Goal: Transaction & Acquisition: Book appointment/travel/reservation

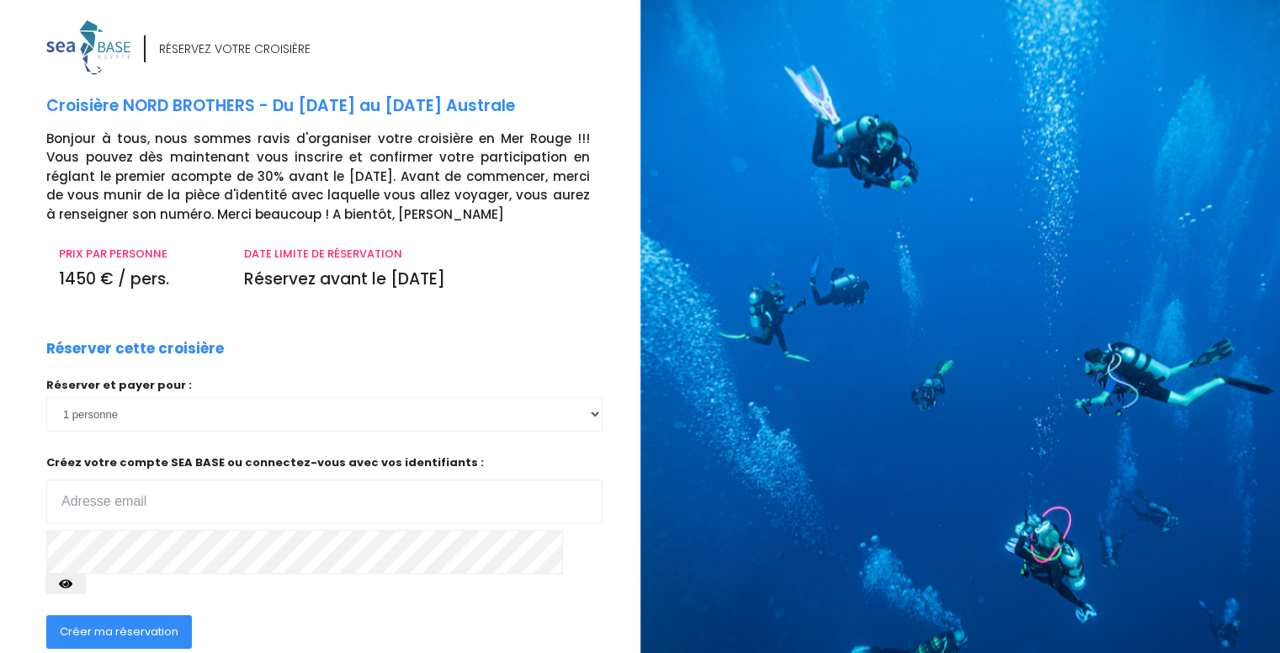
scroll to position [84, 0]
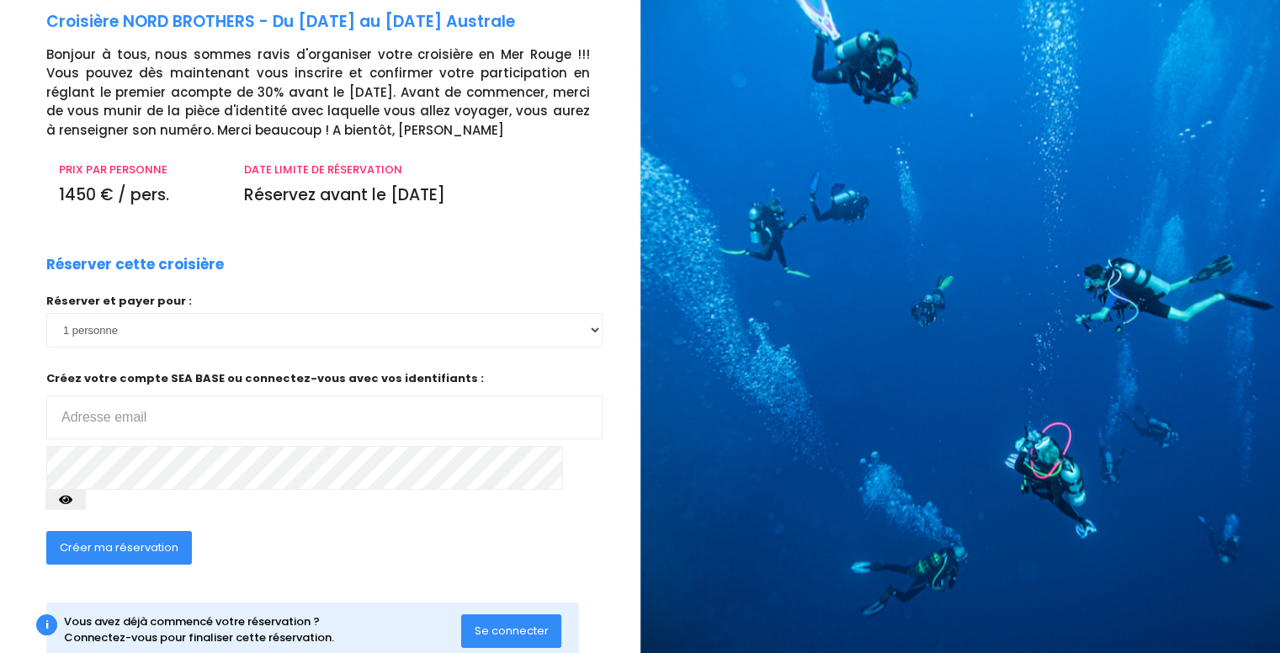
click at [195, 423] on input "email" at bounding box center [324, 418] width 556 height 44
click at [101, 413] on input "[PERSON_NAME][EMAIL_ADDRESS][DOMAIN_NAME]" at bounding box center [324, 418] width 556 height 44
type input "[EMAIL_ADDRESS][PERSON_NAME][DOMAIN_NAME]"
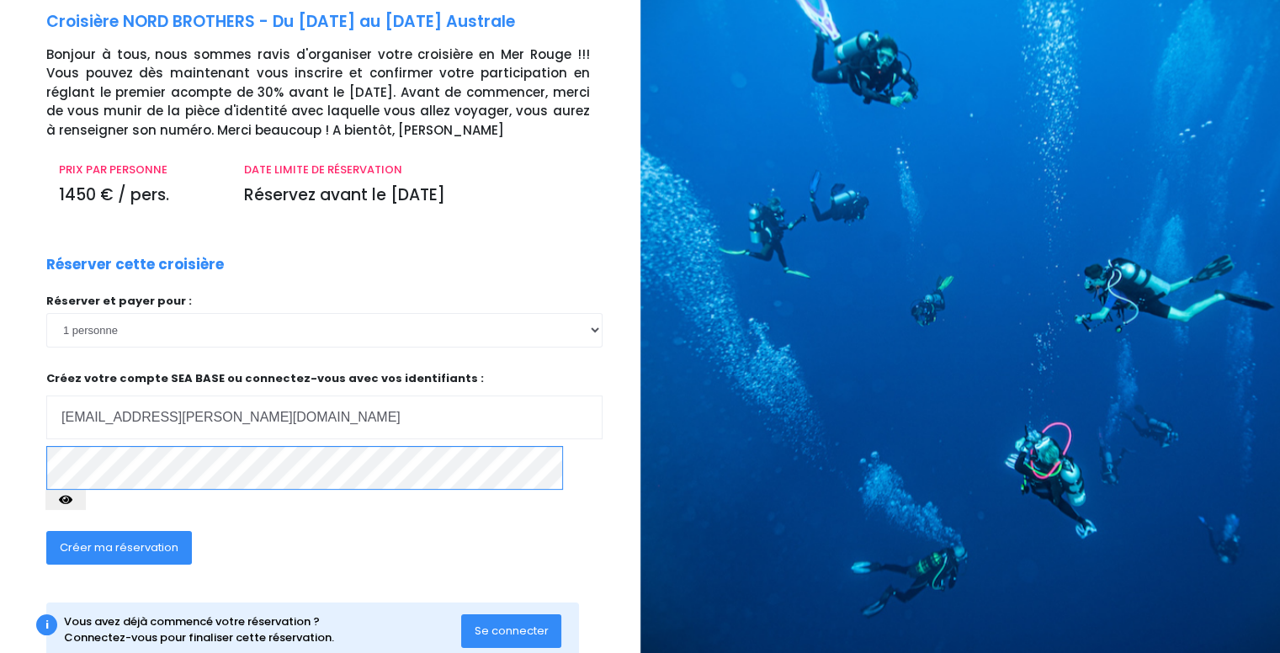
scroll to position [108, 0]
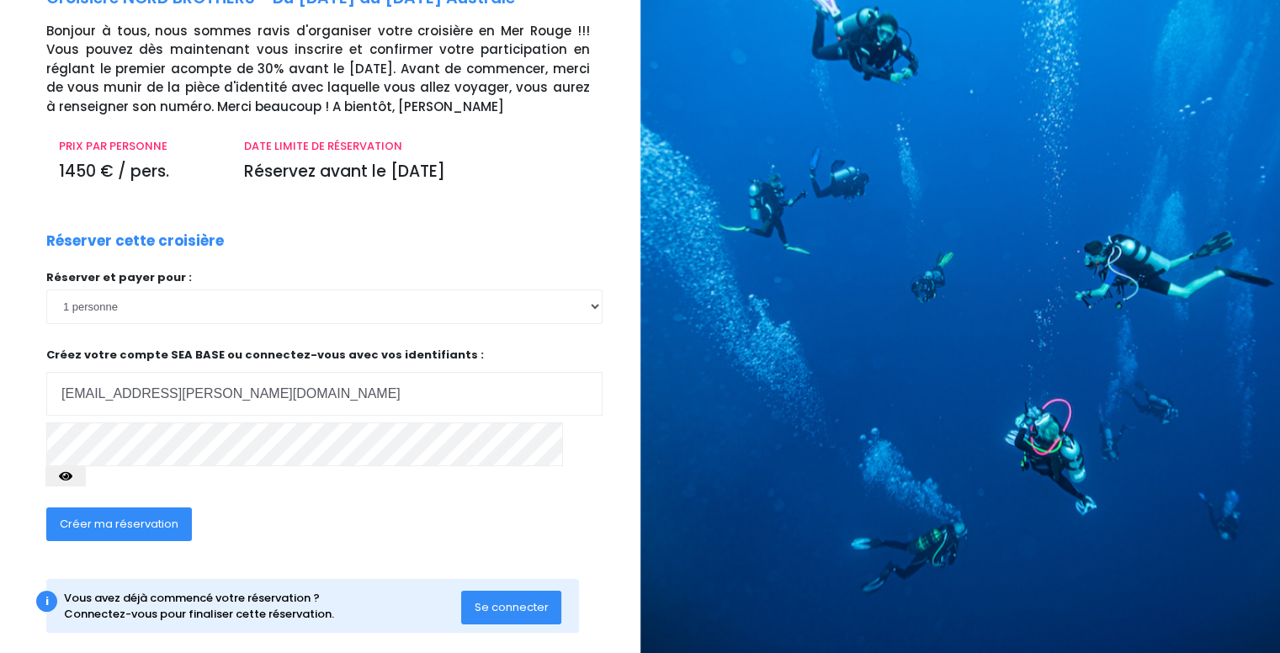
click at [410, 466] on div "Réserver et payer pour : 1 personne 2 personnes 3 personnes 4 personnes 5 perso…" at bounding box center [324, 383] width 556 height 228
click at [131, 516] on span "Créer ma réservation" at bounding box center [119, 524] width 119 height 16
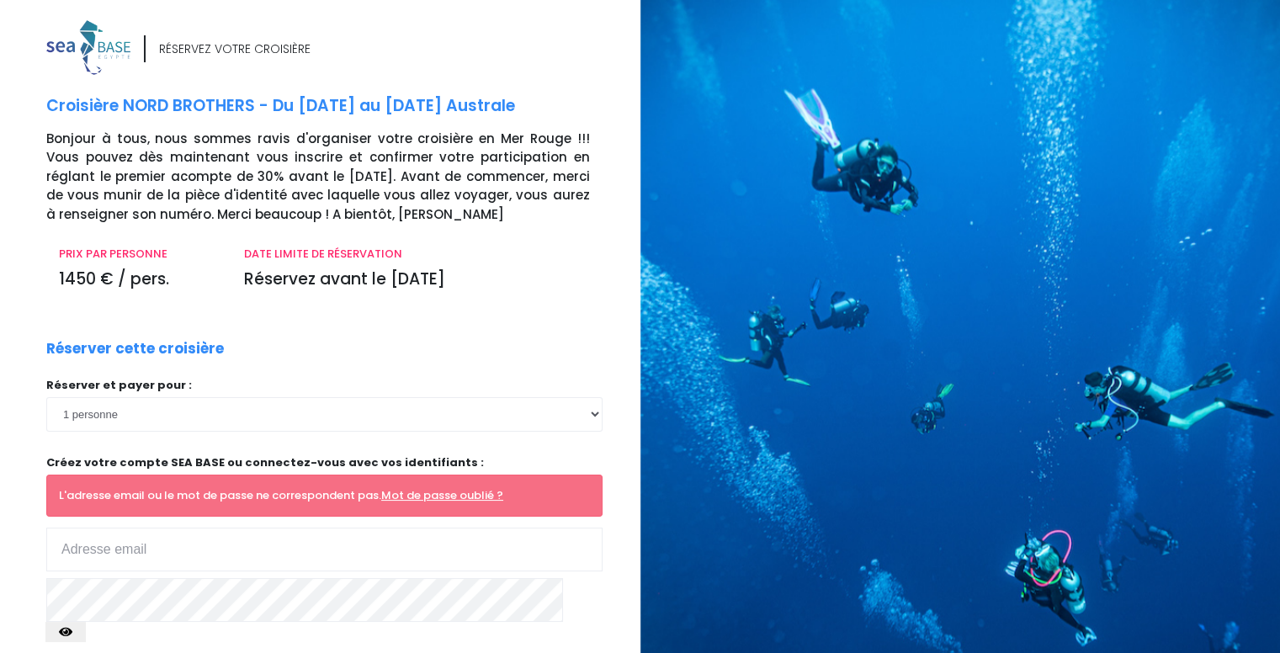
scroll to position [84, 0]
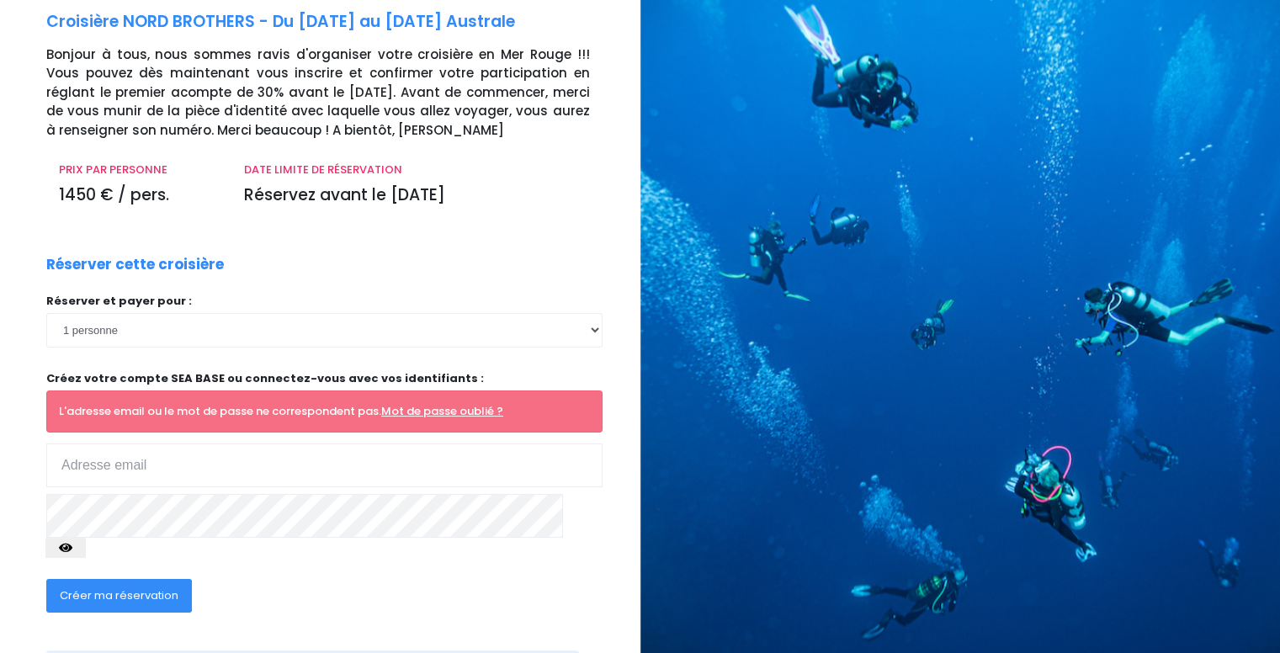
click at [144, 461] on input "email" at bounding box center [324, 466] width 556 height 44
click at [100, 461] on input "[PERSON_NAME][EMAIL_ADDRESS][DOMAIN_NAME]" at bounding box center [324, 466] width 556 height 44
type input "pierre-alain.gellon@spie.com"
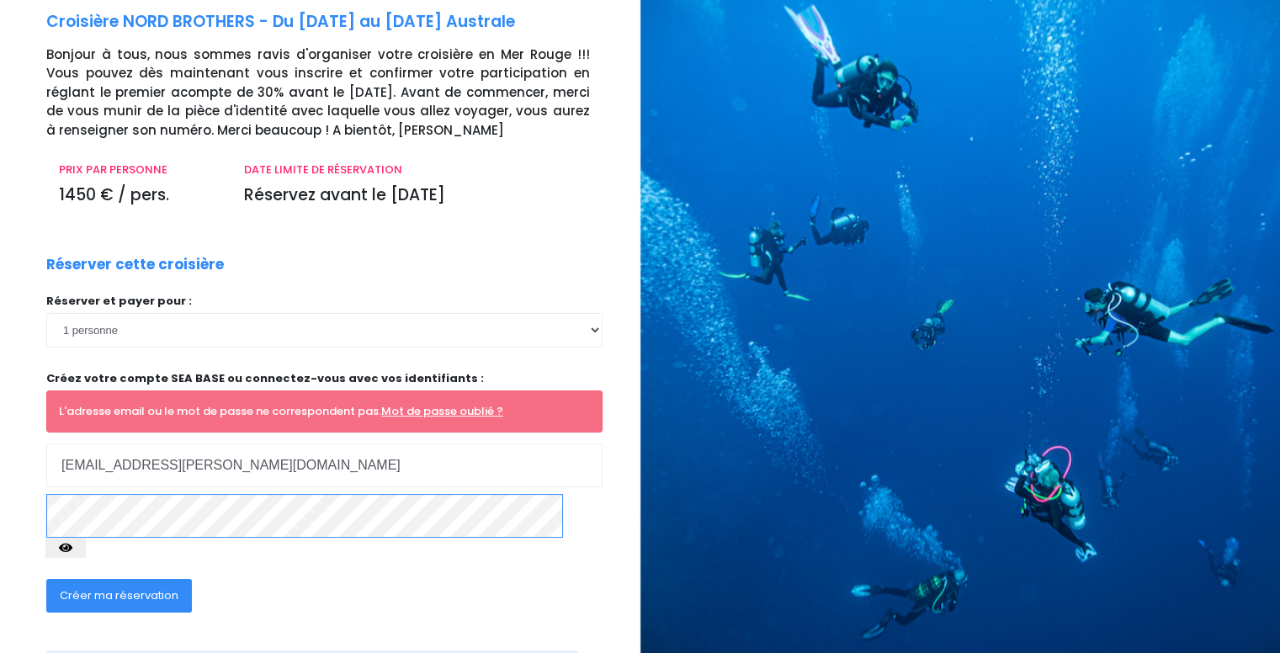
scroll to position [155, 0]
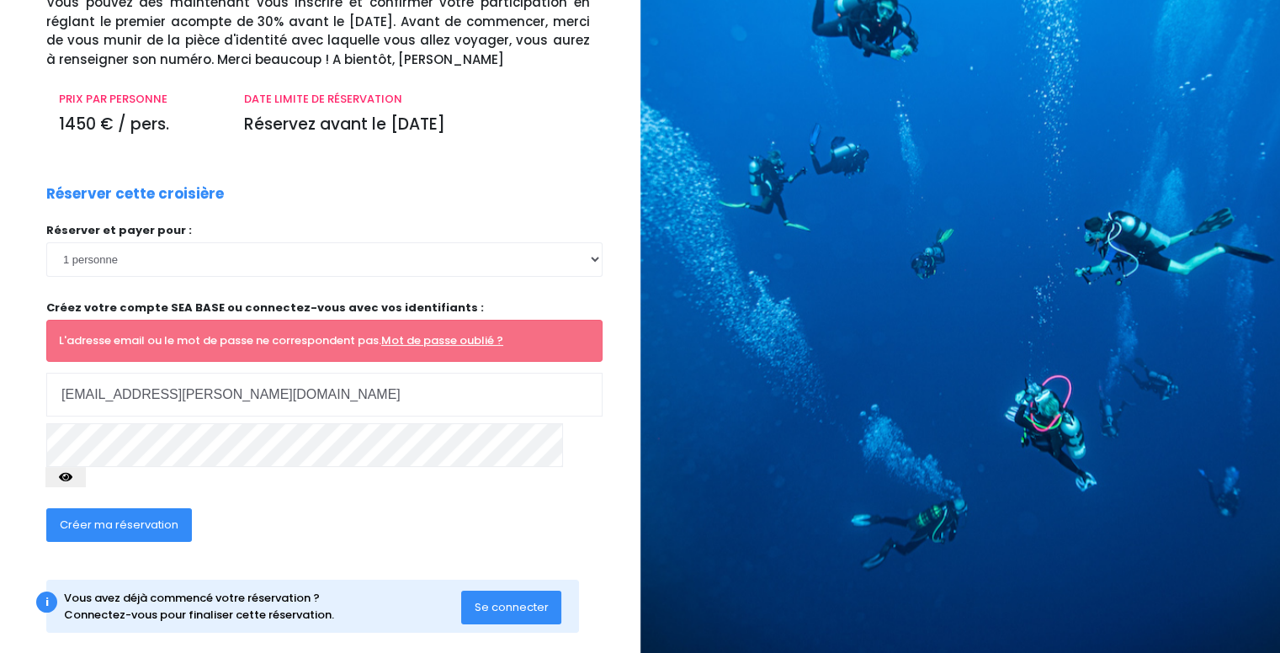
click at [154, 517] on span "Créer ma réservation" at bounding box center [119, 525] width 119 height 16
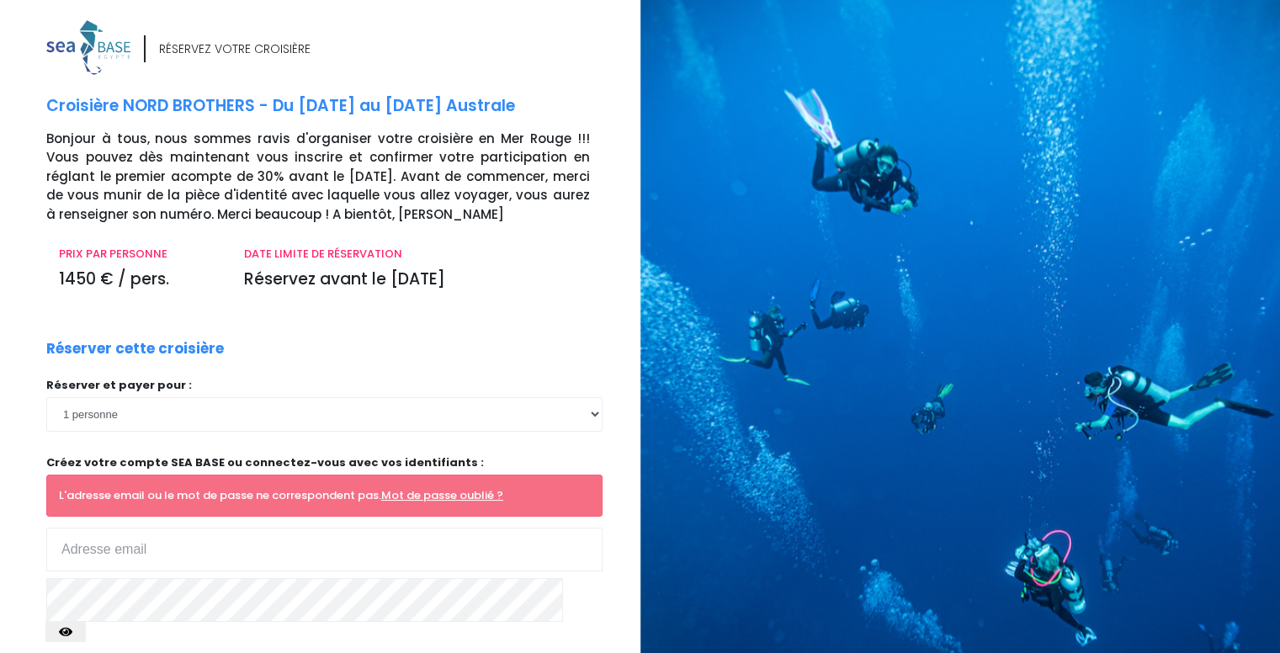
scroll to position [84, 0]
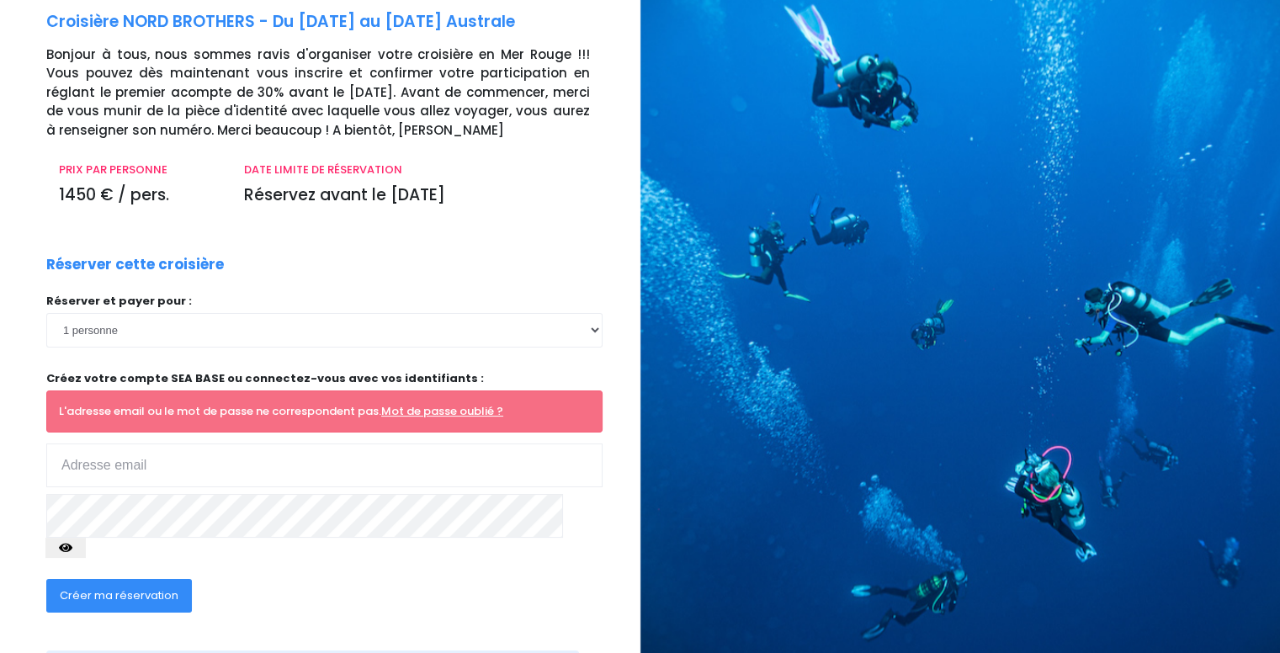
click at [157, 462] on input "email" at bounding box center [324, 466] width 556 height 44
click at [97, 457] on input "[PERSON_NAME][EMAIL_ADDRESS][DOMAIN_NAME]" at bounding box center [324, 466] width 556 height 44
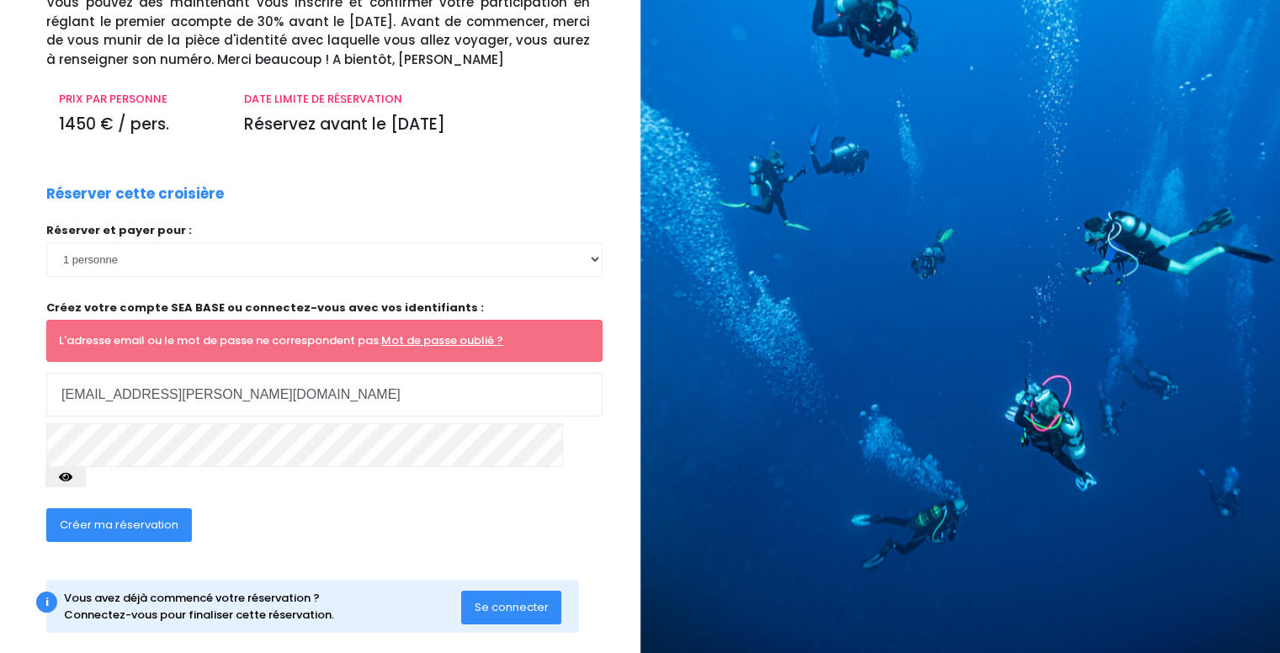
type input "[PERSON_NAME][EMAIL_ADDRESS][DOMAIN_NAME]"
click at [435, 341] on link "Mot de passe oublié ?" at bounding box center [442, 340] width 122 height 16
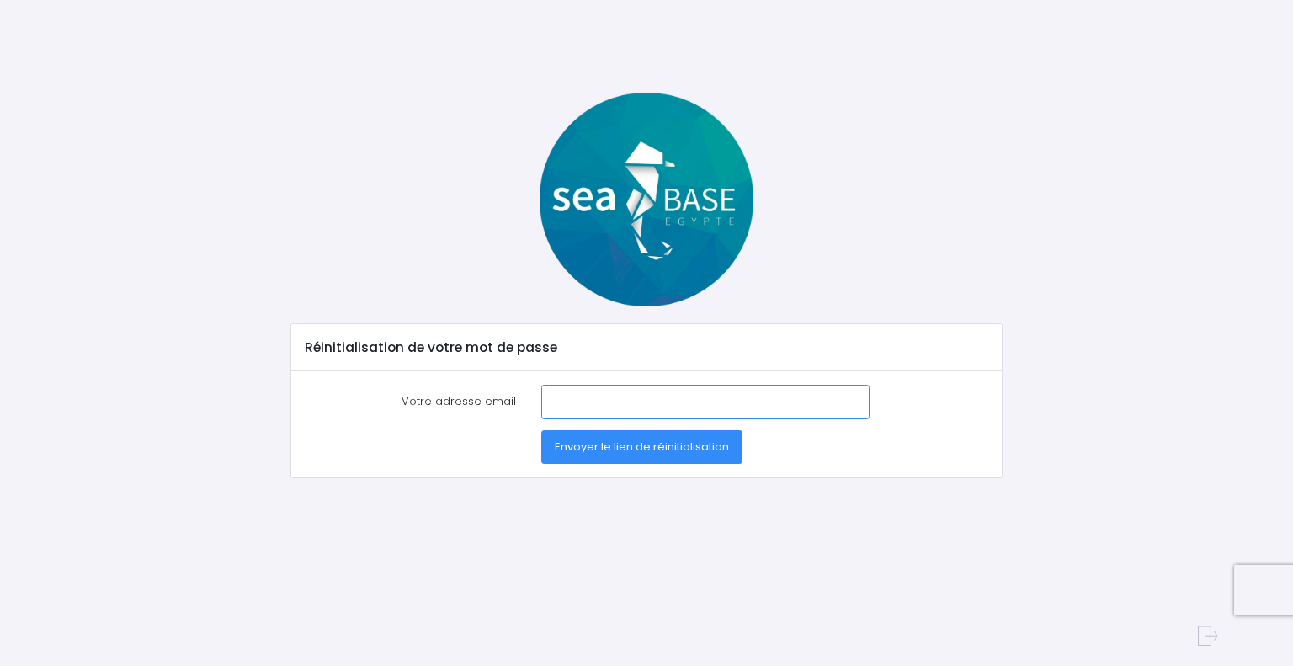
click at [554, 403] on input "Votre adresse email" at bounding box center [705, 402] width 328 height 34
click at [585, 399] on input "[PERSON_NAME][EMAIL_ADDRESS][DOMAIN_NAME]" at bounding box center [705, 402] width 328 height 34
type input "[EMAIL_ADDRESS][PERSON_NAME][DOMAIN_NAME]"
click at [625, 450] on span "Envoyer le lien de réinitialisation" at bounding box center [642, 446] width 174 height 16
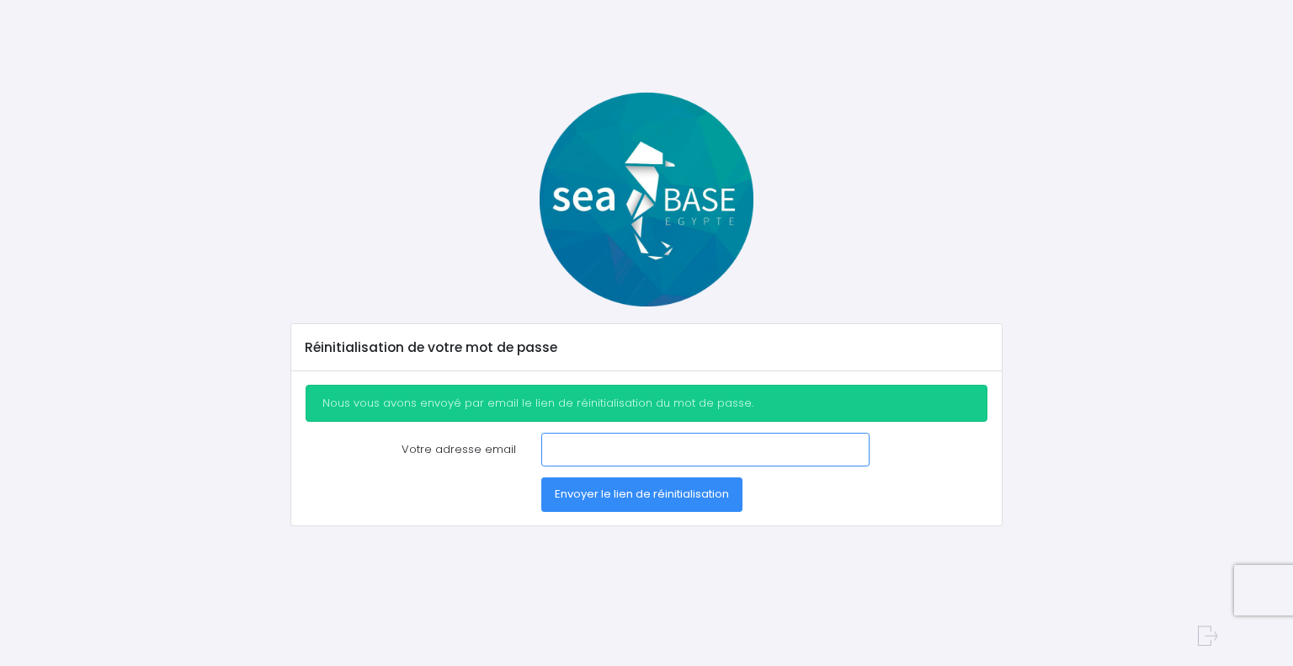
click at [598, 445] on input "Votre adresse email" at bounding box center [705, 450] width 328 height 34
click at [583, 446] on input "[PERSON_NAME][EMAIL_ADDRESS][DOMAIN_NAME]" at bounding box center [705, 450] width 328 height 34
type input "[PERSON_NAME][EMAIL_ADDRESS][DOMAIN_NAME]"
click at [629, 489] on span "Envoyer le lien de réinitialisation" at bounding box center [642, 494] width 174 height 16
click at [561, 449] on input "Votre adresse email" at bounding box center [705, 450] width 328 height 34
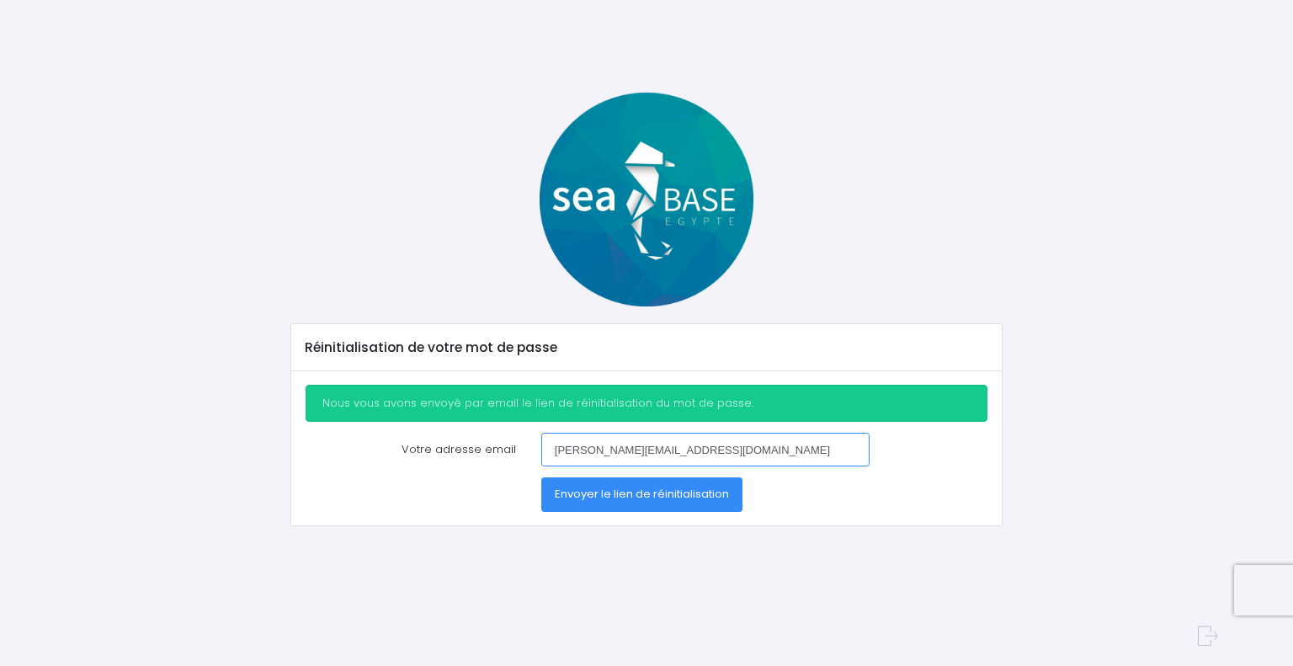
click at [584, 443] on input "pierre'alain.gellon@spie.com" at bounding box center [705, 450] width 328 height 34
type input "pierre-alain.gellon@spie.com"
click at [653, 535] on div "Réinitialisation de votre mot de passe Nous vous avons envoyé par email le lien…" at bounding box center [646, 350] width 1105 height 514
click at [613, 496] on span "Envoyer le lien de réinitialisation" at bounding box center [642, 494] width 174 height 16
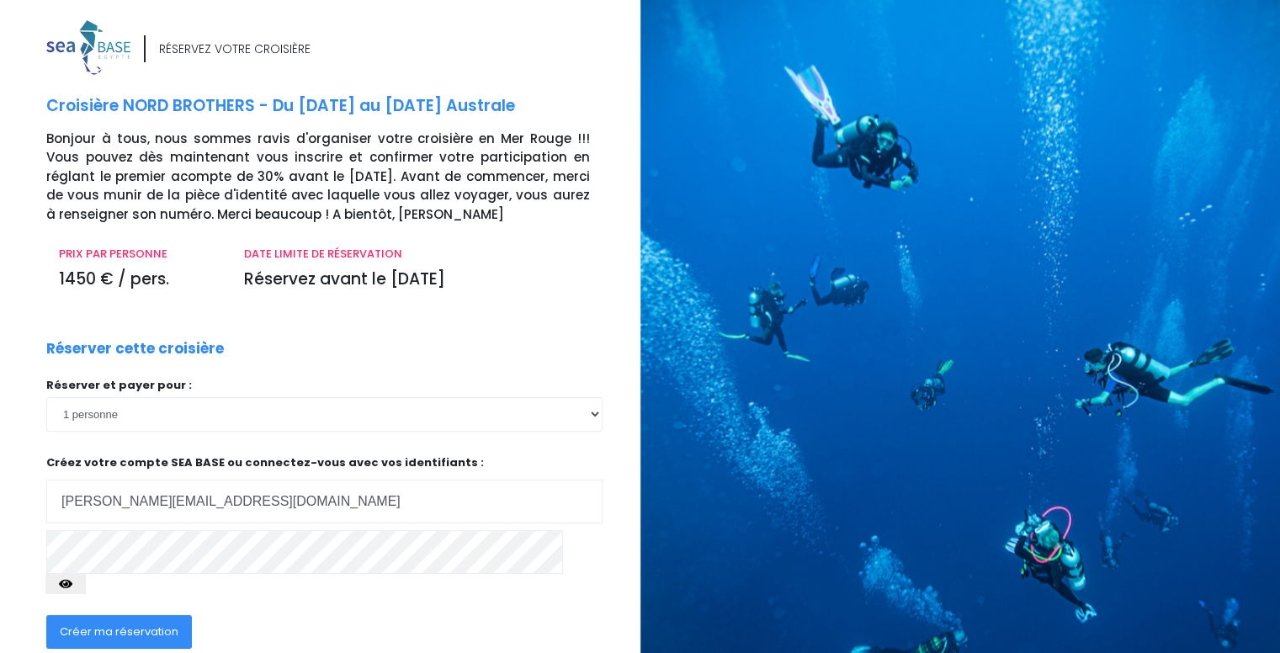
click at [99, 498] on input "pierre'alain.gellon@spie.com" at bounding box center [324, 502] width 556 height 44
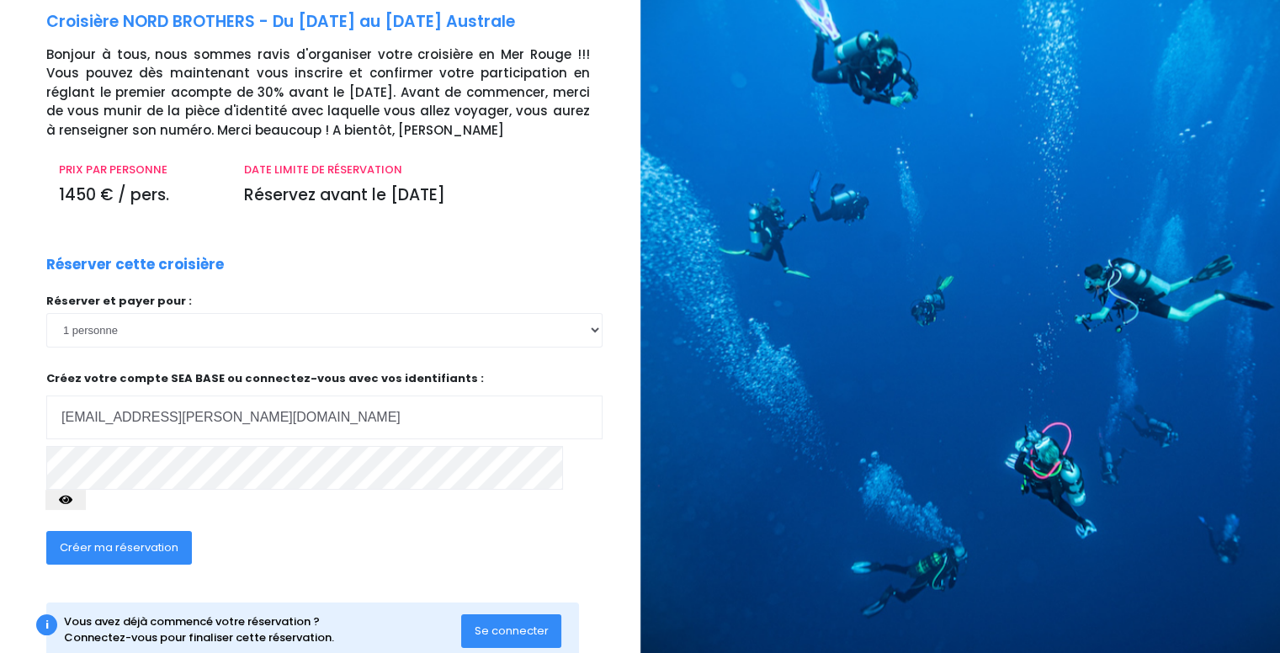
type input "pierre-alain.gellon@spie.com"
click at [125, 536] on button "Créer ma réservation" at bounding box center [119, 548] width 146 height 34
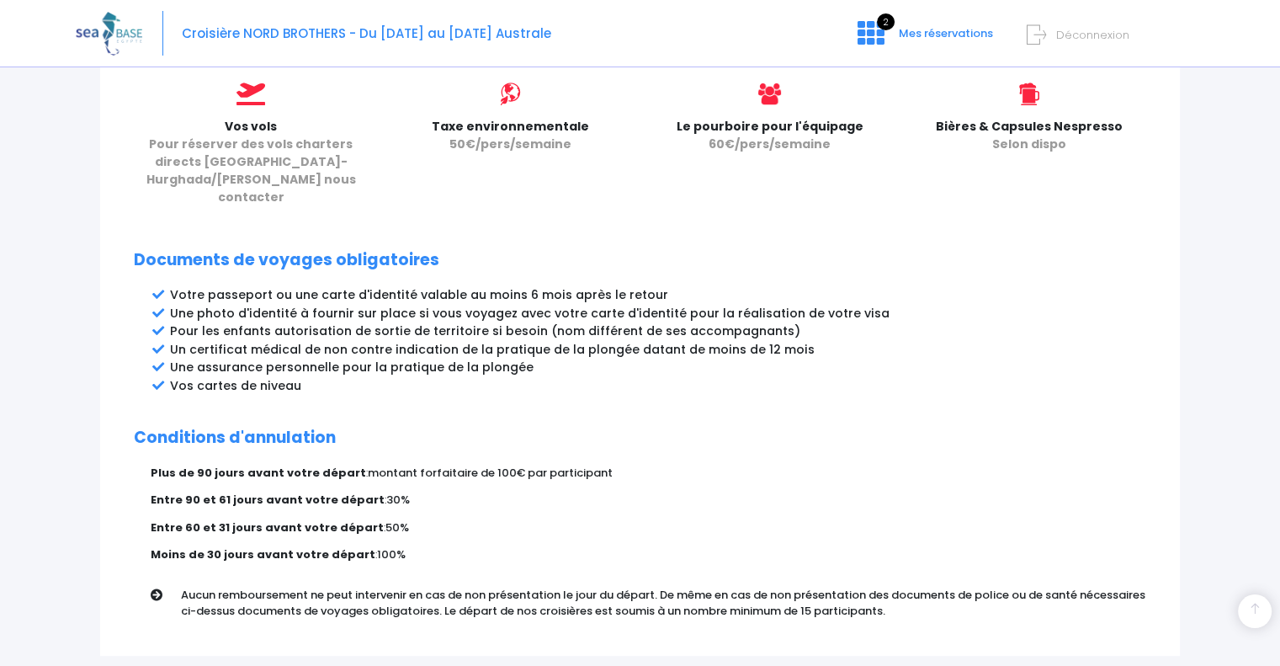
scroll to position [842, 0]
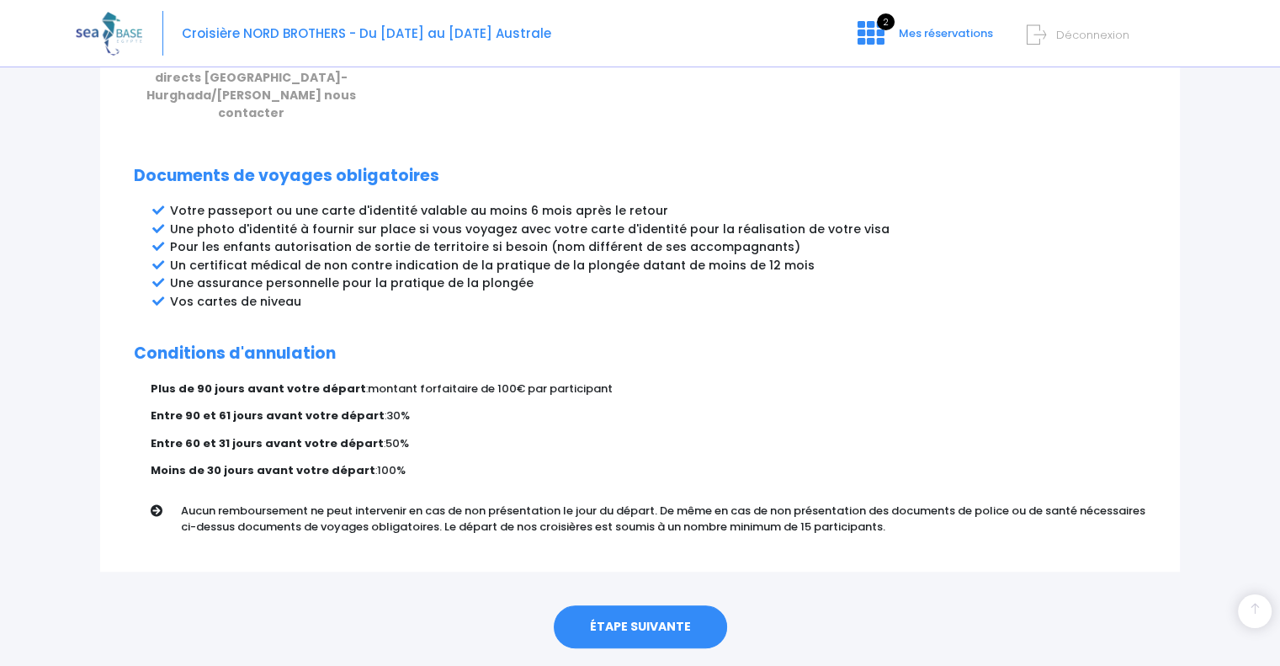
click at [636, 605] on link "ÉTAPE SUIVANTE" at bounding box center [640, 627] width 173 height 44
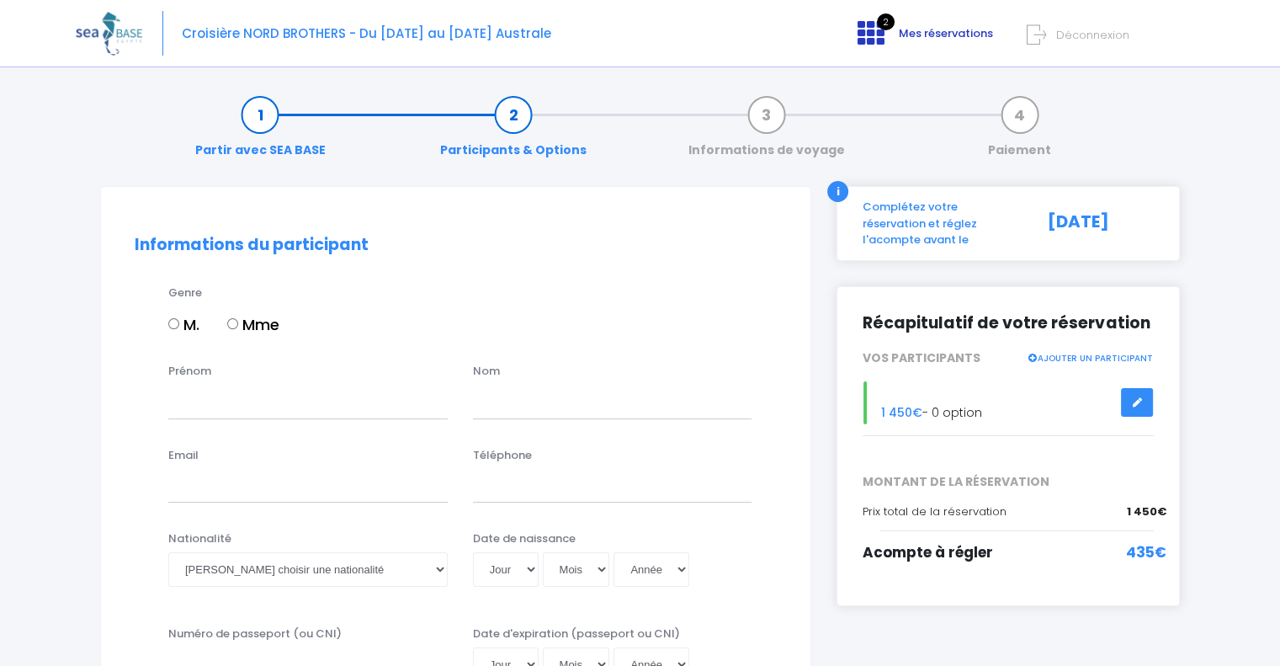
click at [901, 32] on span "Mes réservations" at bounding box center [946, 33] width 94 height 16
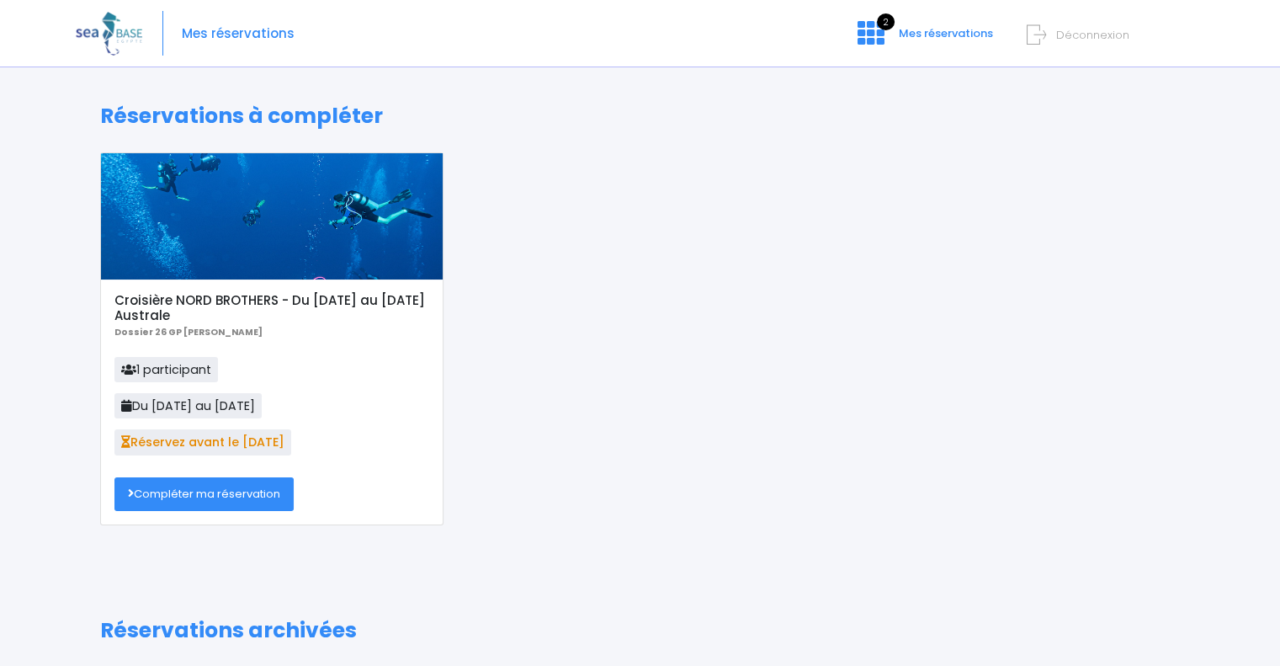
click at [190, 495] on link "Compléter ma réservation" at bounding box center [203, 494] width 179 height 34
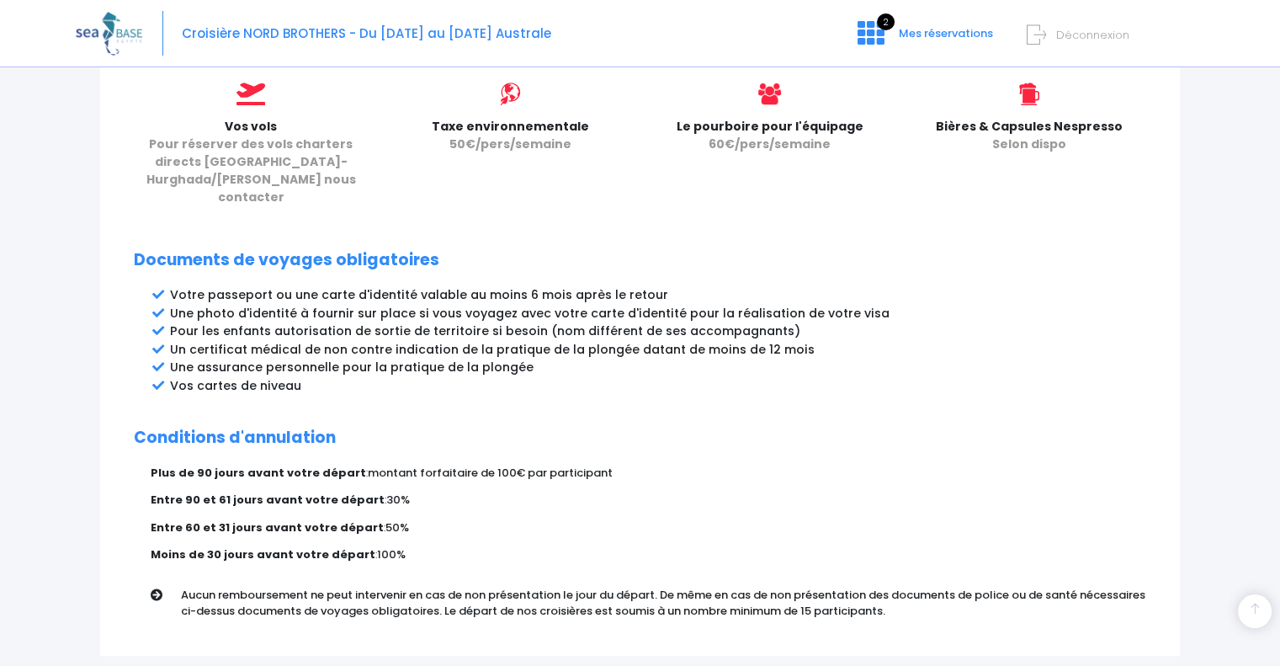
scroll to position [855, 0]
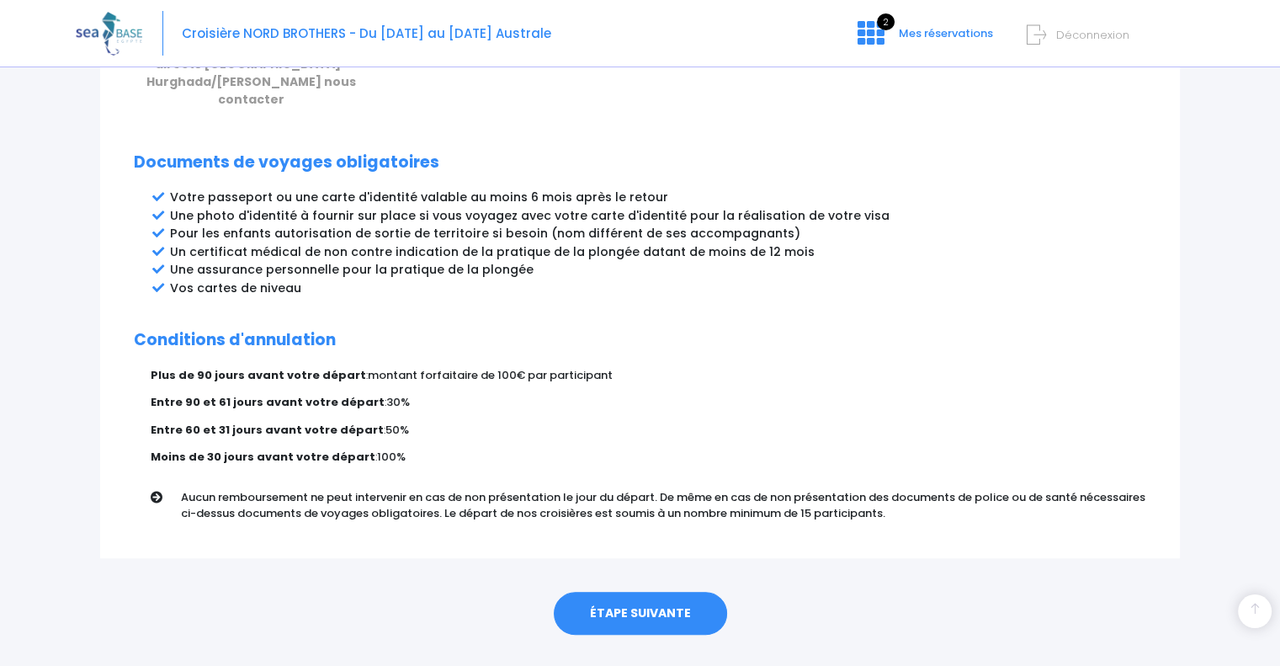
click at [636, 592] on link "ÉTAPE SUIVANTE" at bounding box center [640, 614] width 173 height 44
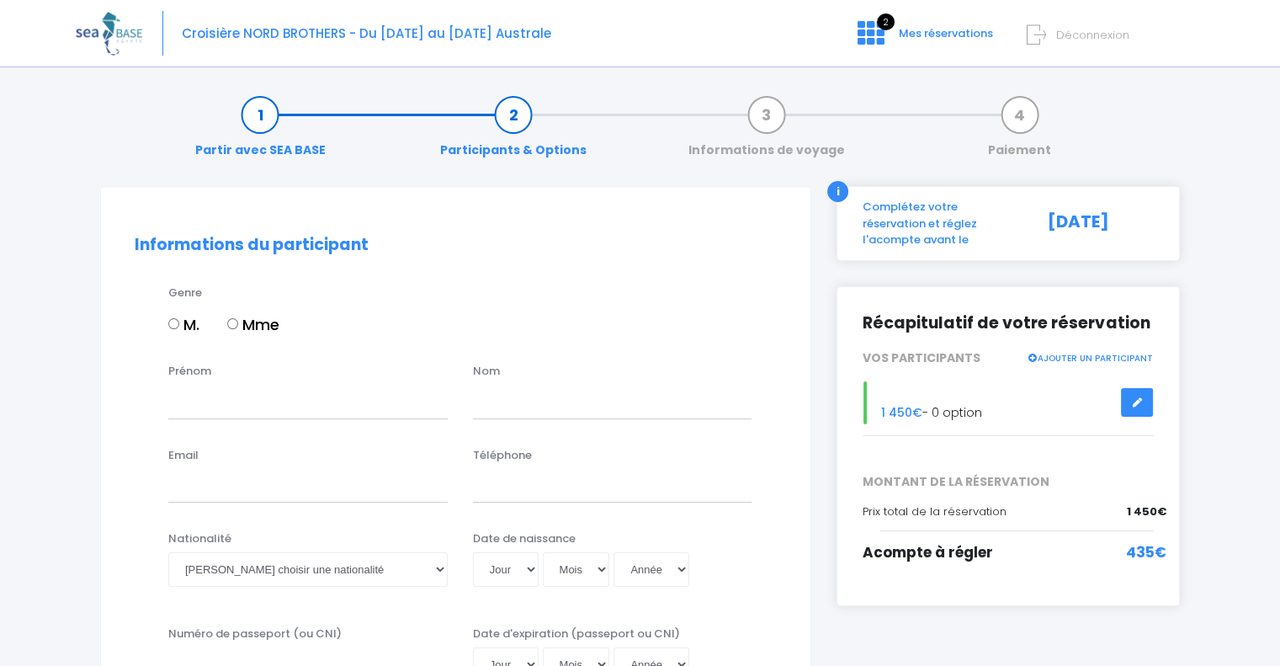
click at [168, 319] on input "M." at bounding box center [173, 323] width 11 height 11
radio input "true"
click at [207, 404] on input "Prénom" at bounding box center [307, 402] width 279 height 34
type input "[PERSON_NAME]"
type input "GELLON"
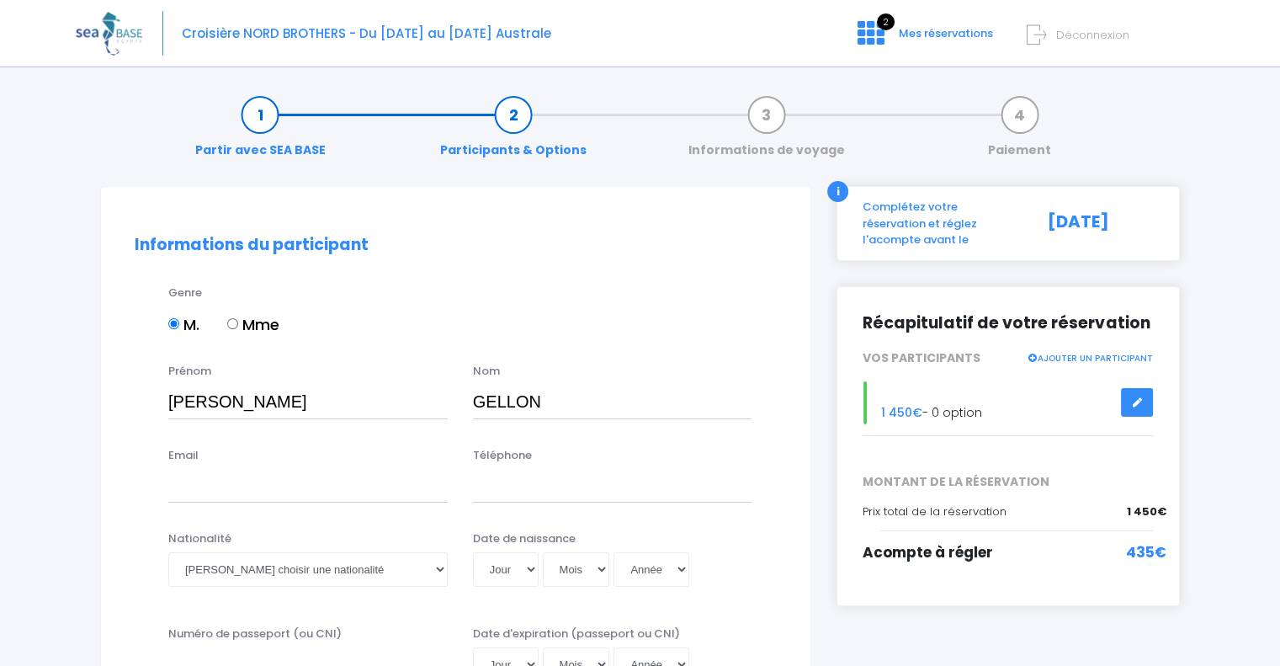
type input "[PERSON_NAME][EMAIL_ADDRESS][DOMAIN_NAME]"
type input "0614633784"
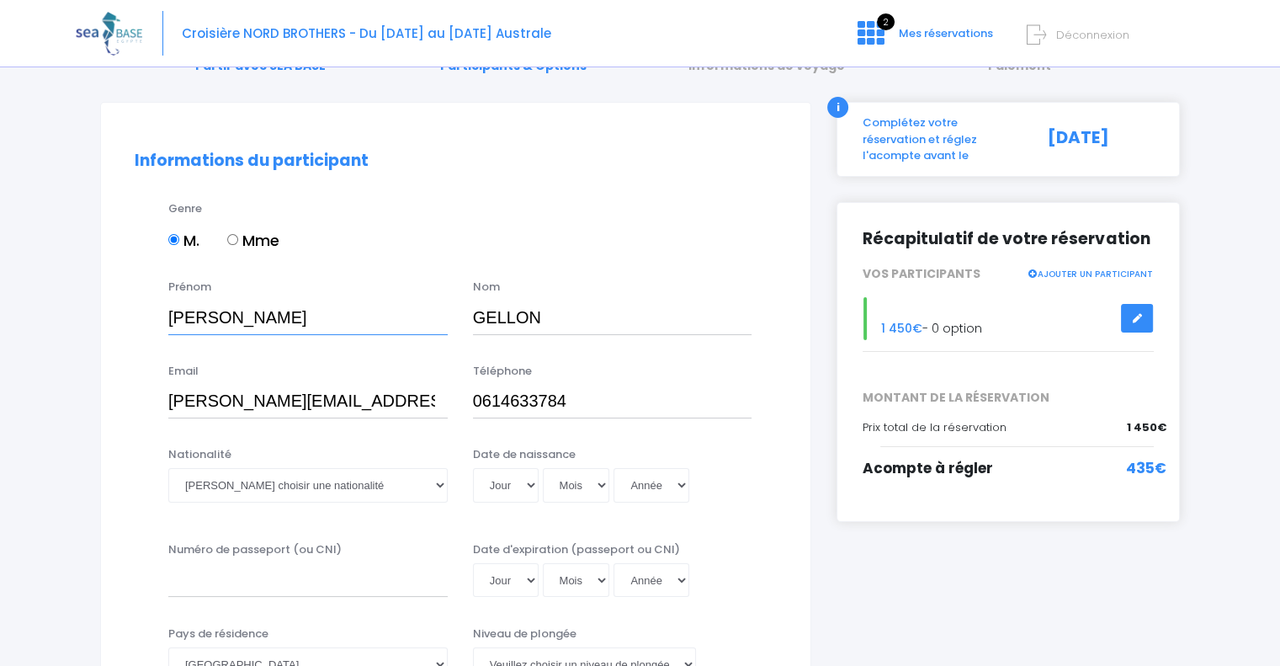
scroll to position [168, 0]
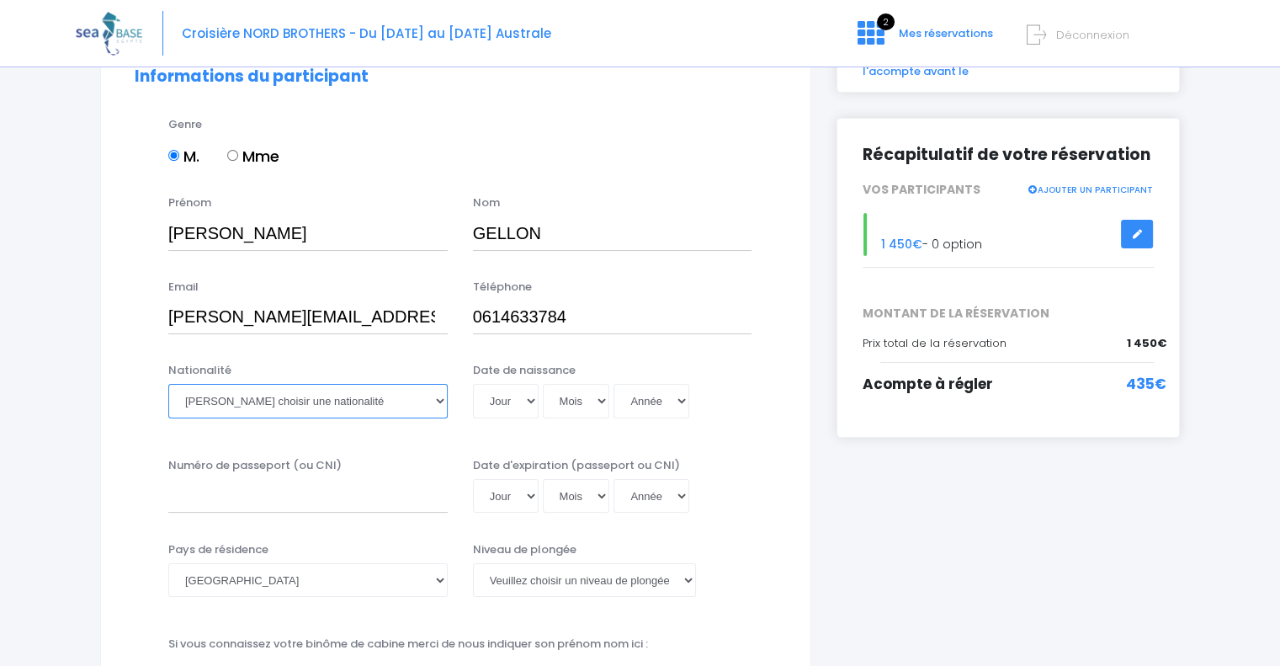
click at [438, 400] on select "Veuillez choisir une nationalité [DEMOGRAPHIC_DATA] Algerienne Allemande [GEOGR…" at bounding box center [307, 401] width 279 height 34
select select "Française"
click at [168, 384] on select "Veuillez choisir une nationalité [DEMOGRAPHIC_DATA] Algerienne Allemande [GEOGR…" at bounding box center [307, 401] width 279 height 34
click at [534, 400] on select "Jour 01 02 03 04 05 06 07 08 09 10 11 12 13 14 15 16 17 18 19 20 21 22 23 24 25…" at bounding box center [506, 401] width 66 height 34
select select "13"
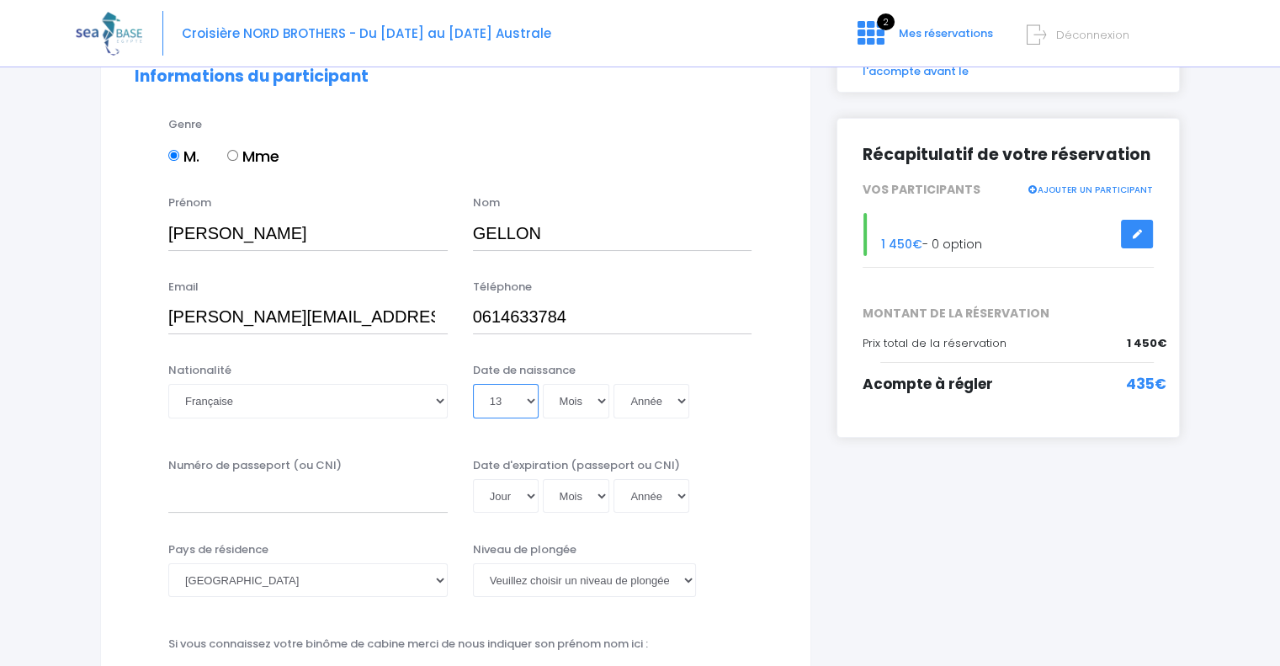
click at [473, 384] on select "Jour 01 02 03 04 05 06 07 08 09 10 11 12 13 14 15 16 17 18 19 20 21 22 23 24 25…" at bounding box center [506, 401] width 66 height 34
click at [601, 400] on select "Mois 01 02 03 04 05 06 07 08 09 10 11 12" at bounding box center [576, 401] width 67 height 34
select select "05"
click at [543, 384] on select "Mois 01 02 03 04 05 06 07 08 09 10 11 12" at bounding box center [576, 401] width 67 height 34
click at [678, 400] on select "Année 2045 2044 2043 2042 2041 2040 2039 2038 2037 2036 2035 2034 2033 2032 203…" at bounding box center [652, 401] width 76 height 34
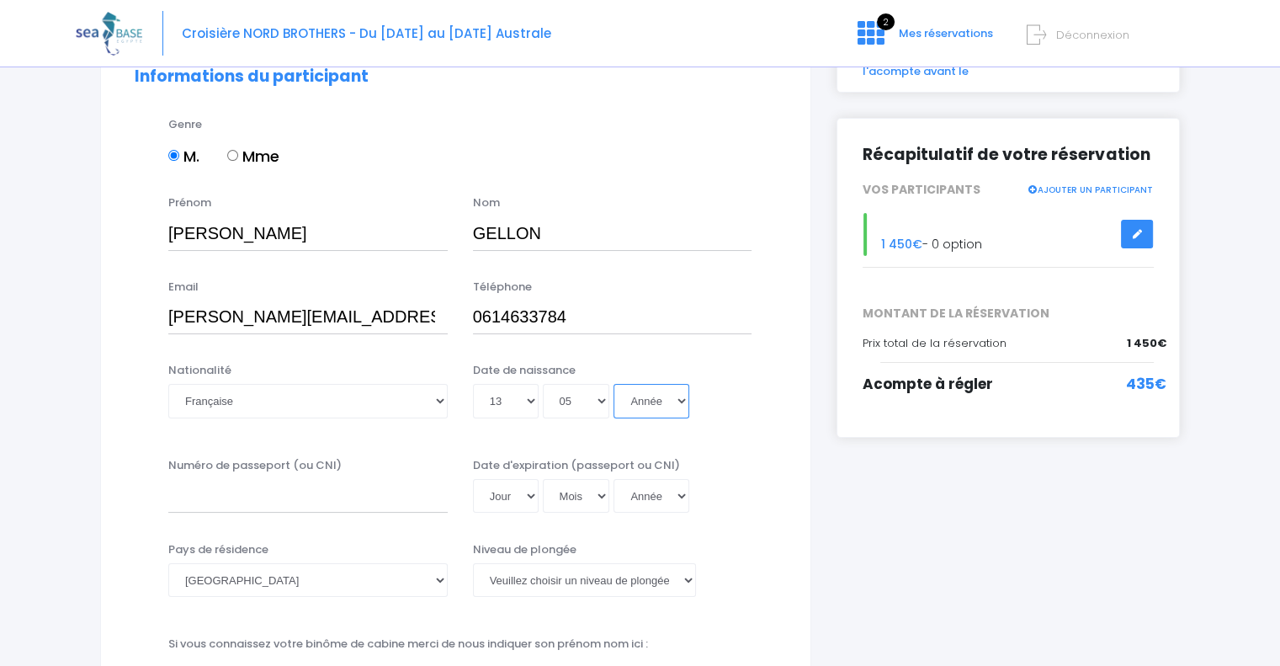
select select "1970"
click at [614, 384] on select "Année 2045 2044 2043 2042 2041 2040 2039 2038 2037 2036 2035 2034 2033 2032 203…" at bounding box center [652, 401] width 76 height 34
type input "1970-05-13"
click at [343, 504] on input "Numéro de passeport (ou CNI)" at bounding box center [307, 496] width 279 height 34
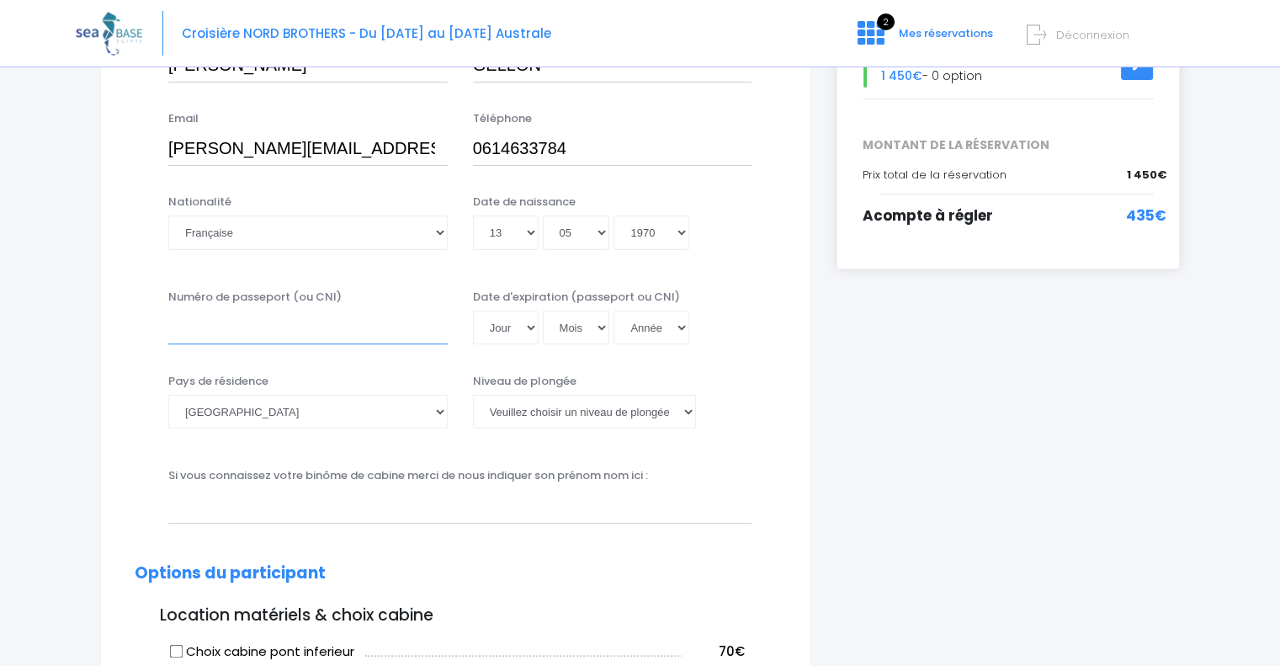
scroll to position [252, 0]
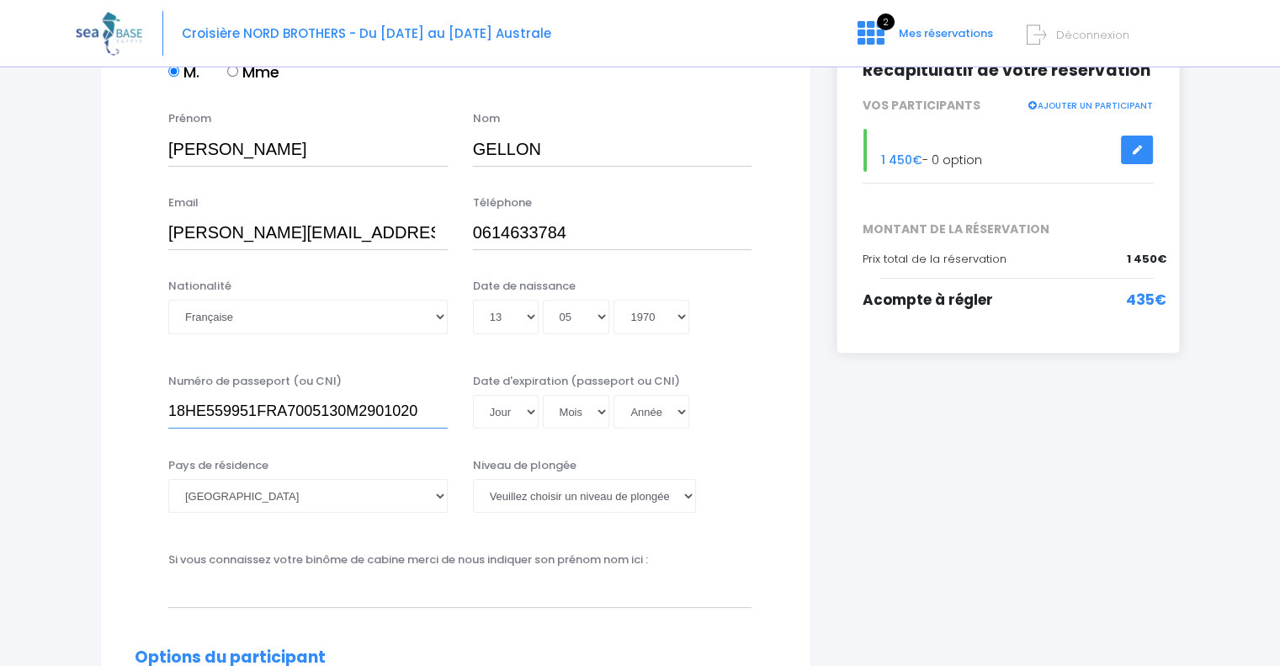
type input "18HE559951FRA7005130M2901020"
click at [532, 409] on select "Jour 01 02 03 04 05 06 07 08 09 10 11 12 13 14 15 16 17 18 19 20 21 22 23 24 25…" at bounding box center [506, 412] width 66 height 34
click at [689, 497] on select "Veuillez choisir un niveau de plongée Non plongeur Junior OW diver Adventure OW…" at bounding box center [584, 496] width 223 height 34
click at [726, 410] on div "Jour 01 02 03 04 05 06 07 08 09 10 11 12 13 14 15 16 17 18 19 20 21 22 23 24 25…" at bounding box center [612, 412] width 279 height 34
click at [529, 410] on select "Jour 01 02 03 04 05 06 07 08 09 10 11 12 13 14 15 16 17 18 19 20 21 22 23 24 25…" at bounding box center [506, 412] width 66 height 34
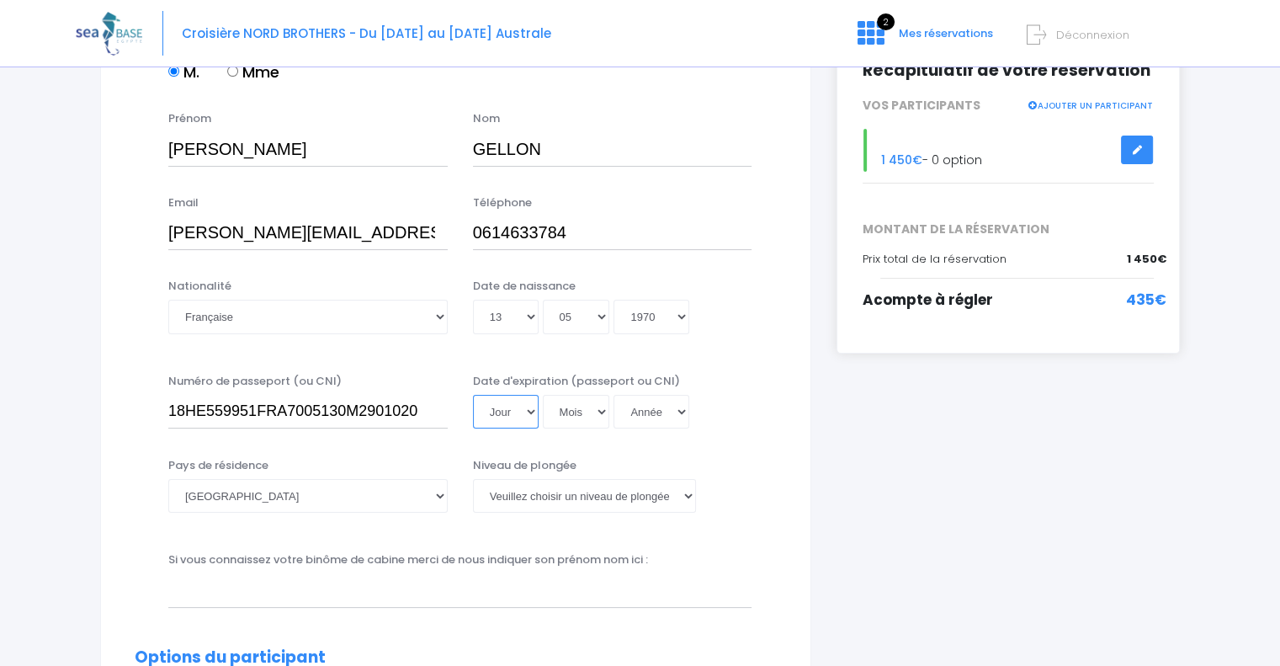
select select "02"
click at [473, 395] on select "Jour 01 02 03 04 05 06 07 08 09 10 11 12 13 14 15 16 17 18 19 20 21 22 23 24 25…" at bounding box center [506, 412] width 66 height 34
click at [603, 413] on select "Mois 01 02 03 04 05 06 07 08 09 10 11 12" at bounding box center [576, 412] width 67 height 34
select select "01"
click at [543, 395] on select "Mois 01 02 03 04 05 06 07 08 09 10 11 12" at bounding box center [576, 412] width 67 height 34
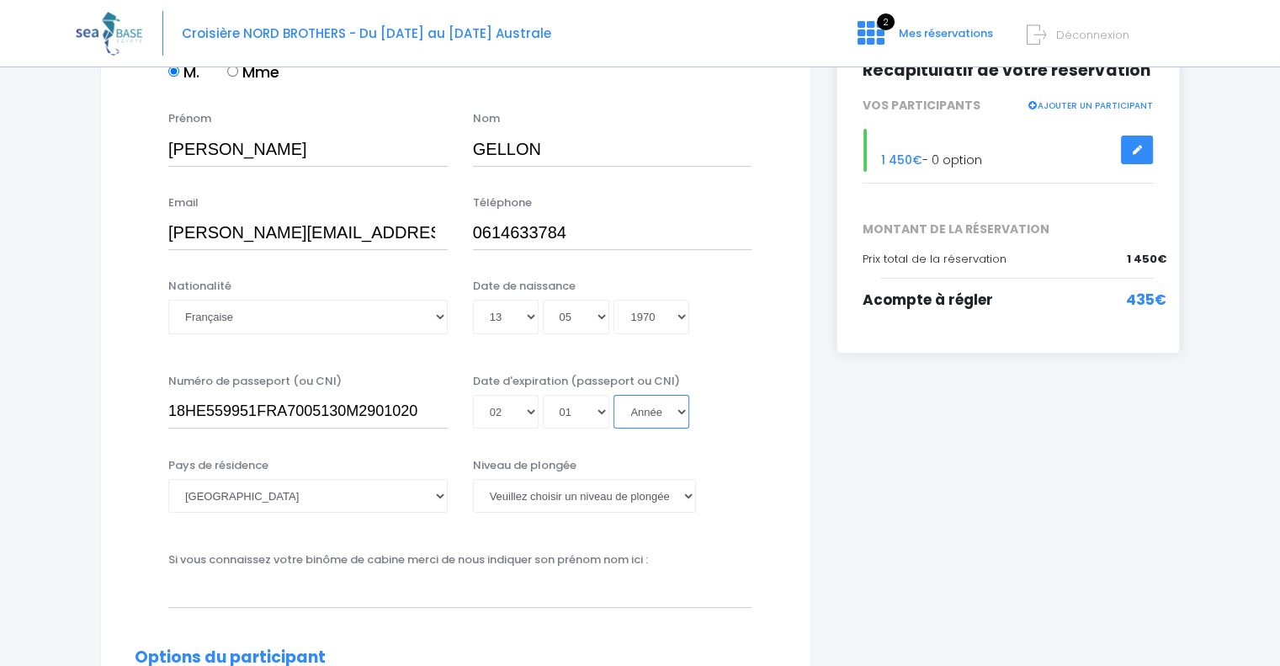
click at [680, 407] on select "Année 2045 2044 2043 2042 2041 2040 2039 2038 2037 2036 2035 2034 2033 2032 203…" at bounding box center [652, 412] width 76 height 34
select select "2029"
click at [614, 395] on select "Année 2045 2044 2043 2042 2041 2040 2039 2038 2037 2036 2035 2034 2033 2032 203…" at bounding box center [652, 412] width 76 height 34
type input "2029-01-02"
click at [689, 492] on select "Veuillez choisir un niveau de plongée Non plongeur Junior OW diver Adventure OW…" at bounding box center [584, 496] width 223 height 34
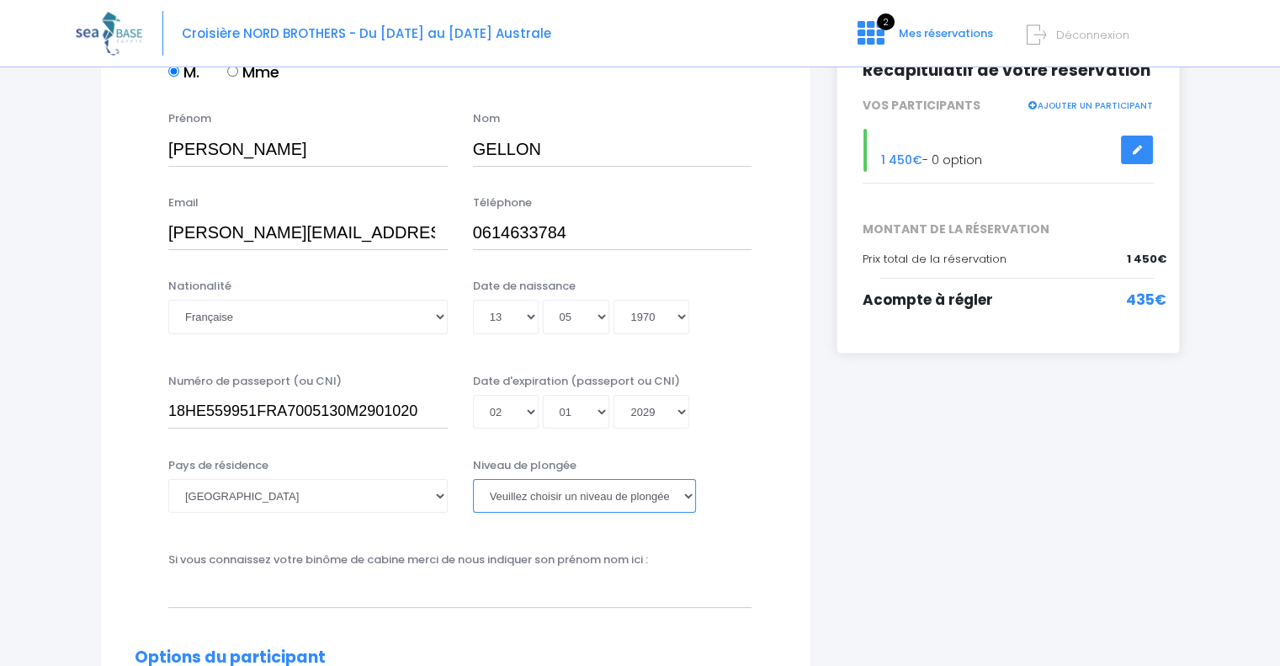
select select "PA40"
click at [473, 479] on select "Veuillez choisir un niveau de plongée Non plongeur Junior OW diver Adventure OW…" at bounding box center [584, 496] width 223 height 34
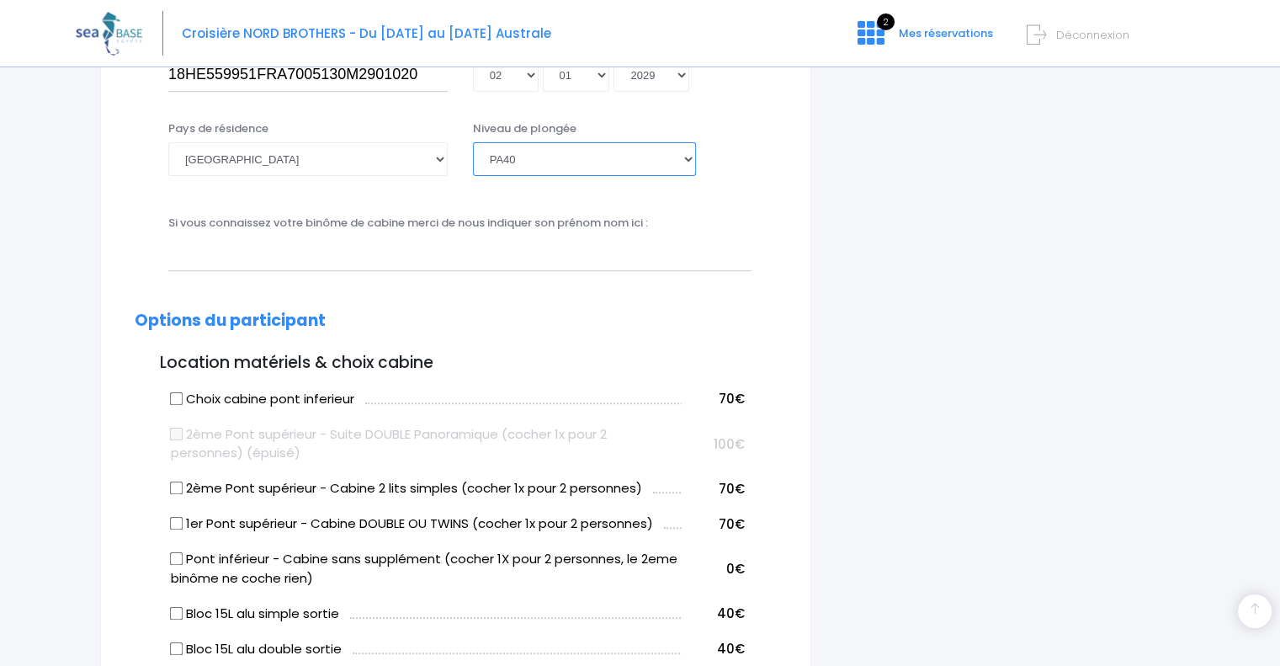
scroll to position [673, 0]
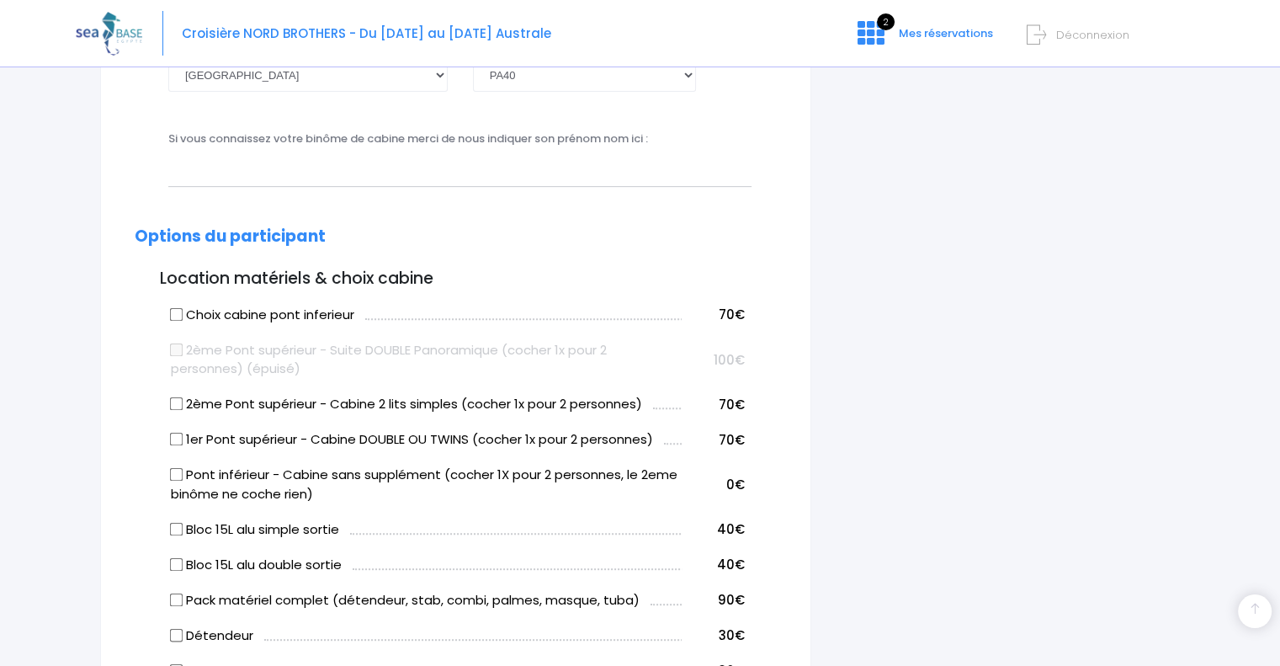
click at [173, 402] on input "2ème Pont supérieur - Cabine 2 lits simples (cocher 1x pour 2 personnes)" at bounding box center [176, 403] width 13 height 13
checkbox input "true"
click at [178, 561] on input "Bloc 15L alu double sortie" at bounding box center [176, 563] width 13 height 13
checkbox input "true"
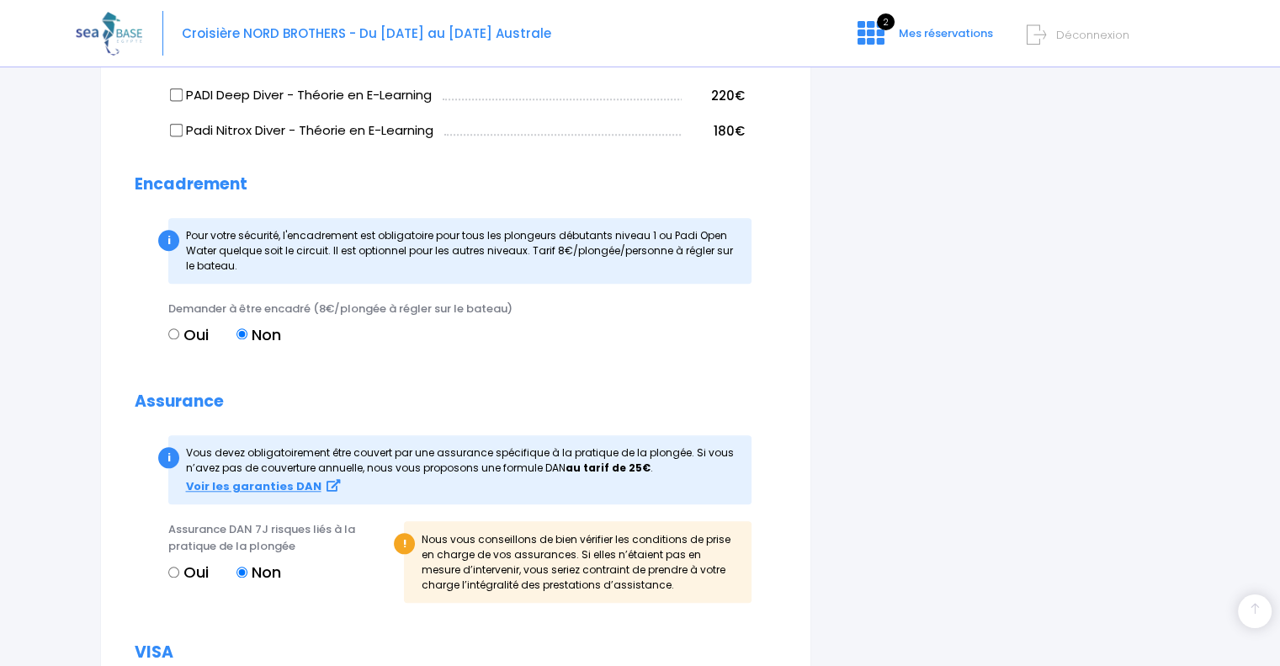
scroll to position [1599, 0]
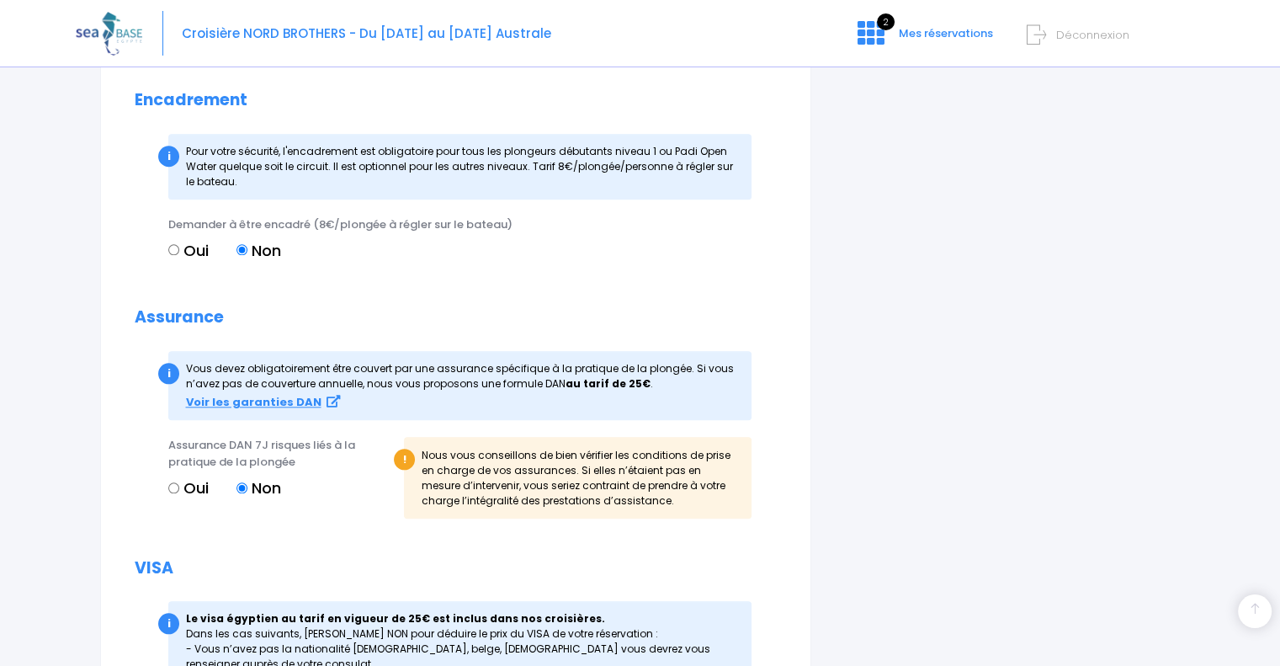
click at [166, 484] on div "Assurance DAN 7J risques liés à la pratique de la plongée Oui Non" at bounding box center [280, 483] width 248 height 92
click at [171, 484] on input "Oui" at bounding box center [173, 487] width 11 height 11
radio input "true"
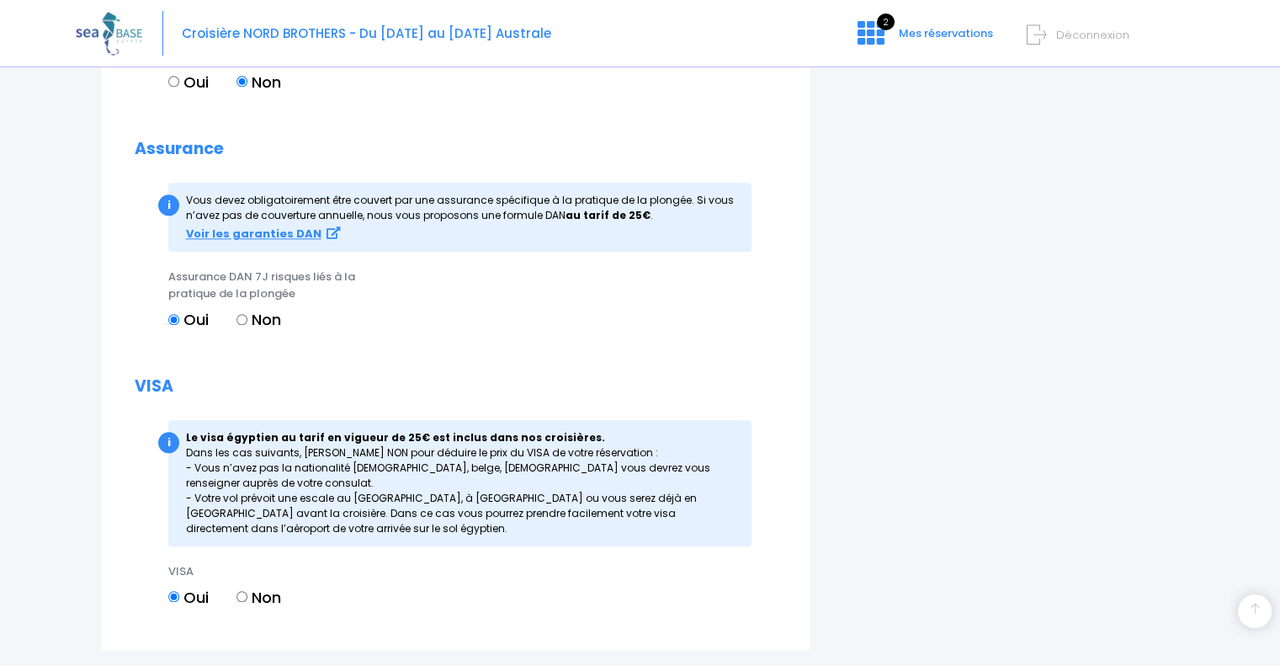
scroll to position [1852, 0]
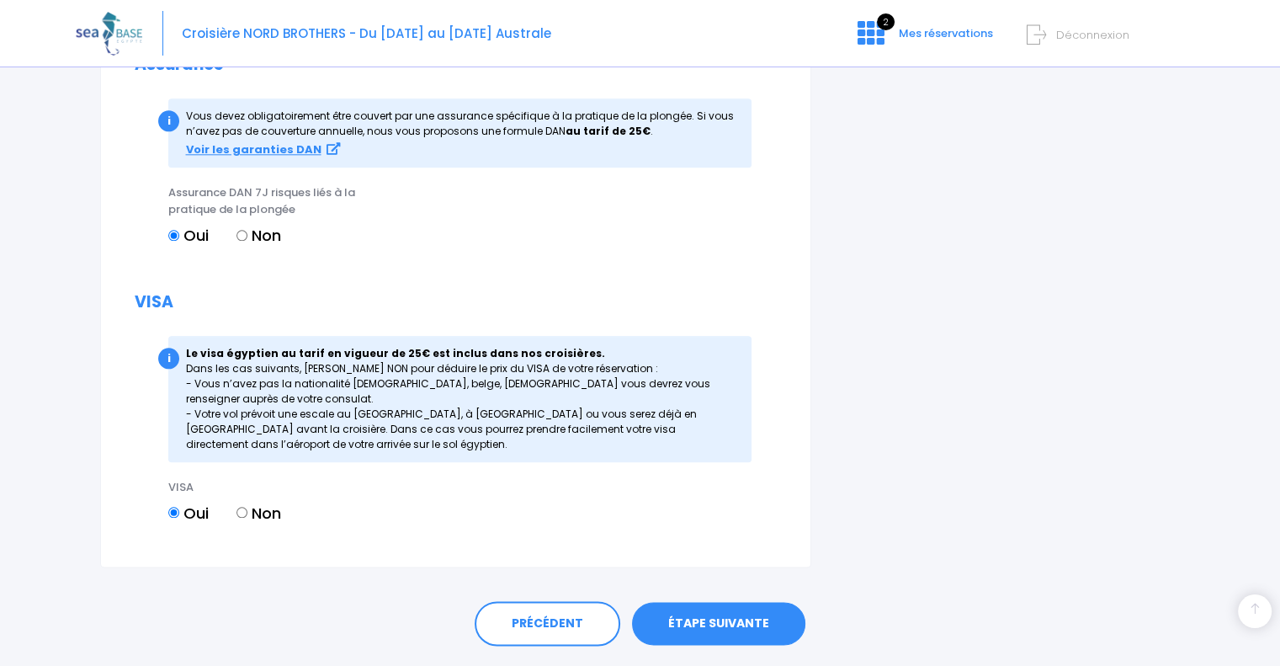
click at [240, 509] on input "Non" at bounding box center [242, 512] width 11 height 11
radio input "true"
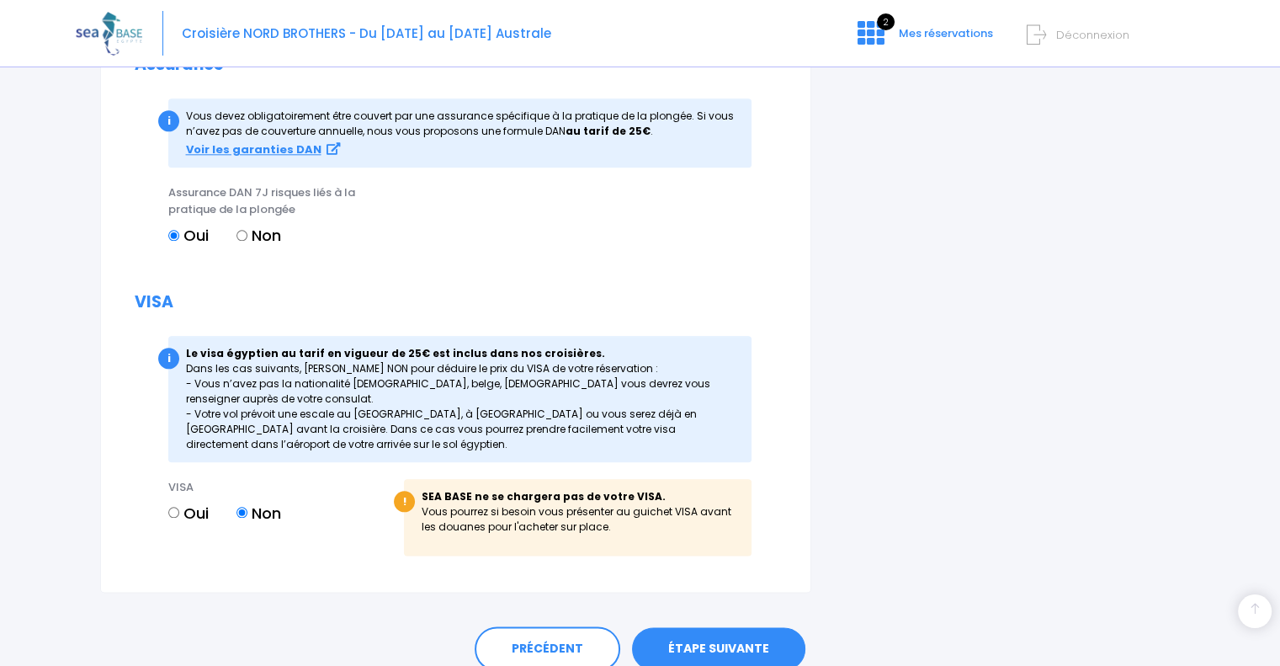
scroll to position [1921, 0]
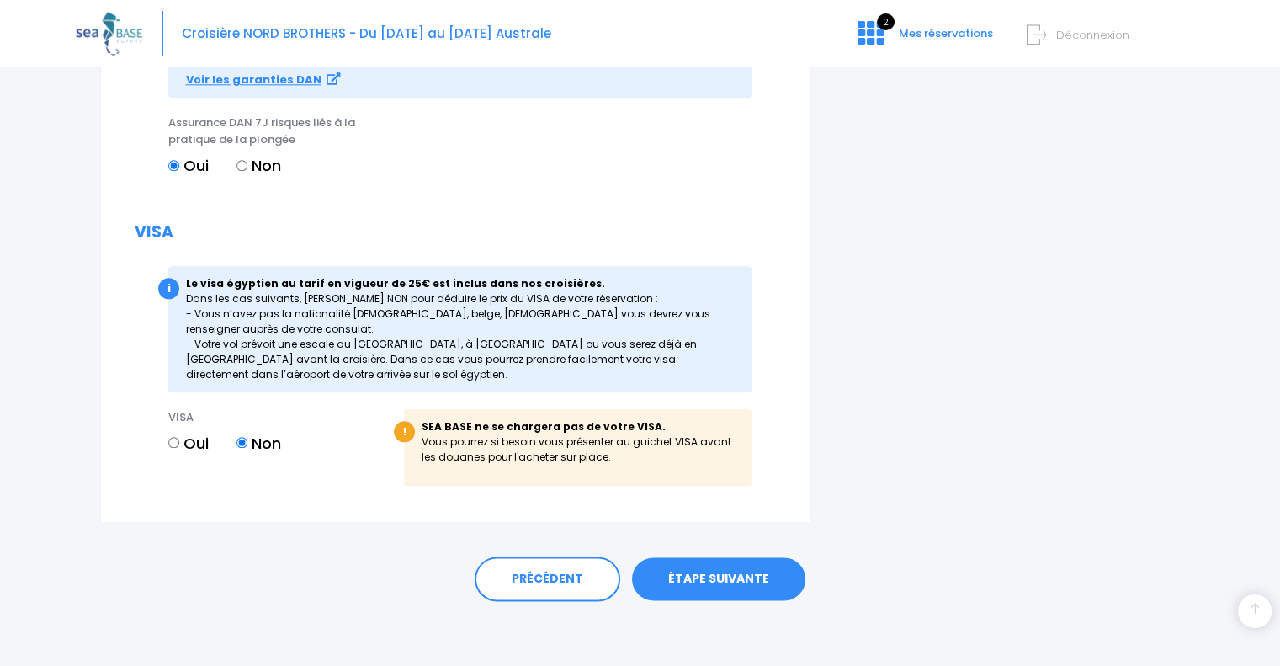
click at [170, 440] on input "Oui" at bounding box center [173, 442] width 11 height 11
radio input "true"
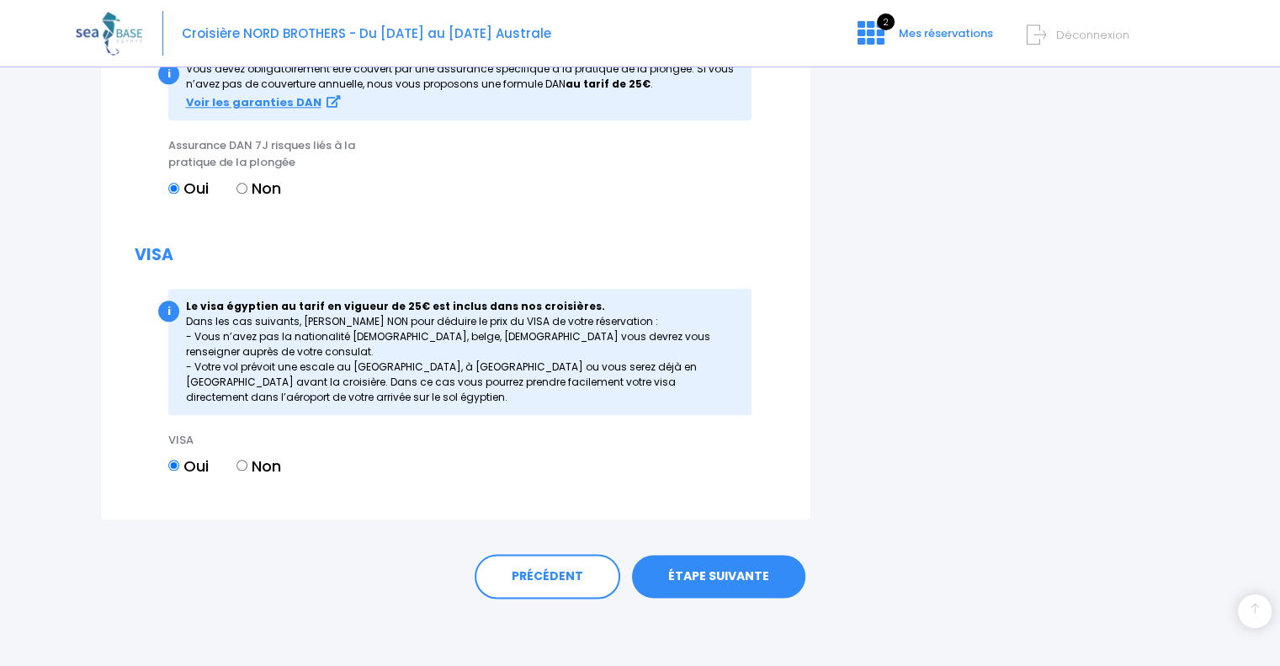
scroll to position [1896, 0]
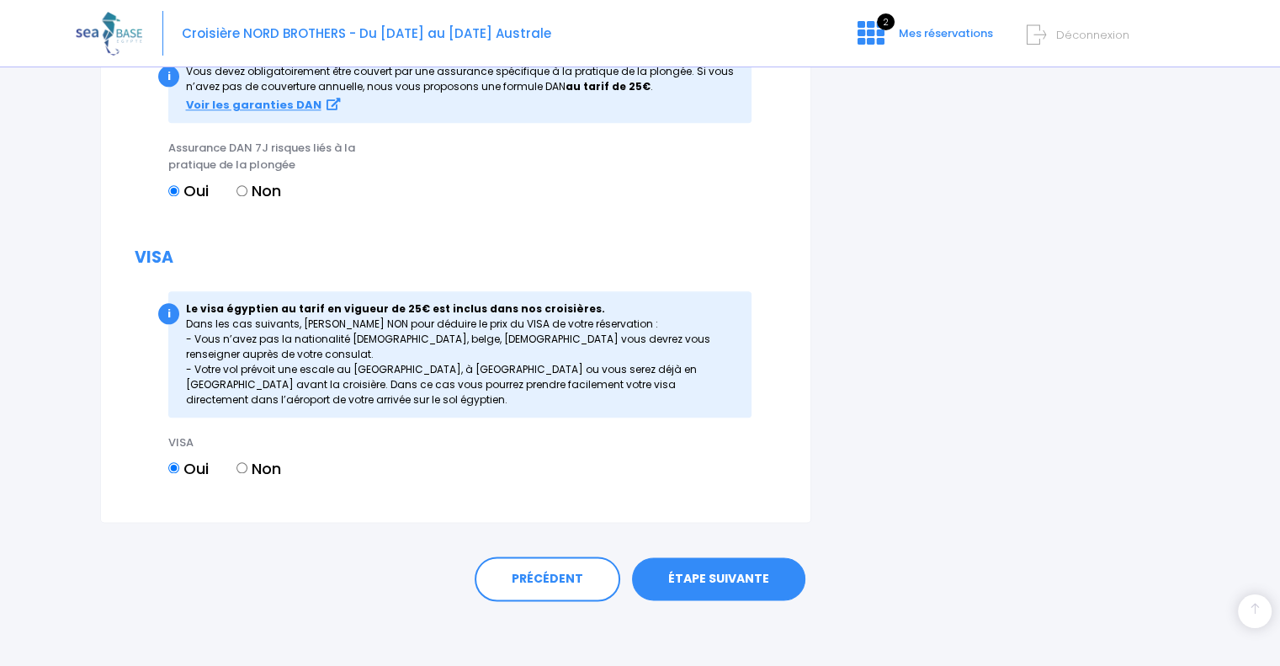
click at [722, 581] on link "ÉTAPE SUIVANTE" at bounding box center [718, 579] width 173 height 44
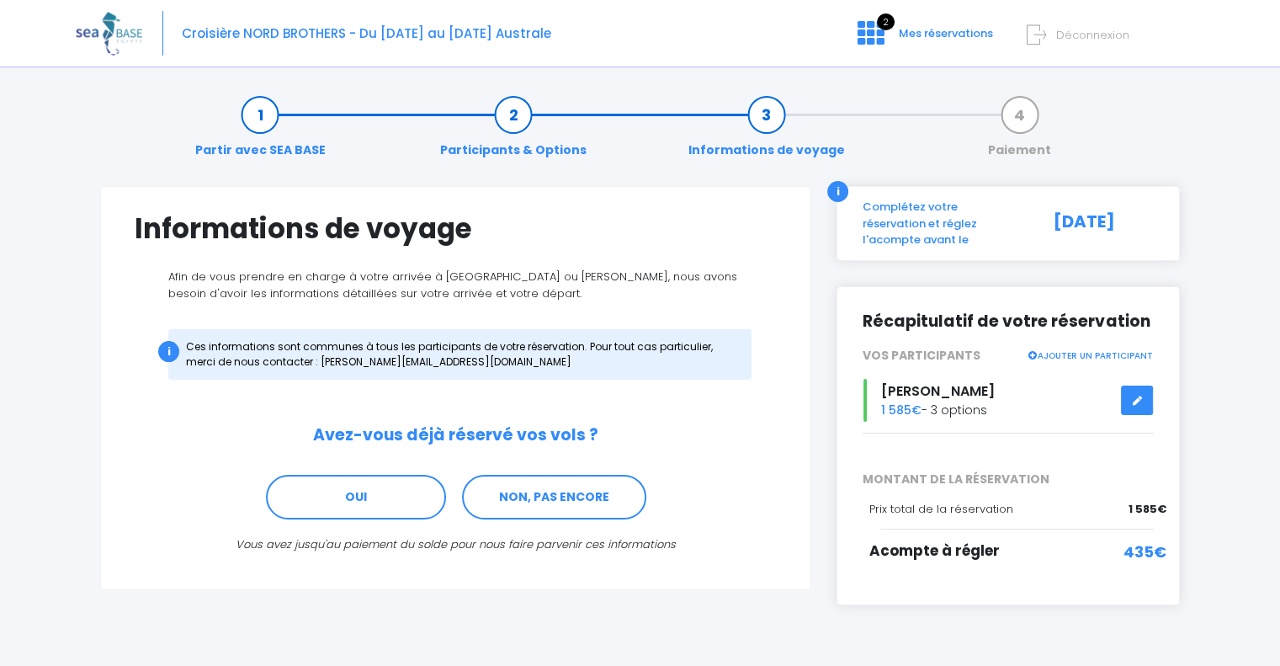
click at [1144, 388] on link at bounding box center [1137, 399] width 32 height 29
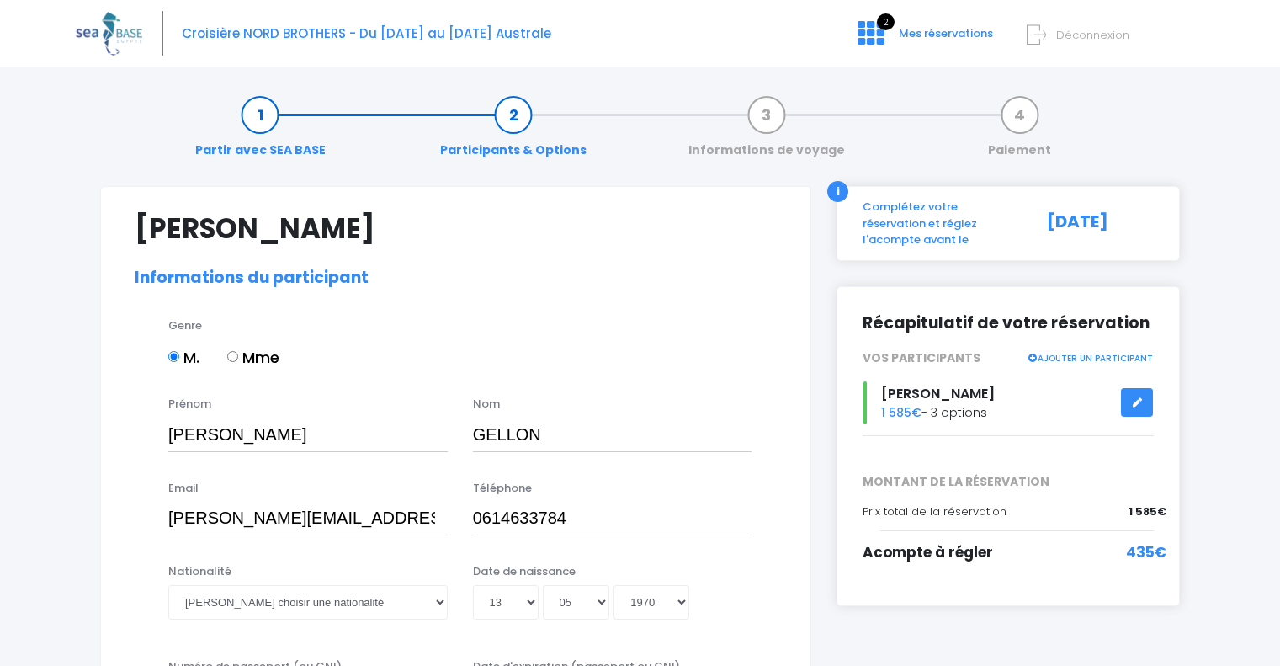
select select "PA40"
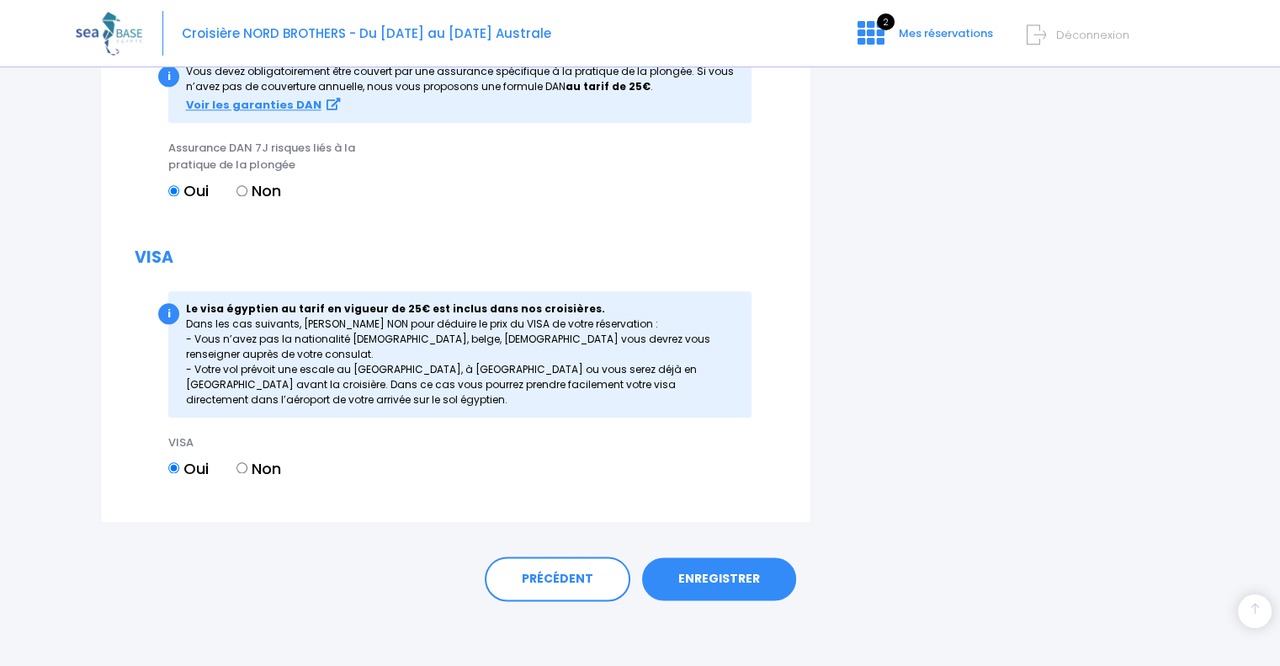
scroll to position [1845, 0]
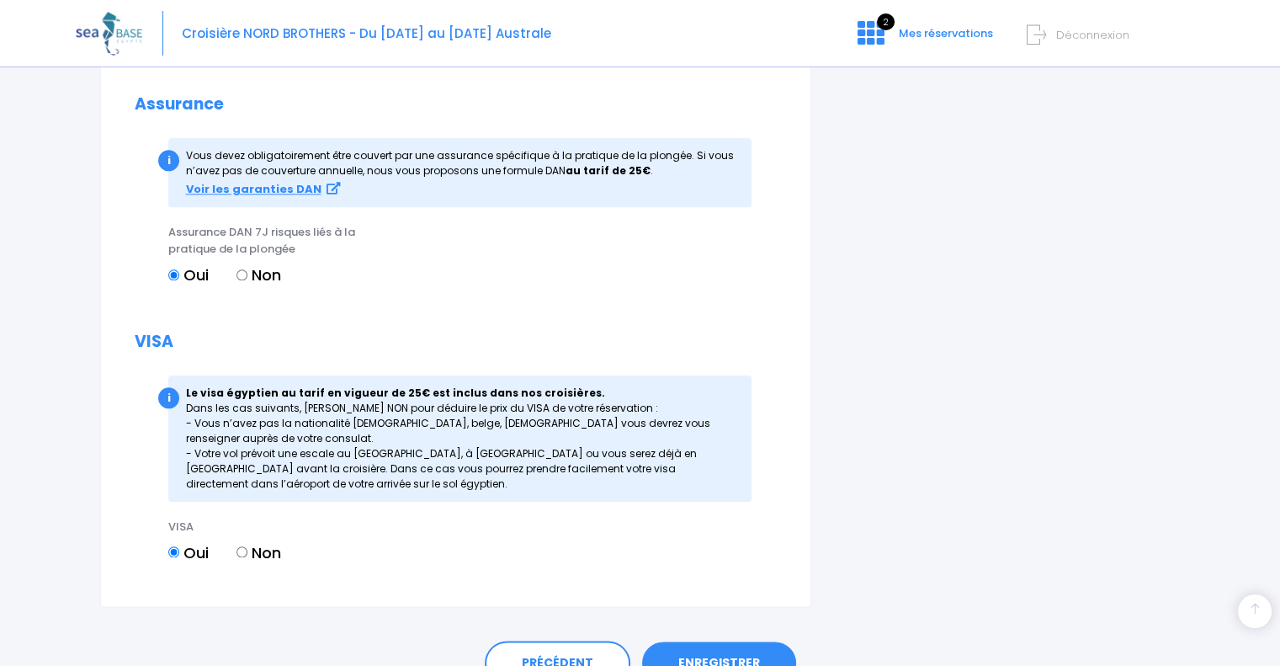
click at [242, 548] on input "Non" at bounding box center [242, 551] width 11 height 11
radio input "true"
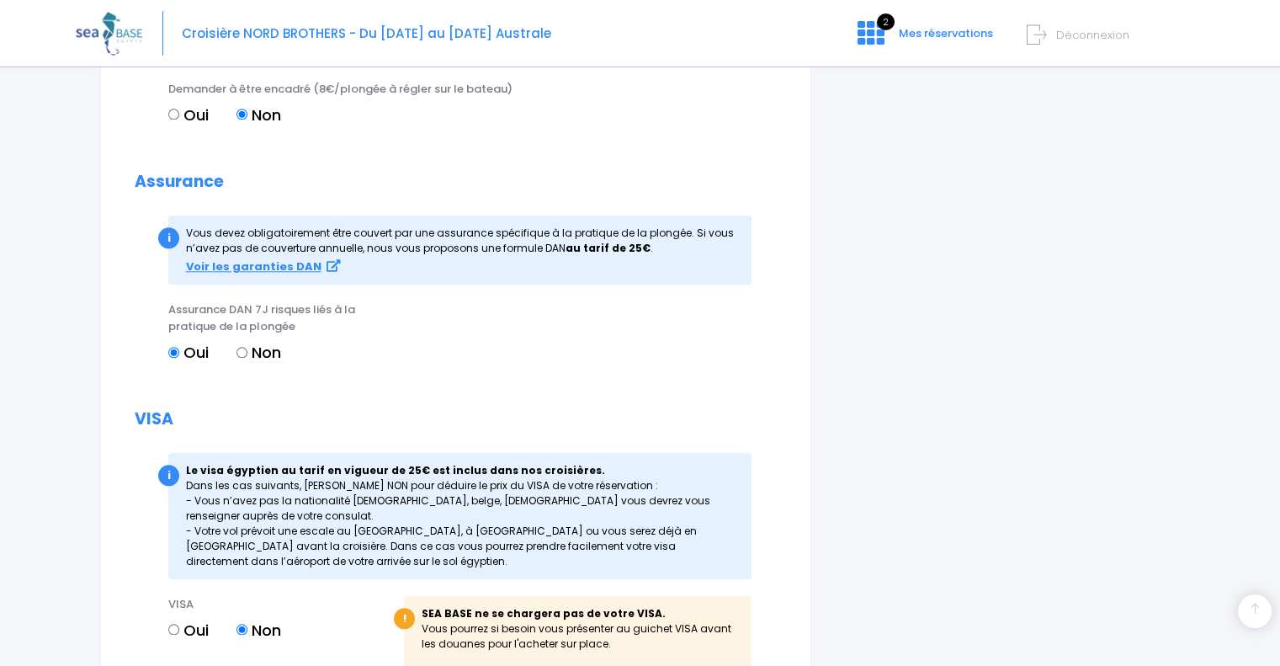
scroll to position [1954, 0]
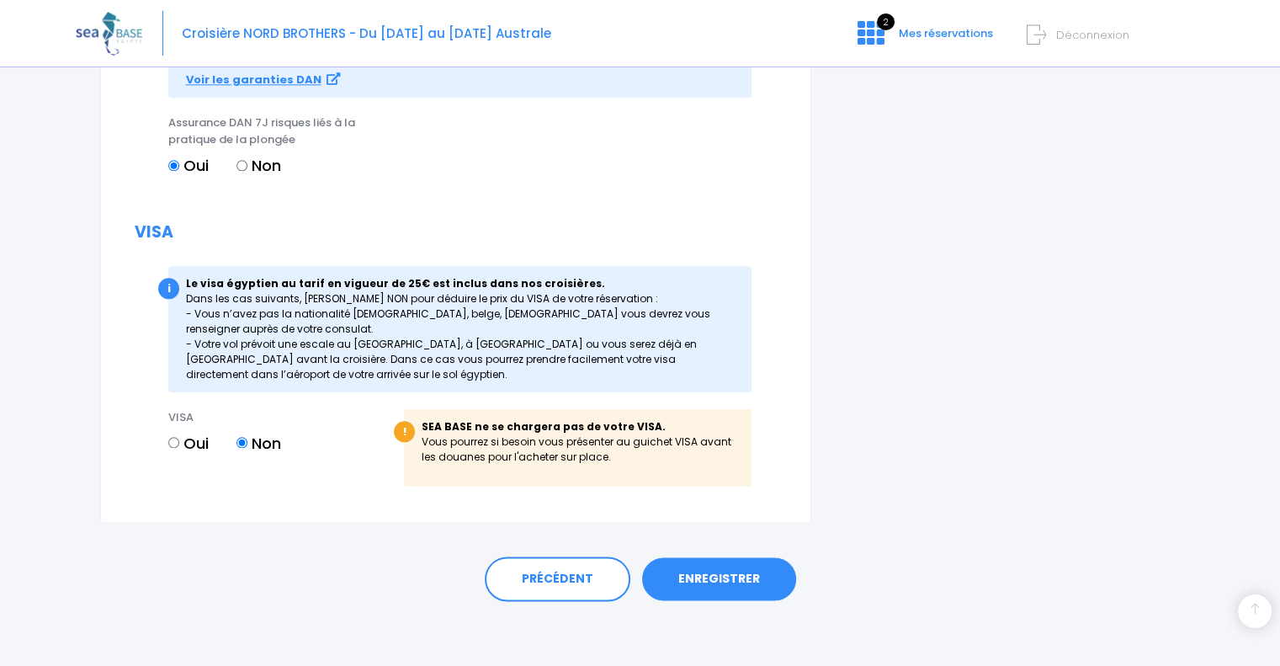
click at [701, 585] on link "ENREGISTRER" at bounding box center [719, 579] width 154 height 44
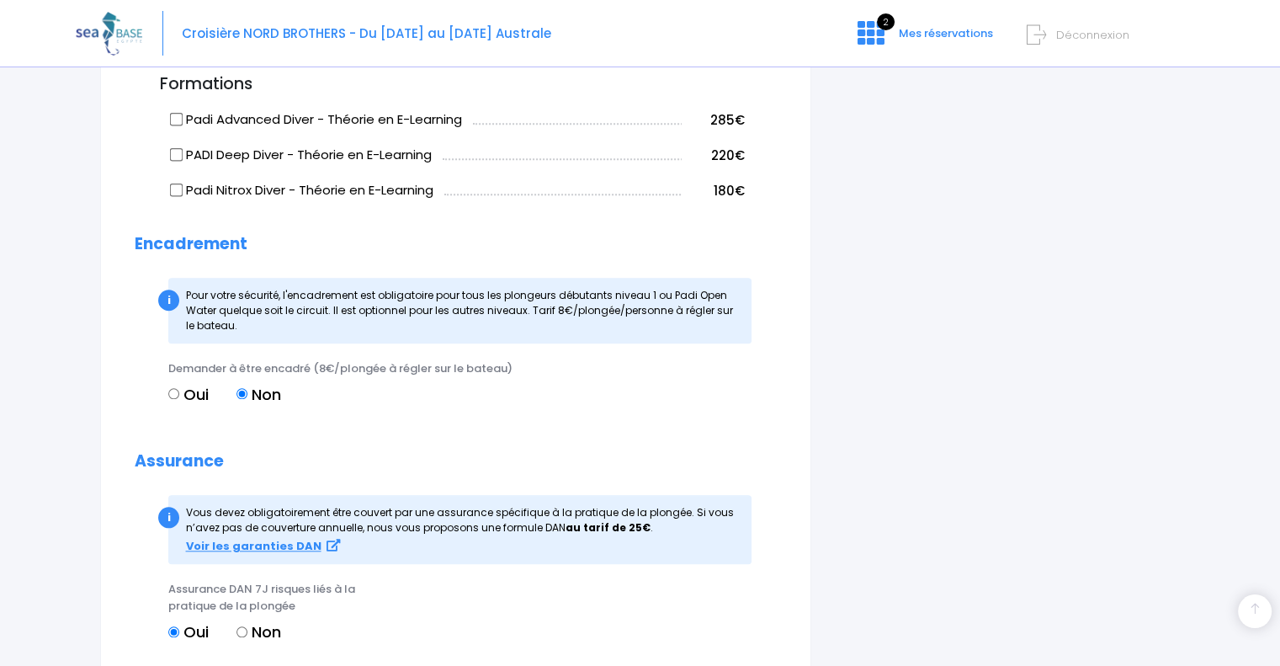
scroll to position [1981, 0]
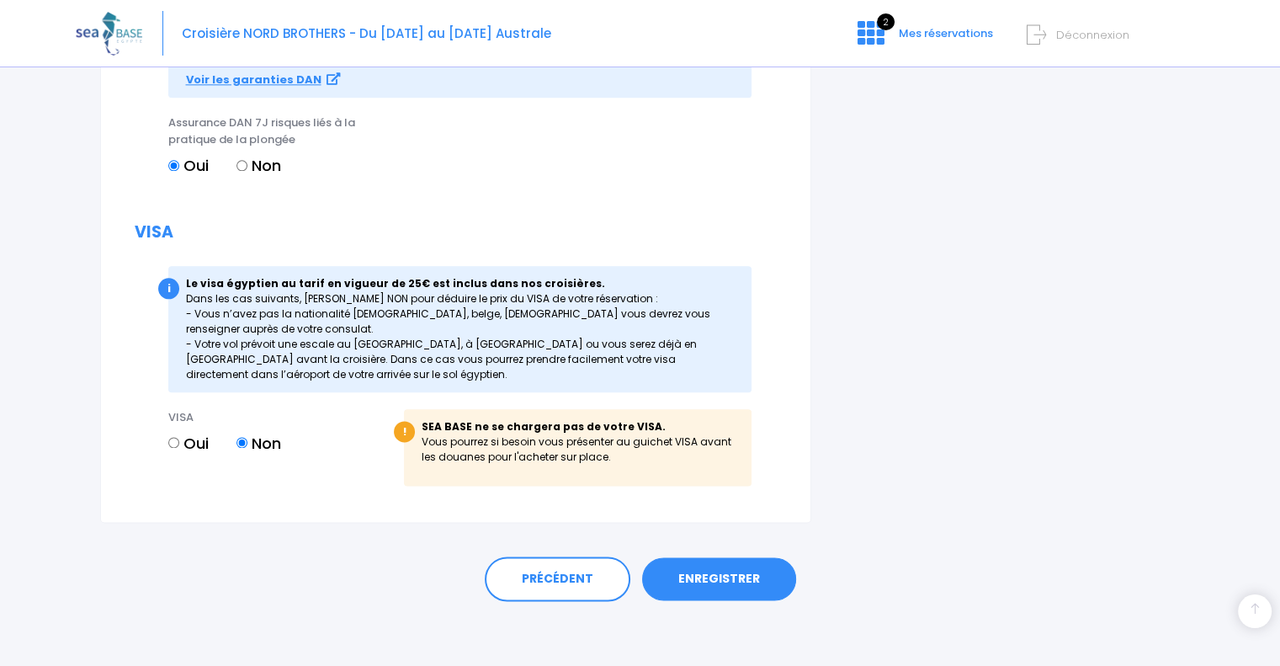
click at [704, 577] on link "ENREGISTRER" at bounding box center [719, 579] width 154 height 44
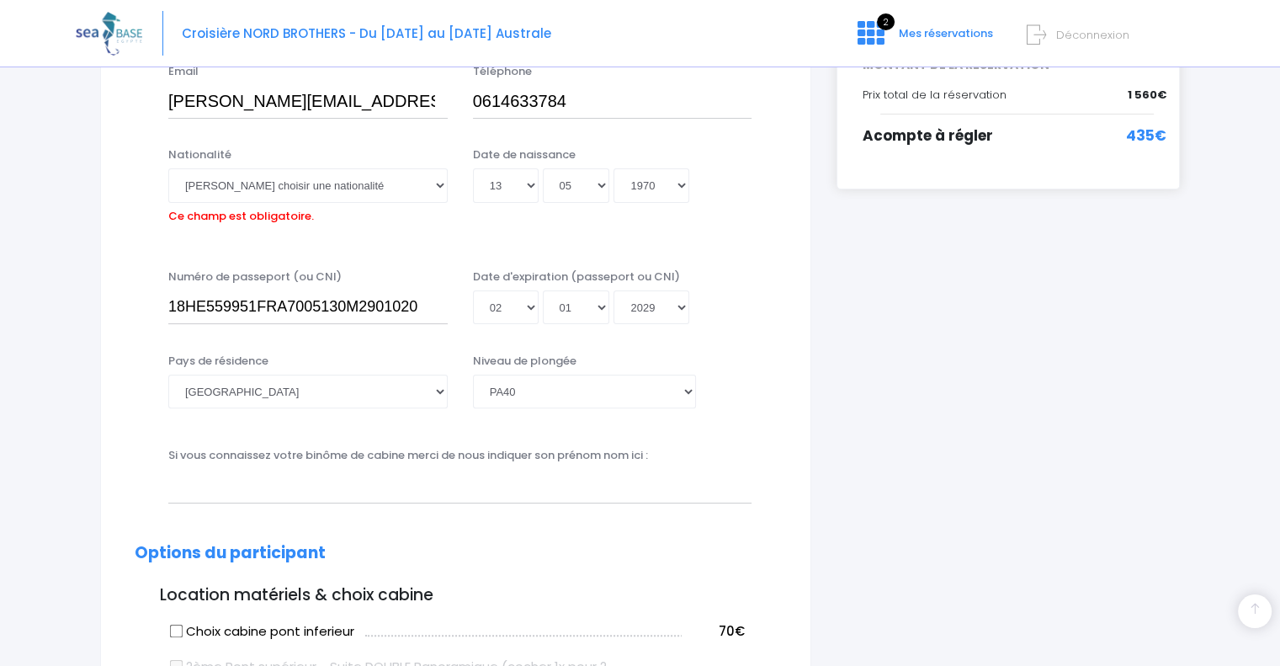
scroll to position [0, 0]
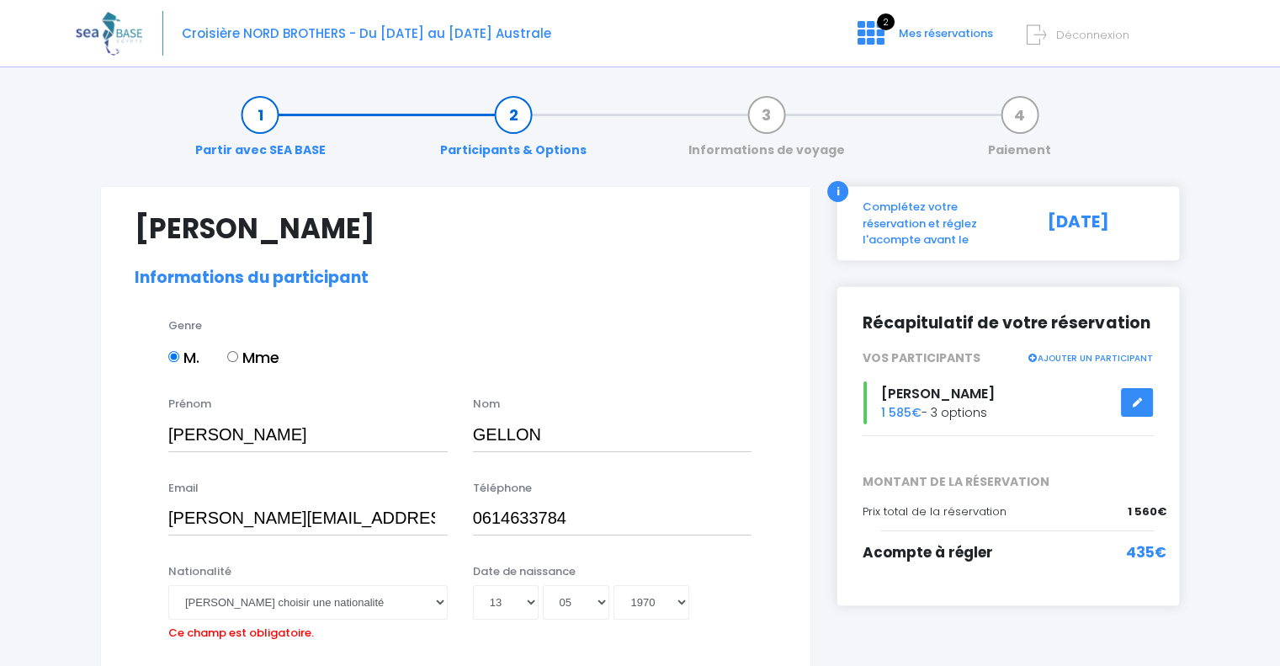
click at [1082, 349] on link "AJOUTER UN PARTICIPANT" at bounding box center [1090, 356] width 126 height 15
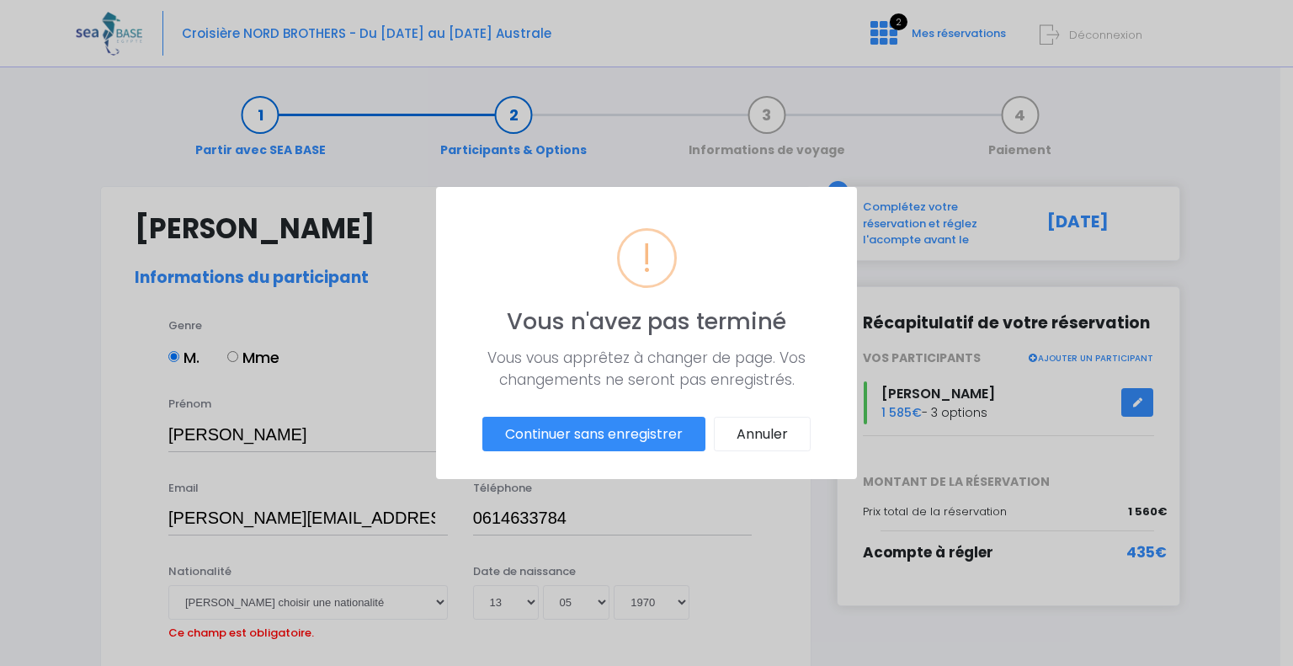
click at [712, 499] on div "? ! i Vous n'avez pas terminé × Vous vous apprêtez à changer de page. Vos chang…" at bounding box center [646, 333] width 1293 height 666
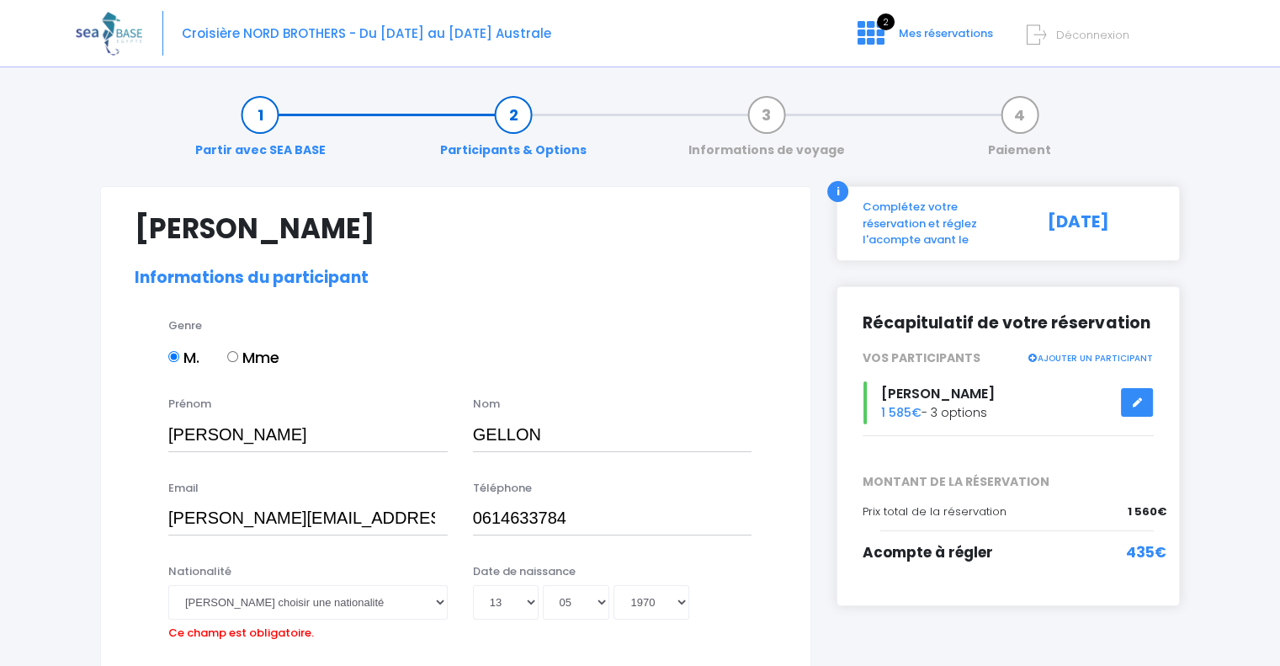
click at [1036, 353] on icon at bounding box center [1032, 357] width 11 height 8
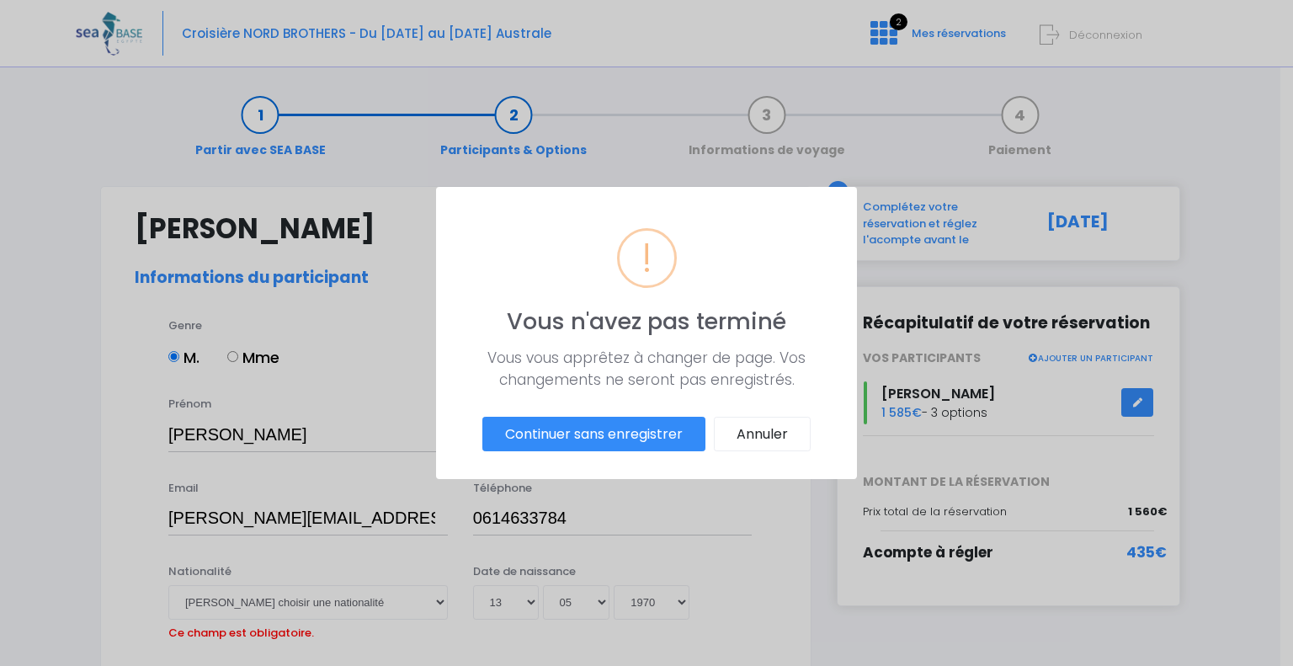
click at [696, 500] on div "? ! i Vous n'avez pas terminé × Vous vous apprêtez à changer de page. Vos chang…" at bounding box center [646, 333] width 1293 height 666
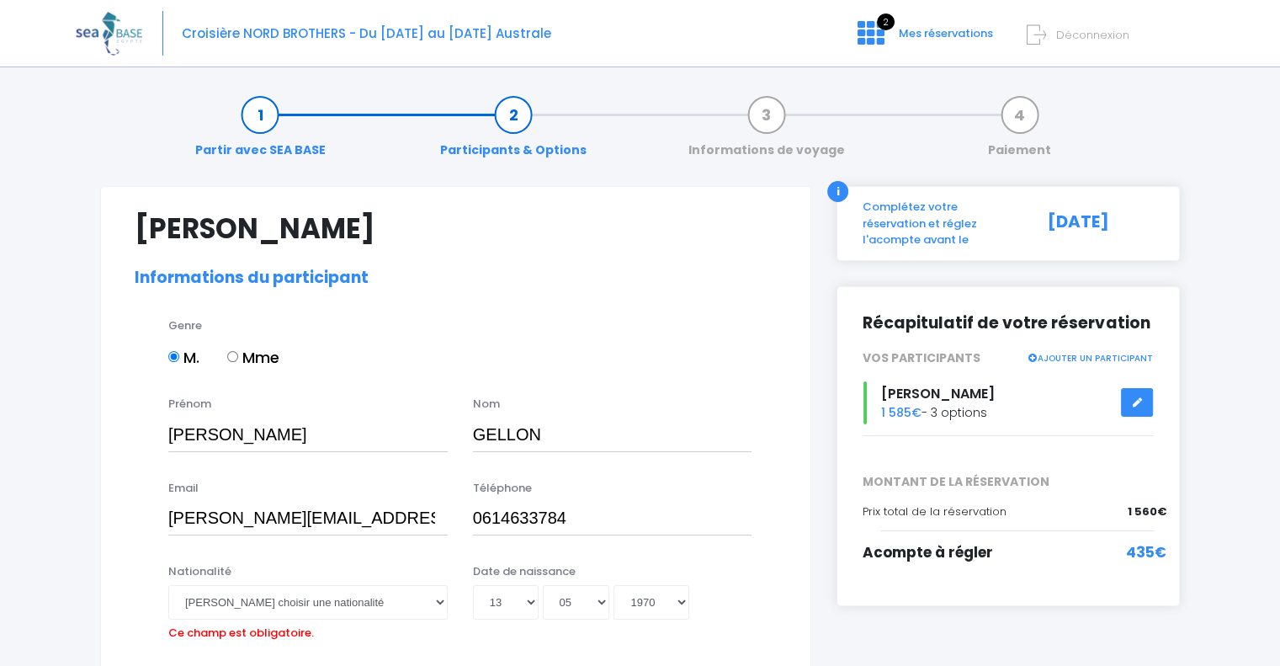
click at [1139, 402] on icon at bounding box center [1137, 402] width 12 height 0
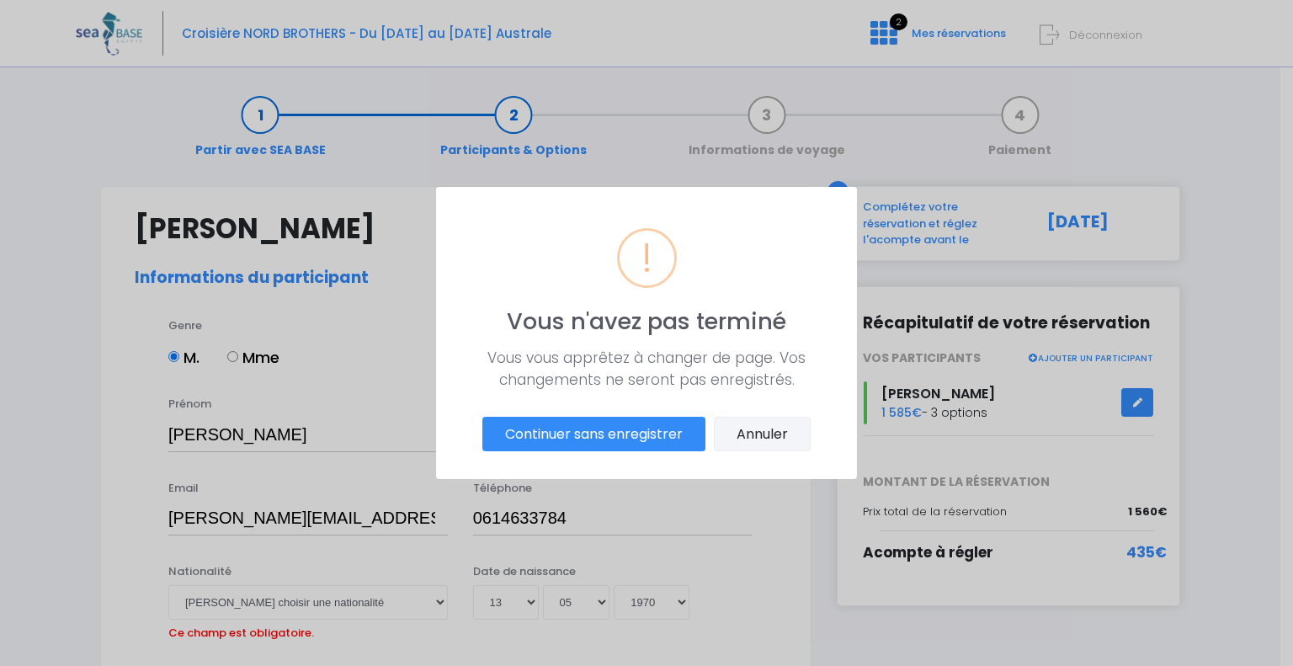
click at [757, 435] on button "Annuler" at bounding box center [762, 434] width 97 height 35
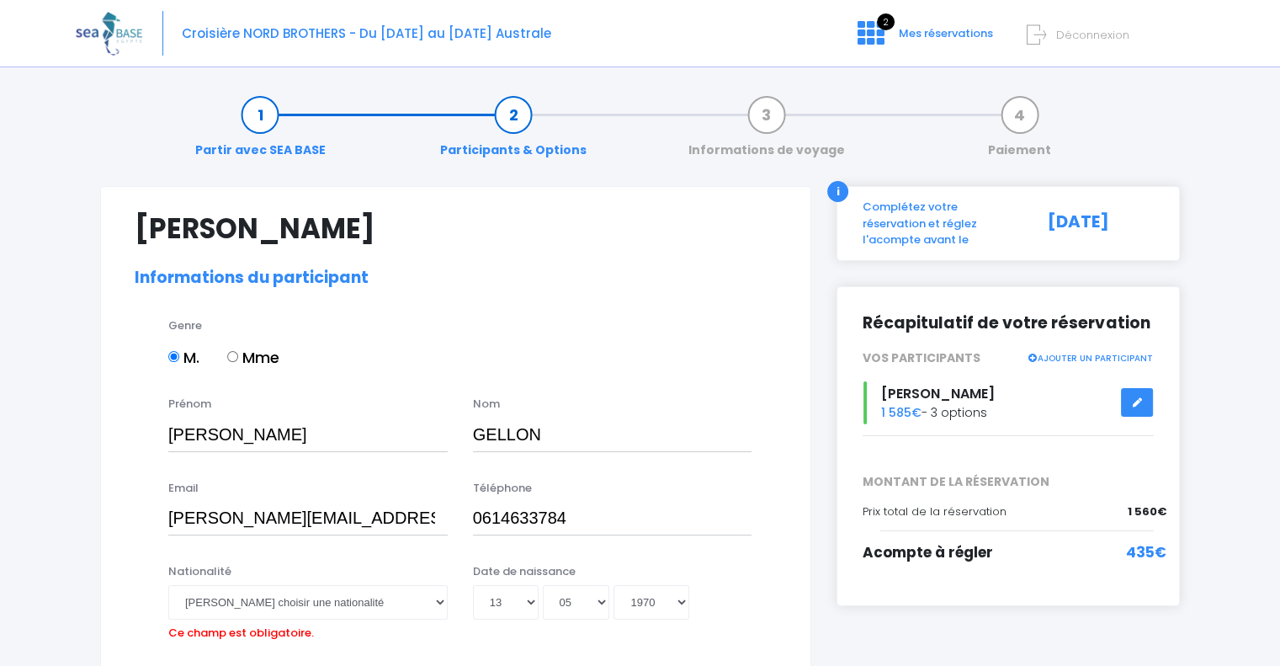
scroll to position [252, 0]
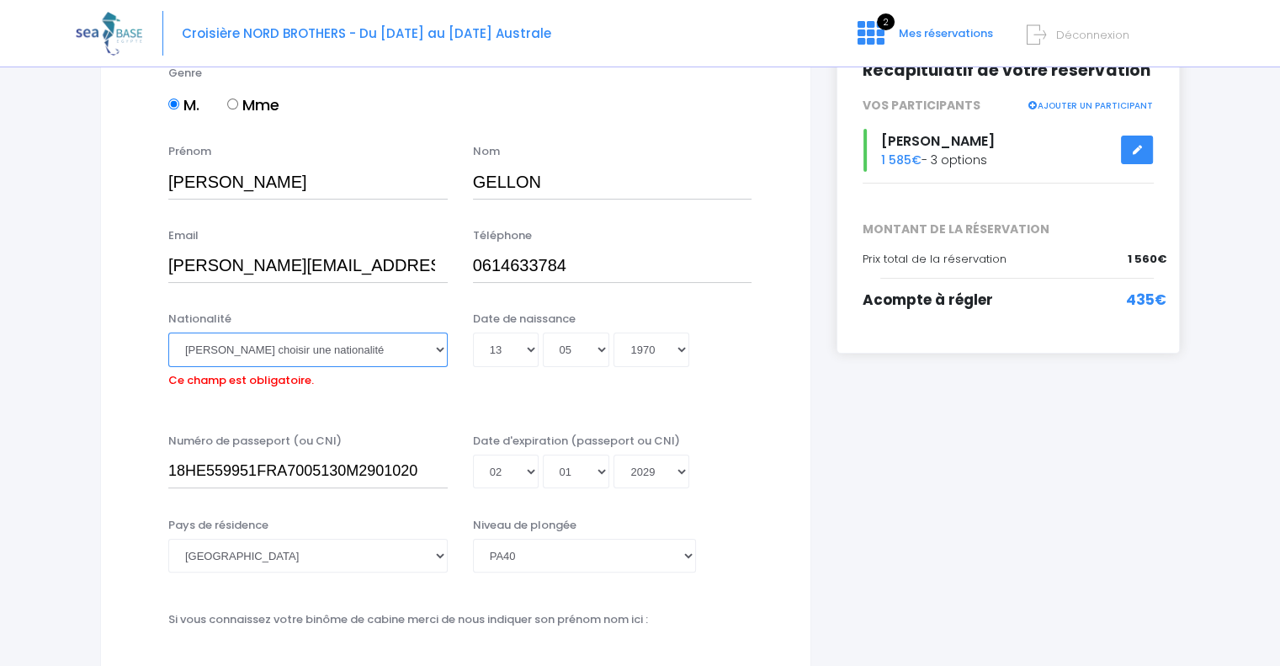
click at [438, 345] on select "Veuillez choisir une nationalité Afghane Albanaise Algerienne Allemande America…" at bounding box center [307, 349] width 279 height 34
select select "Française"
click at [168, 332] on select "Veuillez choisir une nationalité Afghane Albanaise Algerienne Allemande America…" at bounding box center [307, 349] width 279 height 34
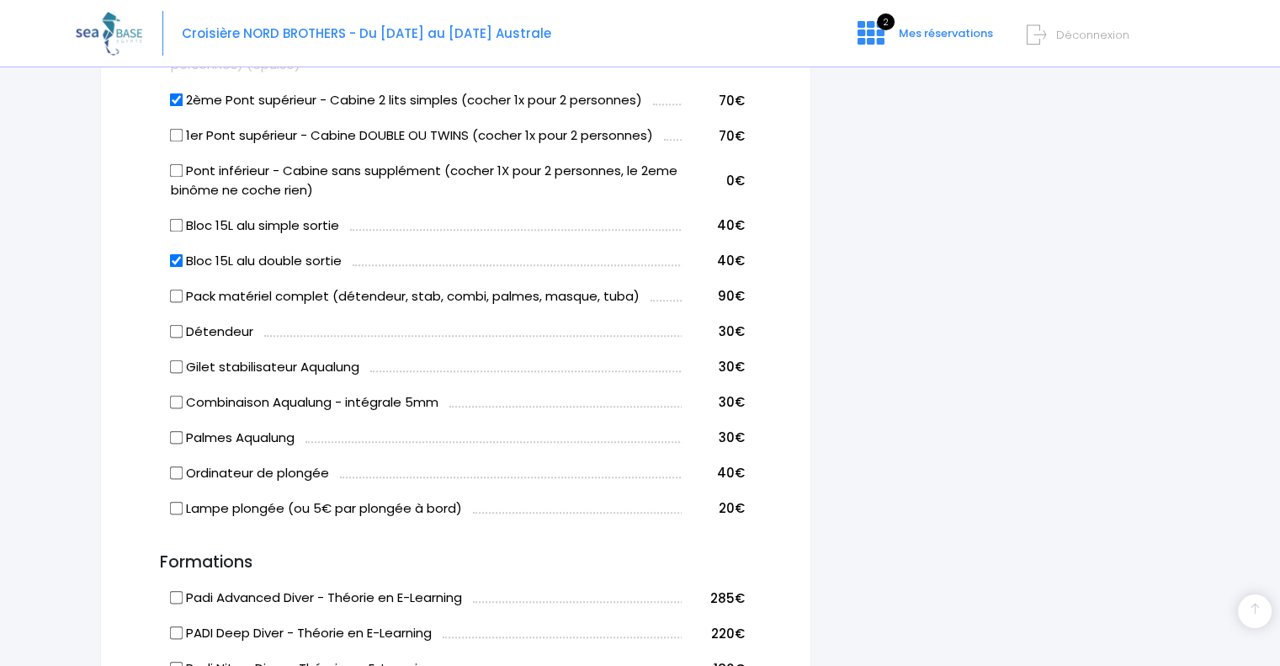
scroll to position [1954, 0]
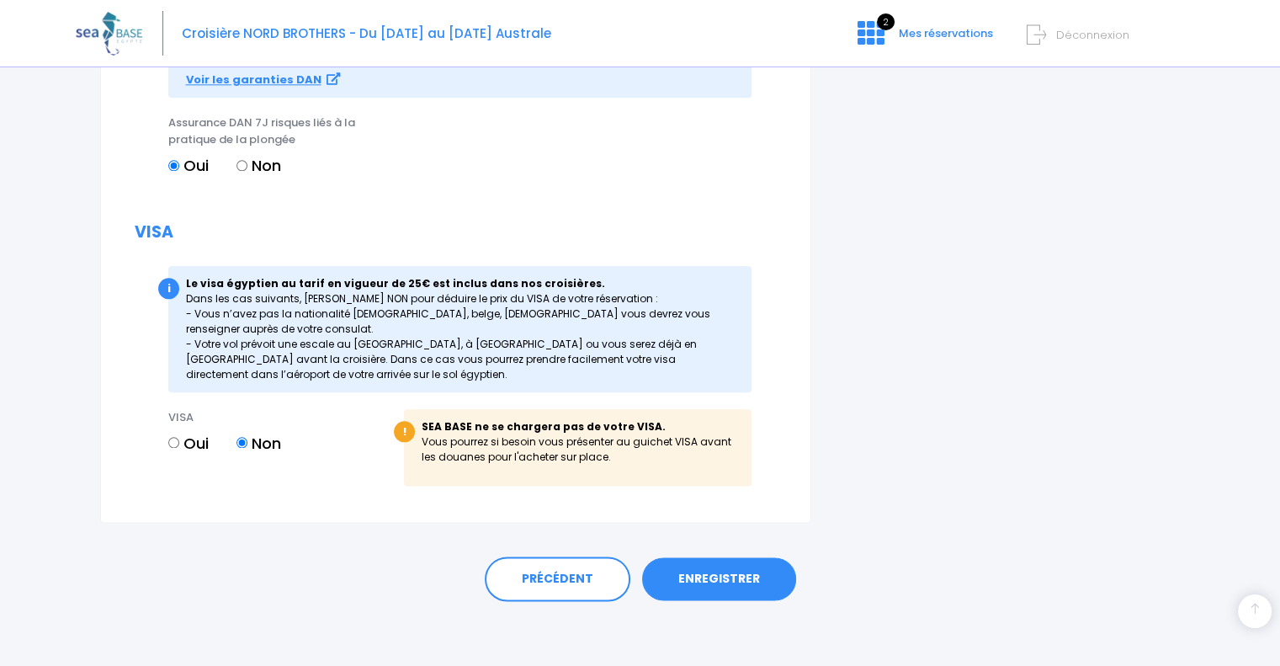
click at [711, 582] on link "ENREGISTRER" at bounding box center [719, 579] width 154 height 44
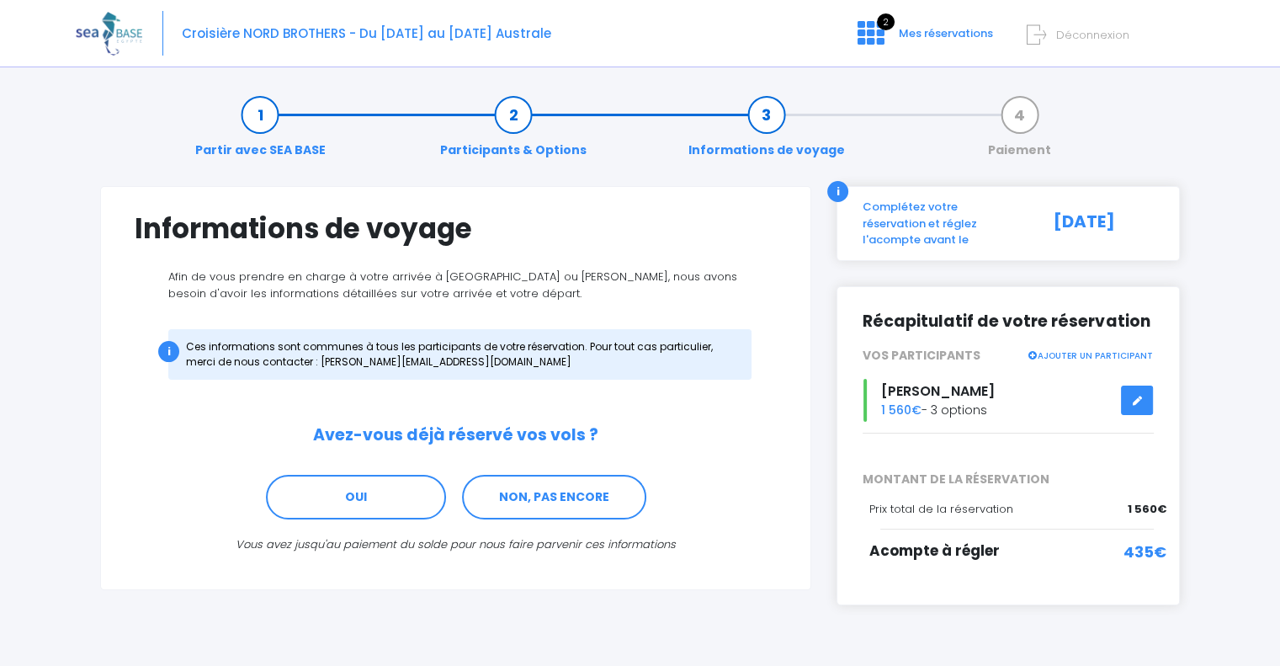
click at [1136, 401] on icon at bounding box center [1137, 401] width 12 height 0
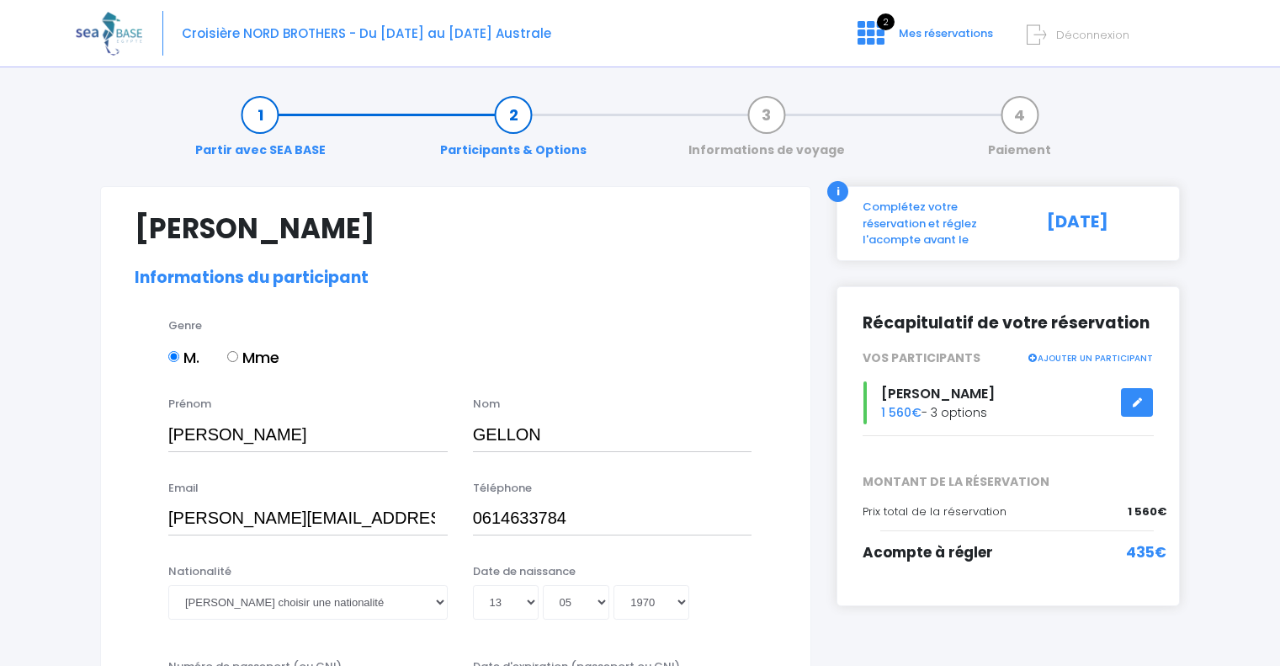
select select "PA40"
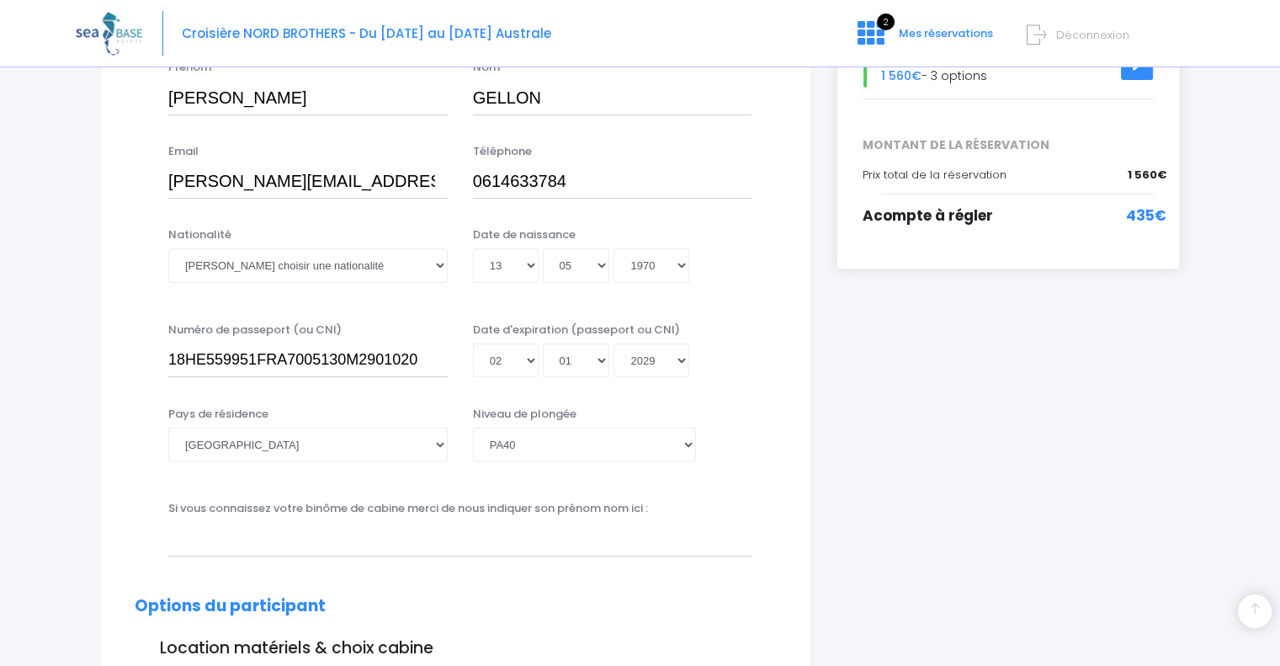
scroll to position [421, 0]
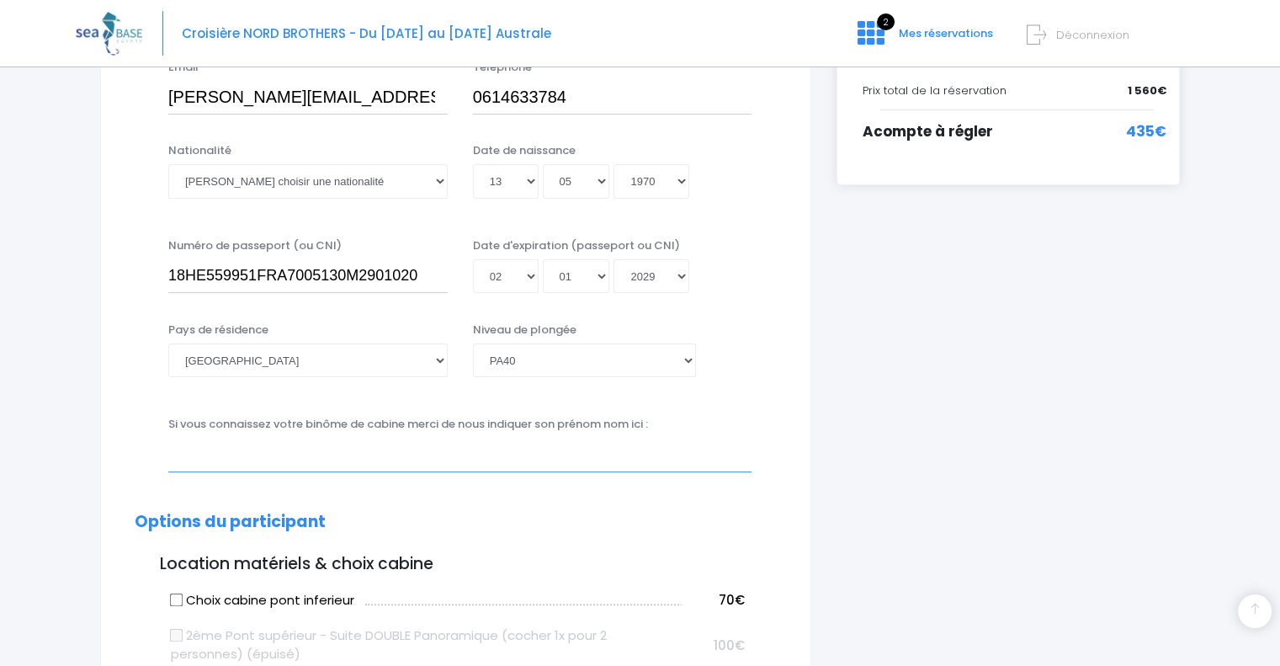
click at [296, 456] on input "text" at bounding box center [459, 455] width 583 height 34
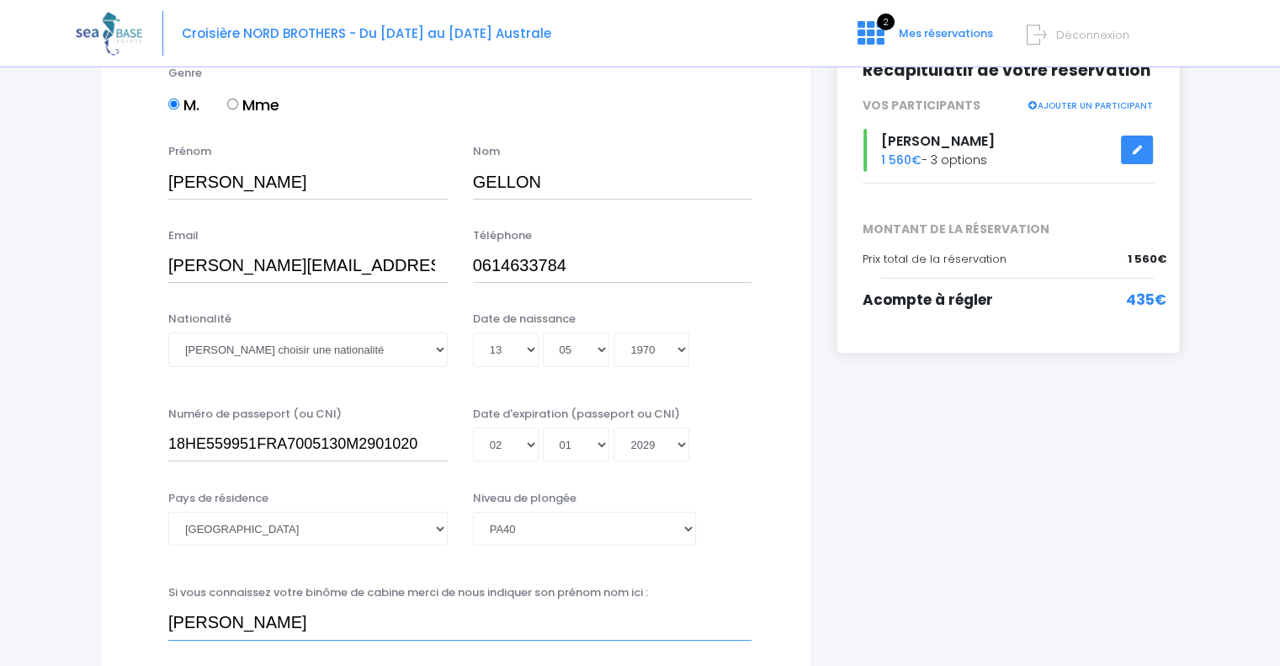
scroll to position [168, 0]
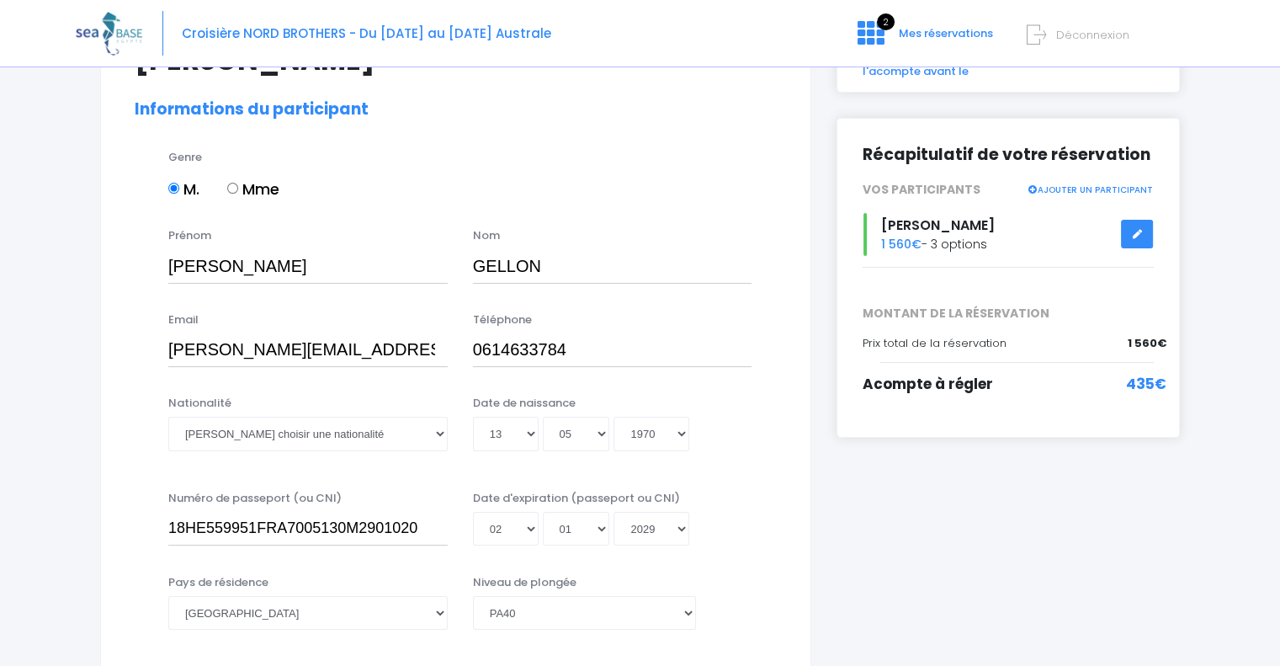
type input "Antoine Dolique"
click at [215, 348] on input "pierre'alain.gellon@spie.com" at bounding box center [307, 350] width 279 height 34
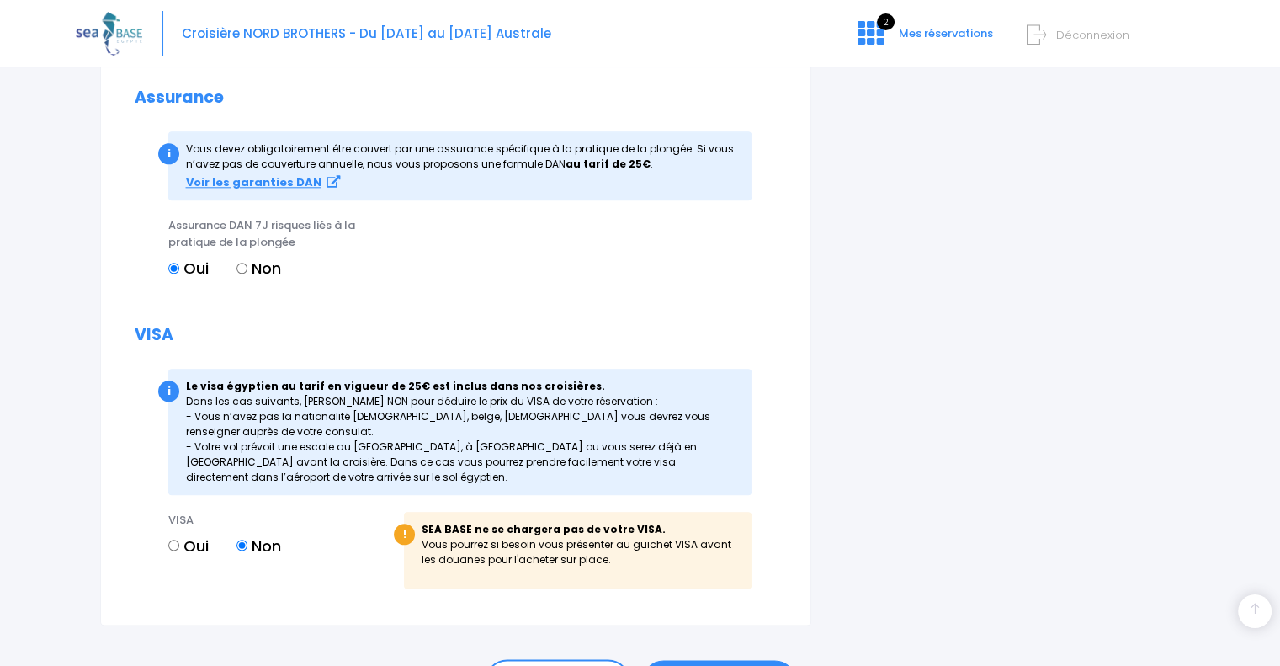
scroll to position [1936, 0]
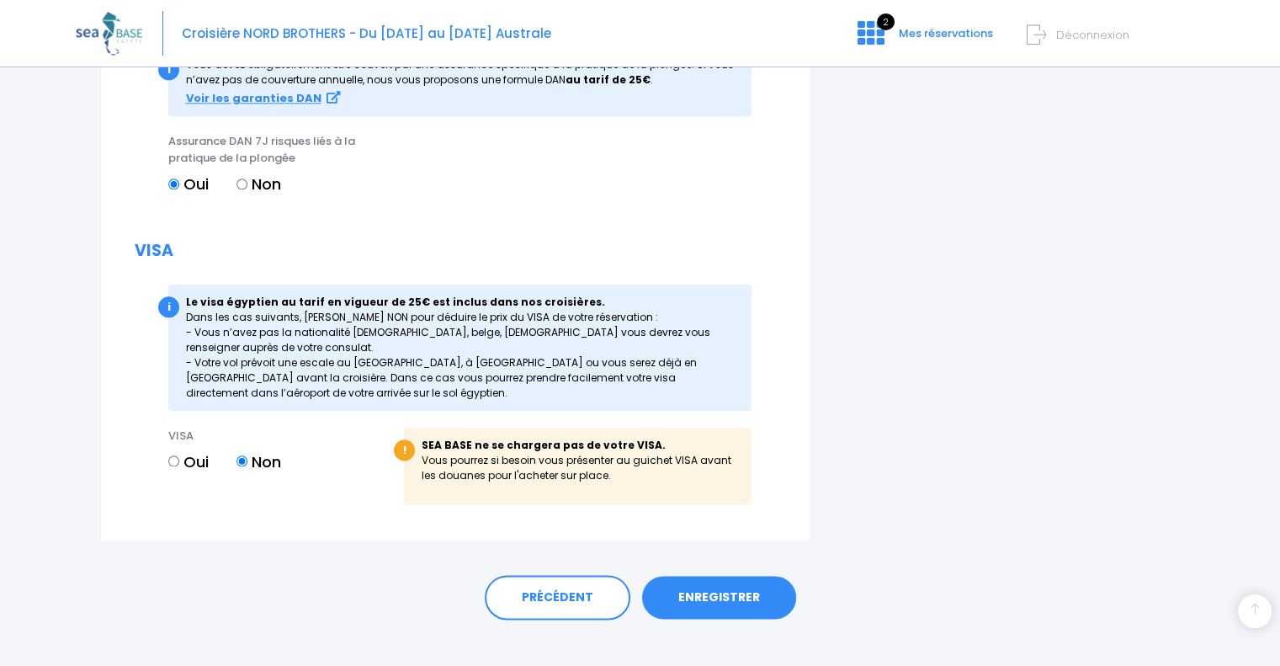
type input "pierre-alain.gellon@spie.com"
click at [173, 457] on input "Oui" at bounding box center [173, 460] width 11 height 11
radio input "true"
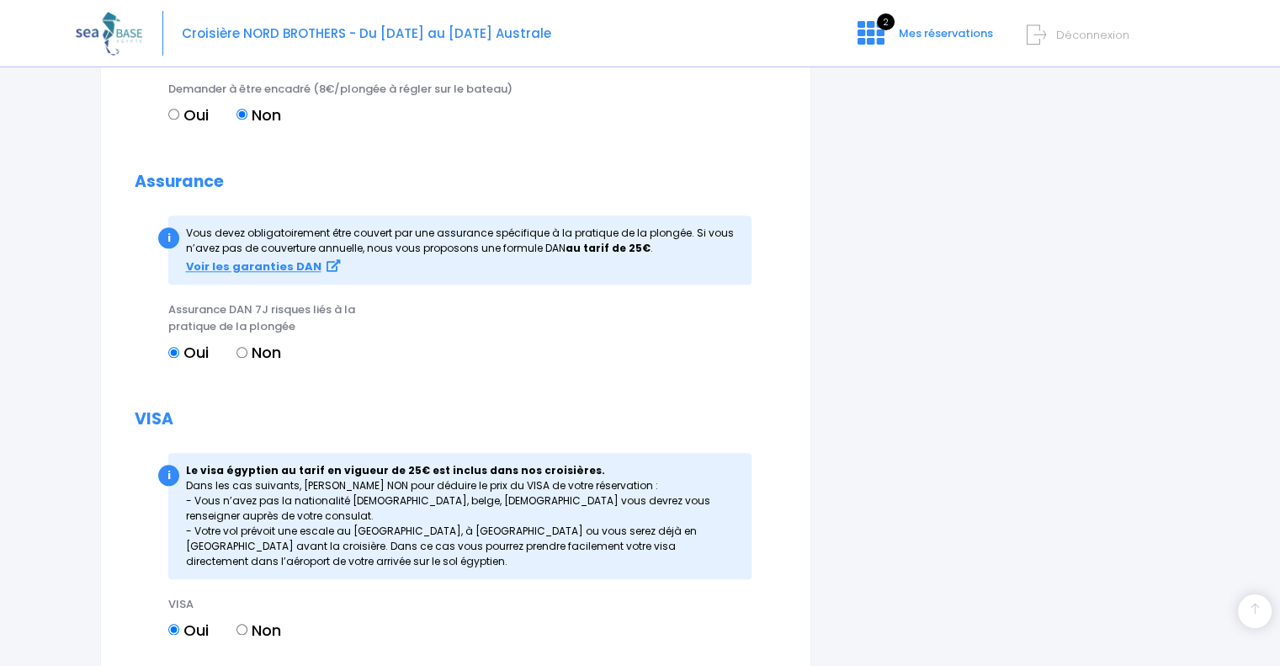
scroll to position [1929, 0]
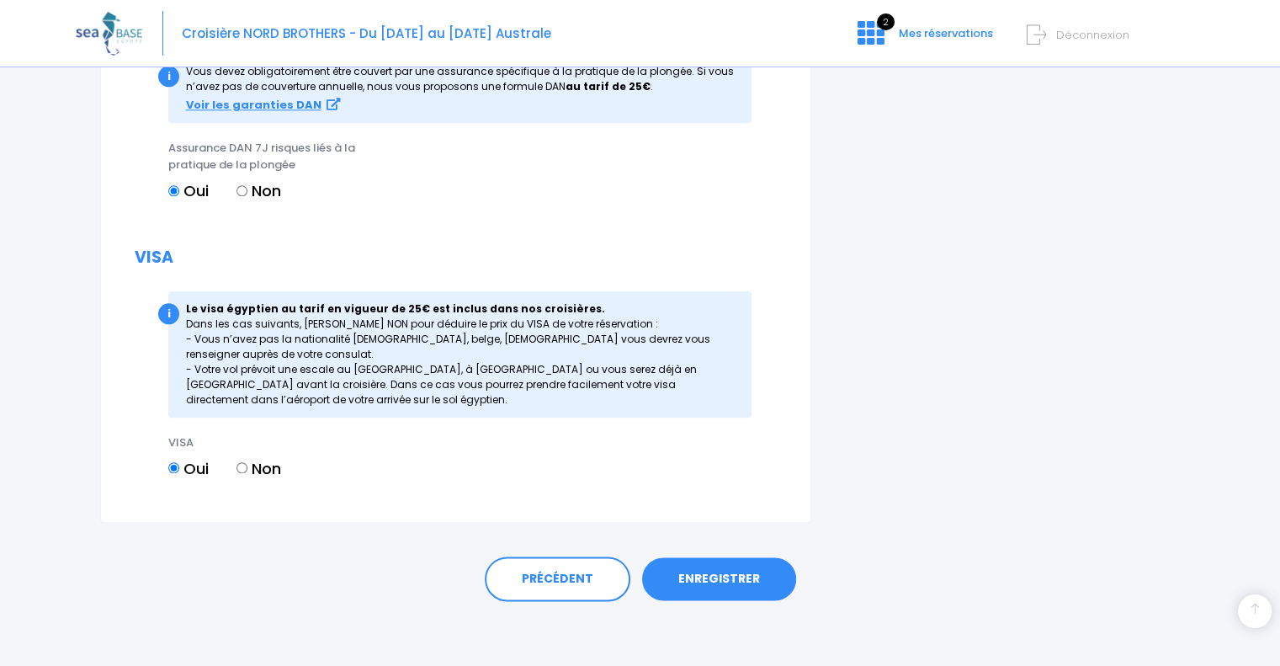
click at [720, 567] on link "ENREGISTRER" at bounding box center [719, 579] width 154 height 44
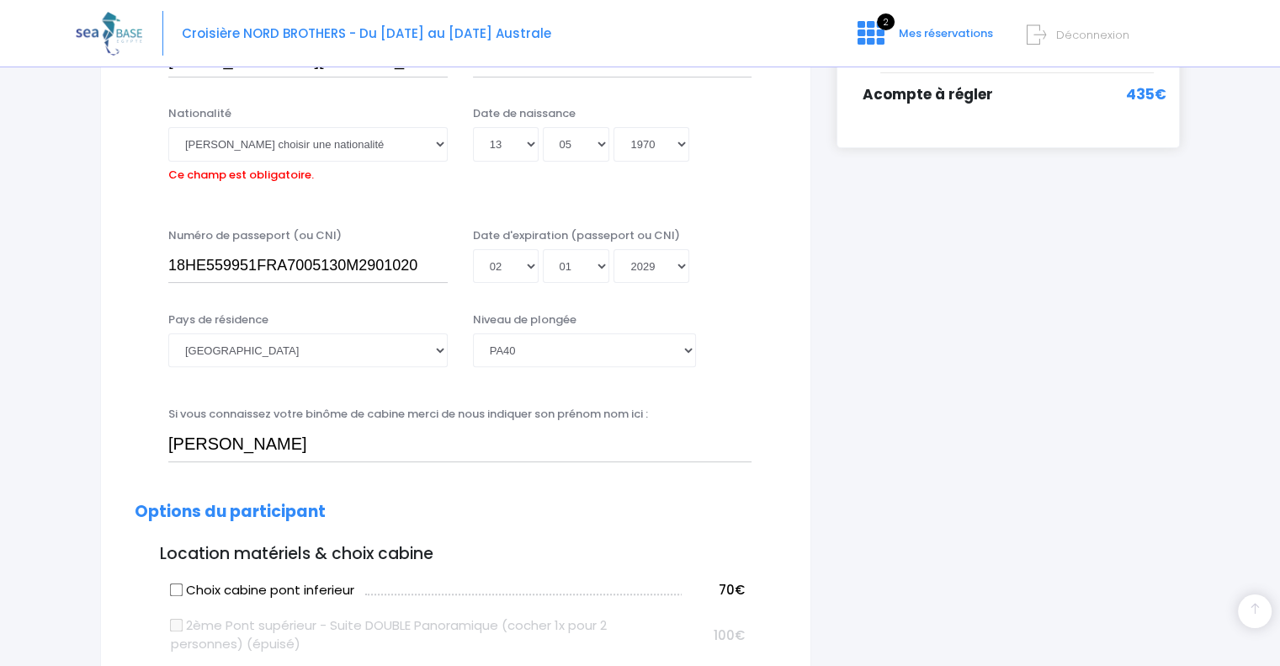
scroll to position [417, 0]
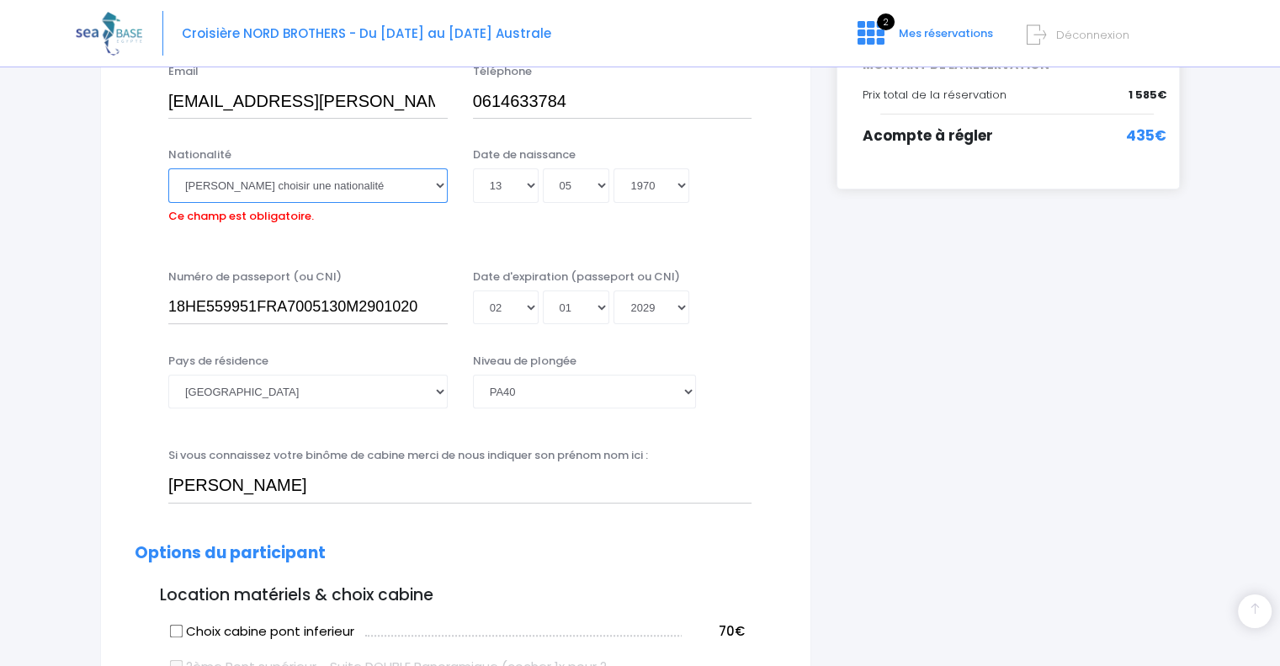
drag, startPoint x: 440, startPoint y: 186, endPoint x: 428, endPoint y: 187, distance: 12.7
click at [440, 186] on select "Veuillez choisir une nationalité [DEMOGRAPHIC_DATA] Algerienne Allemande [GEOGR…" at bounding box center [307, 185] width 279 height 34
select select "Française"
click at [168, 168] on select "Veuillez choisir une nationalité Afghane Albanaise Algerienne Allemande America…" at bounding box center [307, 185] width 279 height 34
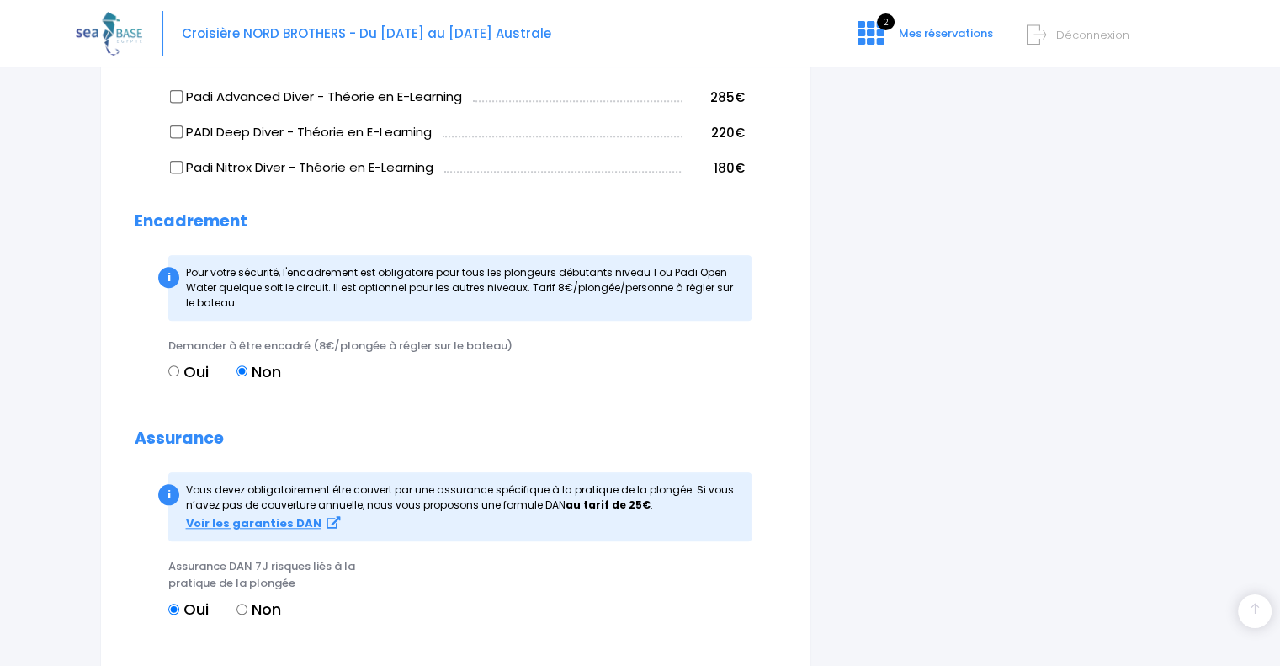
scroll to position [1929, 0]
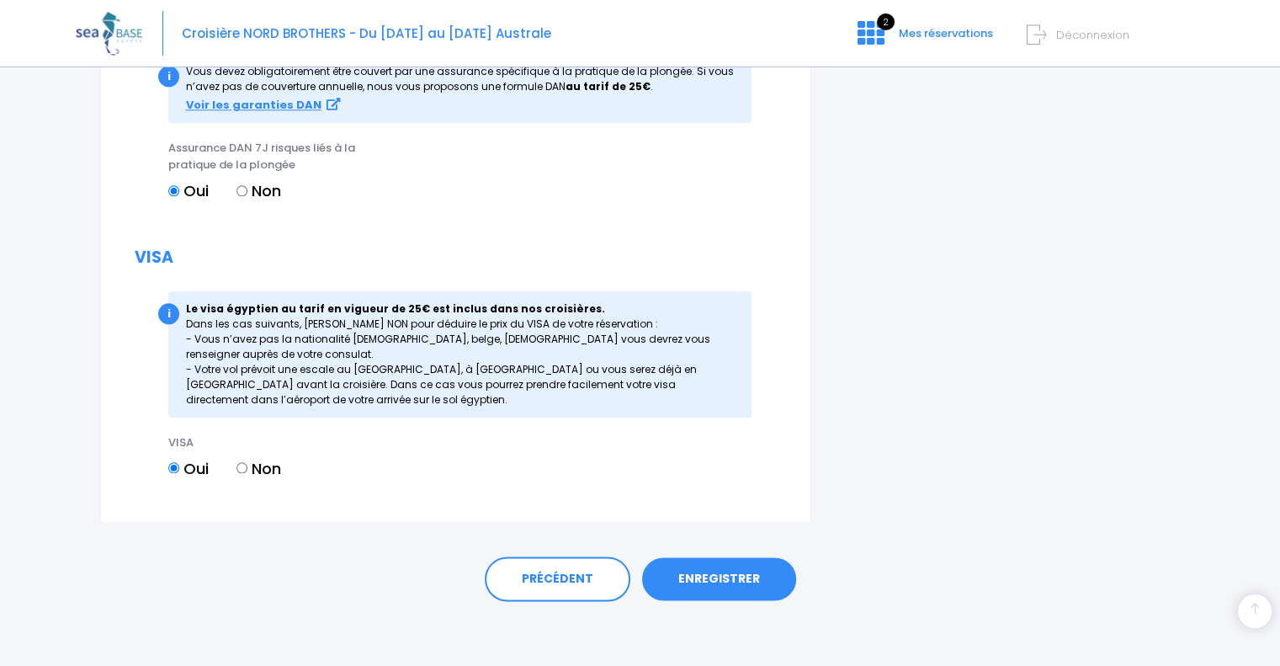
click at [734, 577] on link "ENREGISTRER" at bounding box center [719, 579] width 154 height 44
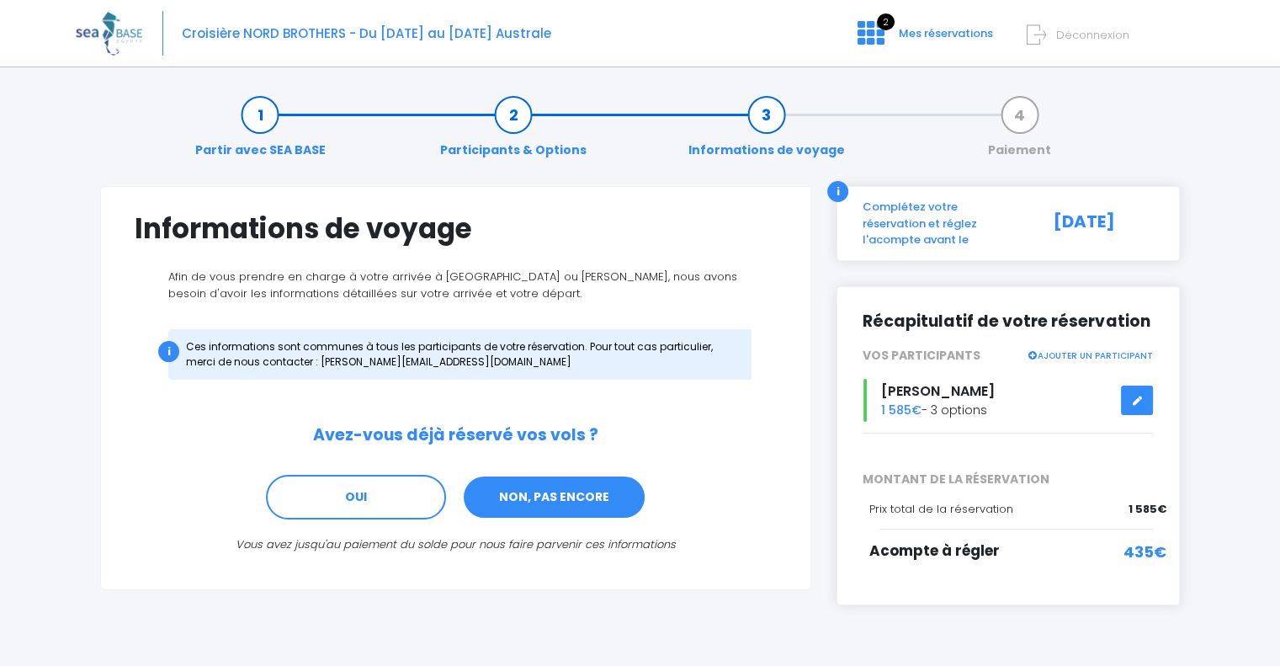
click at [547, 496] on link "NON, PAS ENCORE" at bounding box center [554, 497] width 184 height 45
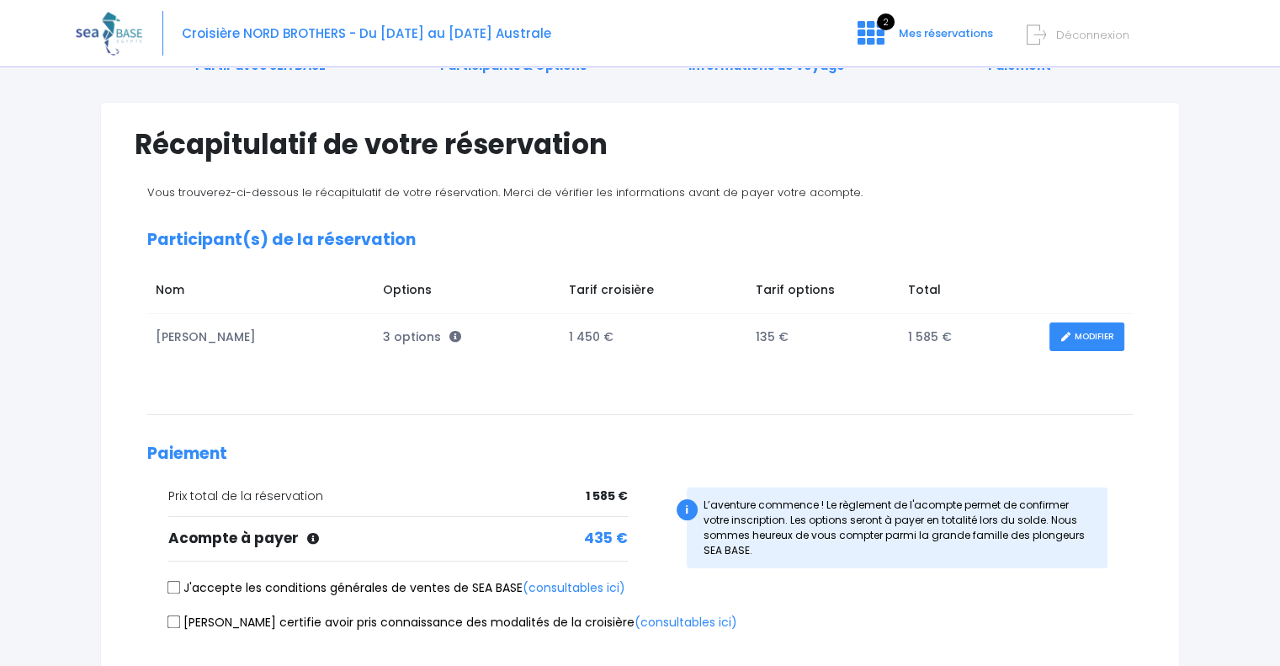
scroll to position [236, 0]
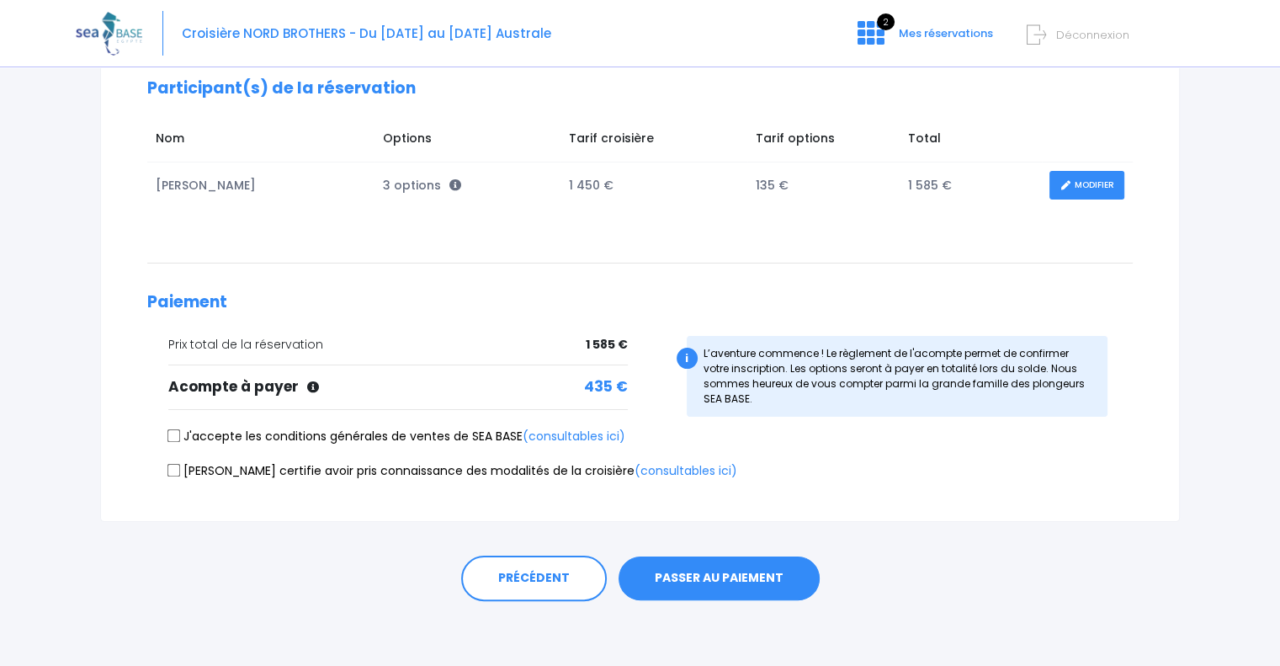
click at [173, 431] on input "J'accepte les conditions générales de ventes de SEA BASE (consultables ici)" at bounding box center [173, 435] width 13 height 13
checkbox input "true"
click at [171, 467] on input "[PERSON_NAME] certifie avoir pris connaissance des modalités de la croisière (c…" at bounding box center [173, 469] width 13 height 13
checkbox input "true"
click at [660, 574] on button "PASSER AU PAIEMENT" at bounding box center [719, 578] width 201 height 44
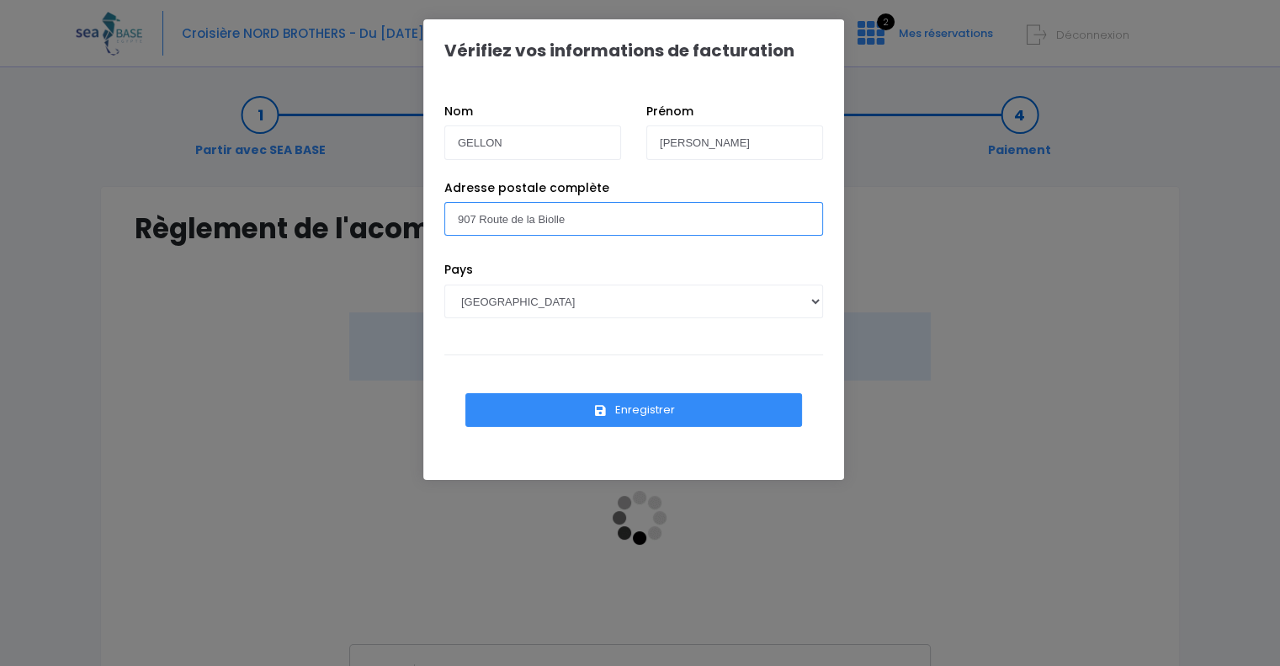
click at [623, 222] on input "907 Route de la Biolle" at bounding box center [633, 219] width 379 height 34
type input "907 Route de la Biolle 73200 Pallud"
click at [643, 413] on button "Enregistrer" at bounding box center [633, 410] width 337 height 34
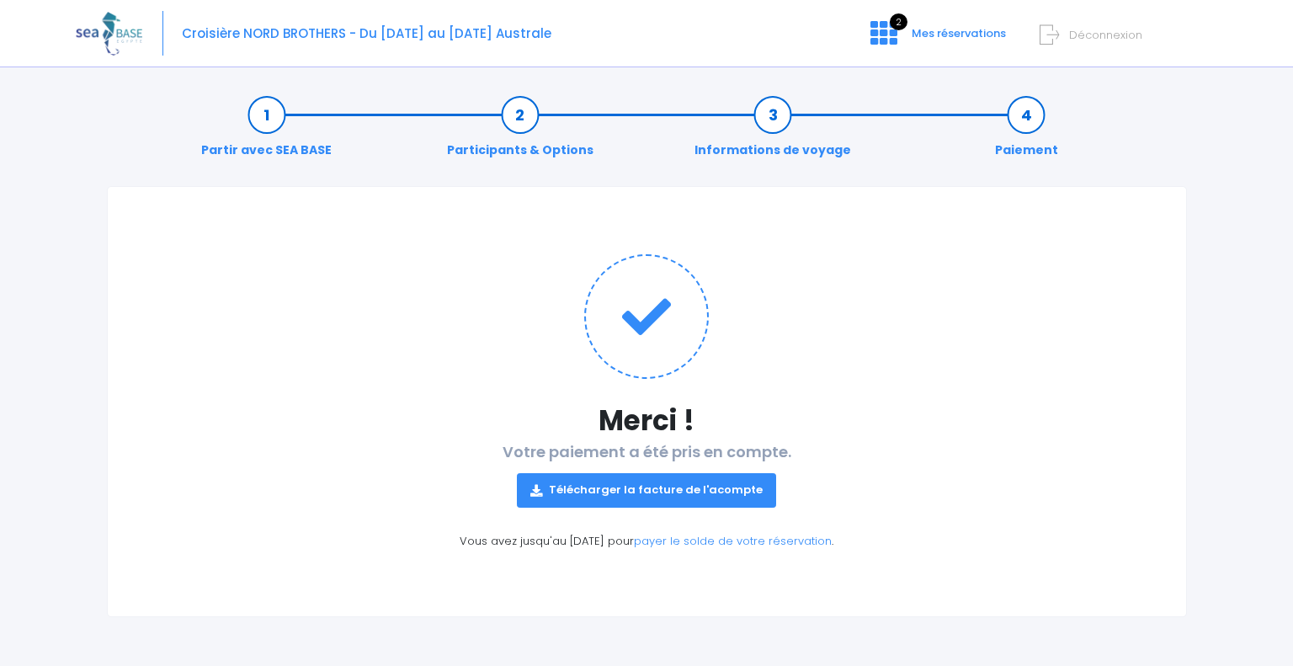
click at [676, 491] on link "Télécharger la facture de l'acompte" at bounding box center [646, 490] width 259 height 34
click at [528, 125] on link "Participants & Options" at bounding box center [519, 132] width 163 height 53
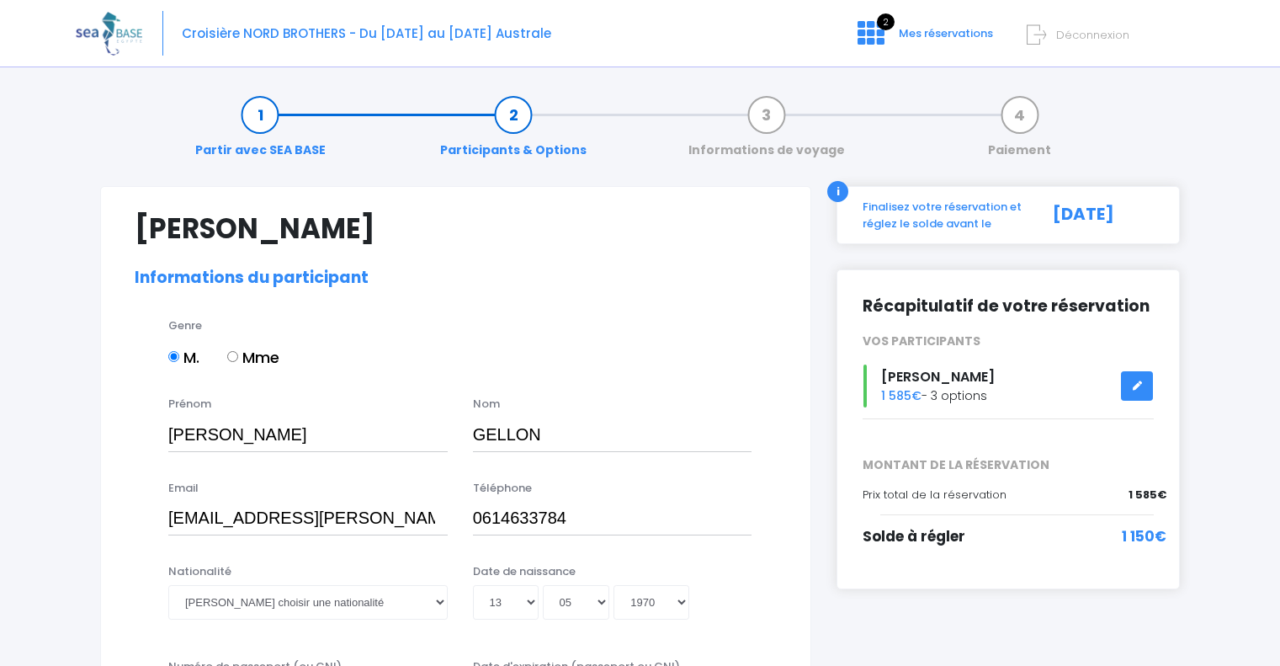
select select "PA40"
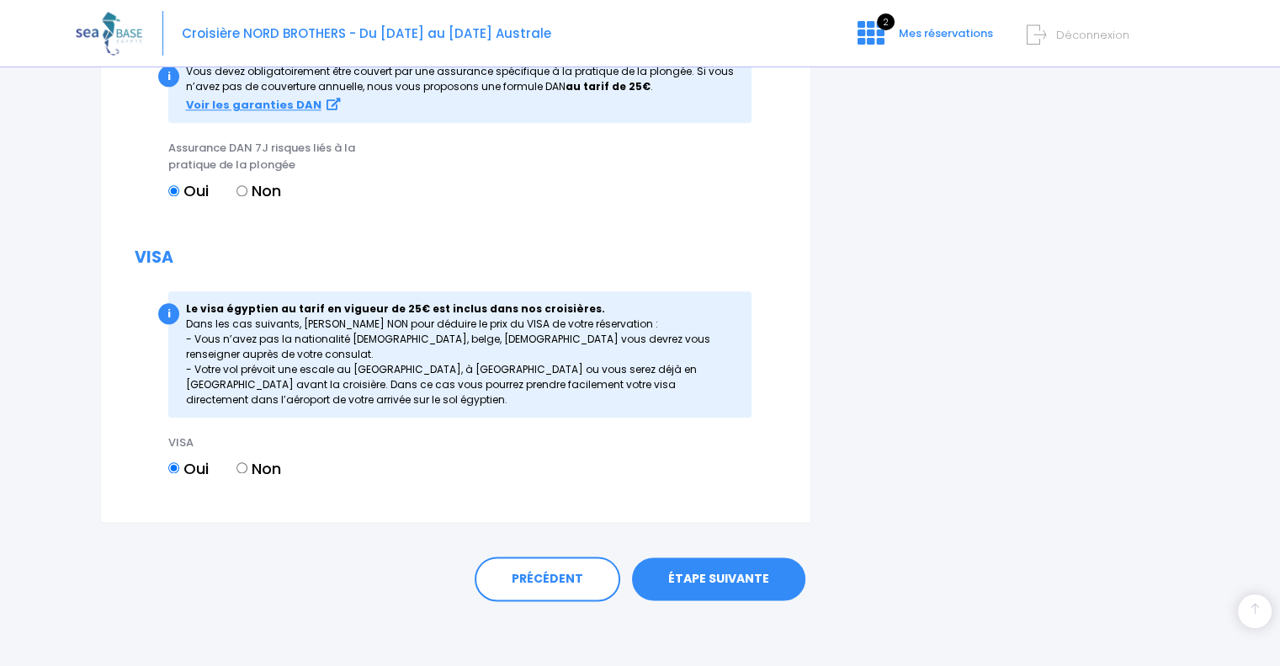
scroll to position [1845, 0]
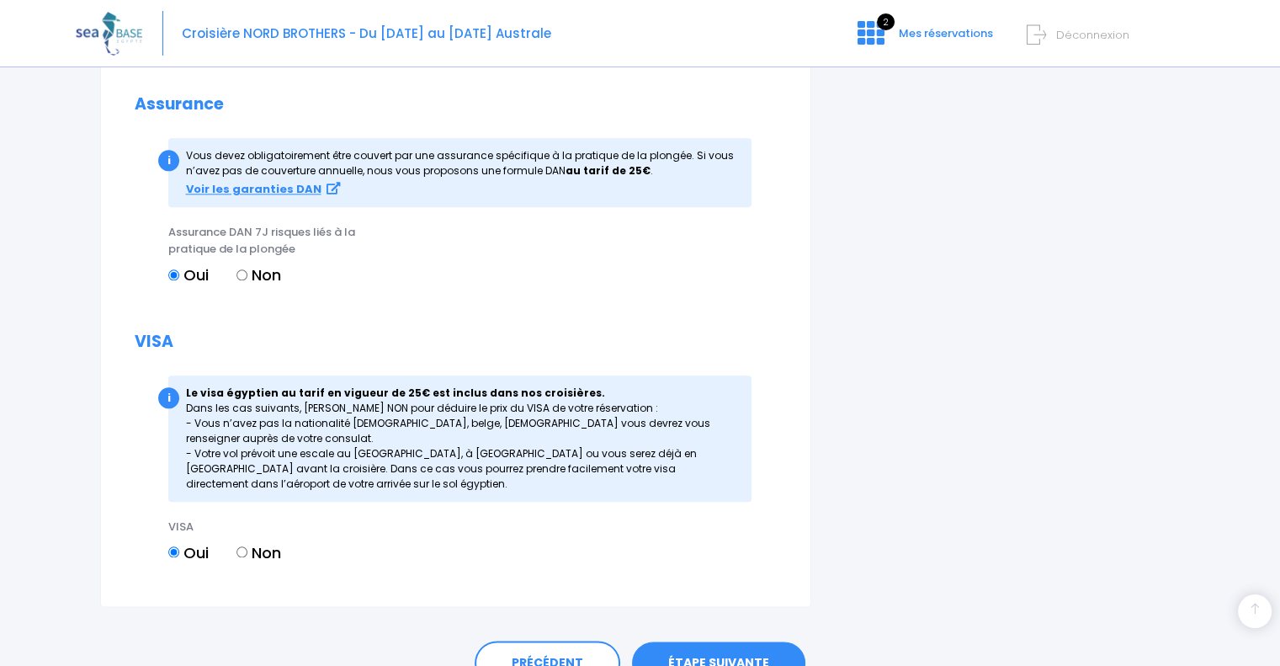
click at [245, 551] on input "Non" at bounding box center [242, 551] width 11 height 11
radio input "true"
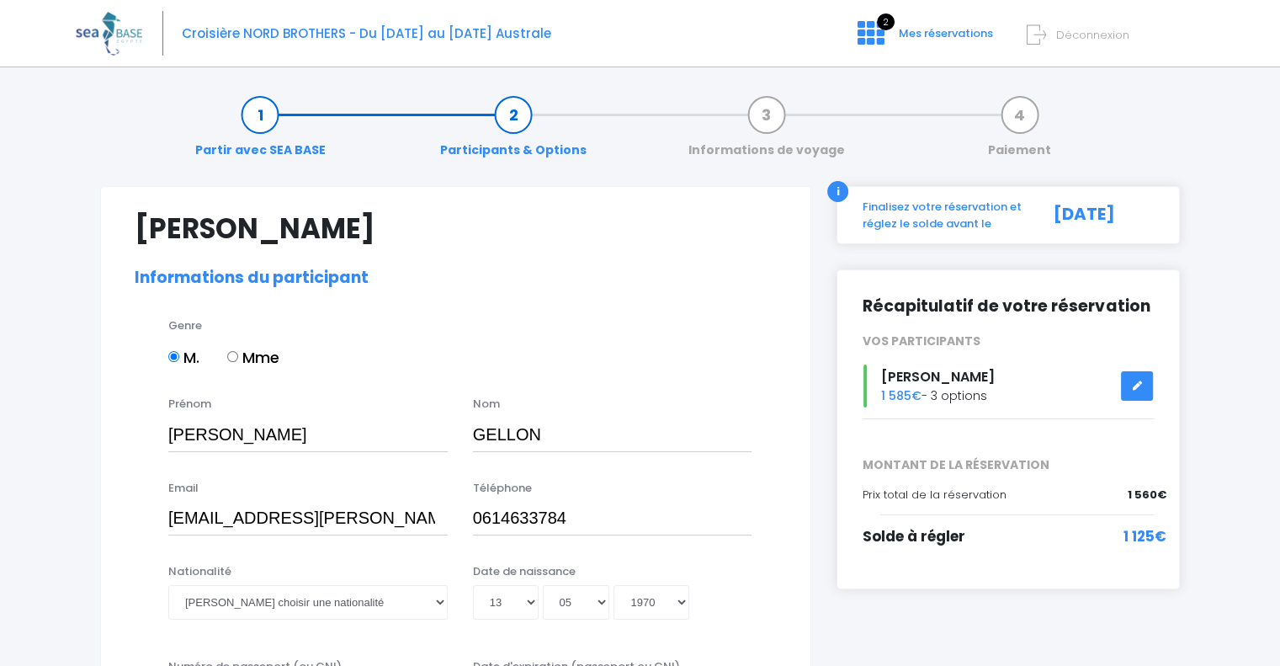
scroll to position [252, 0]
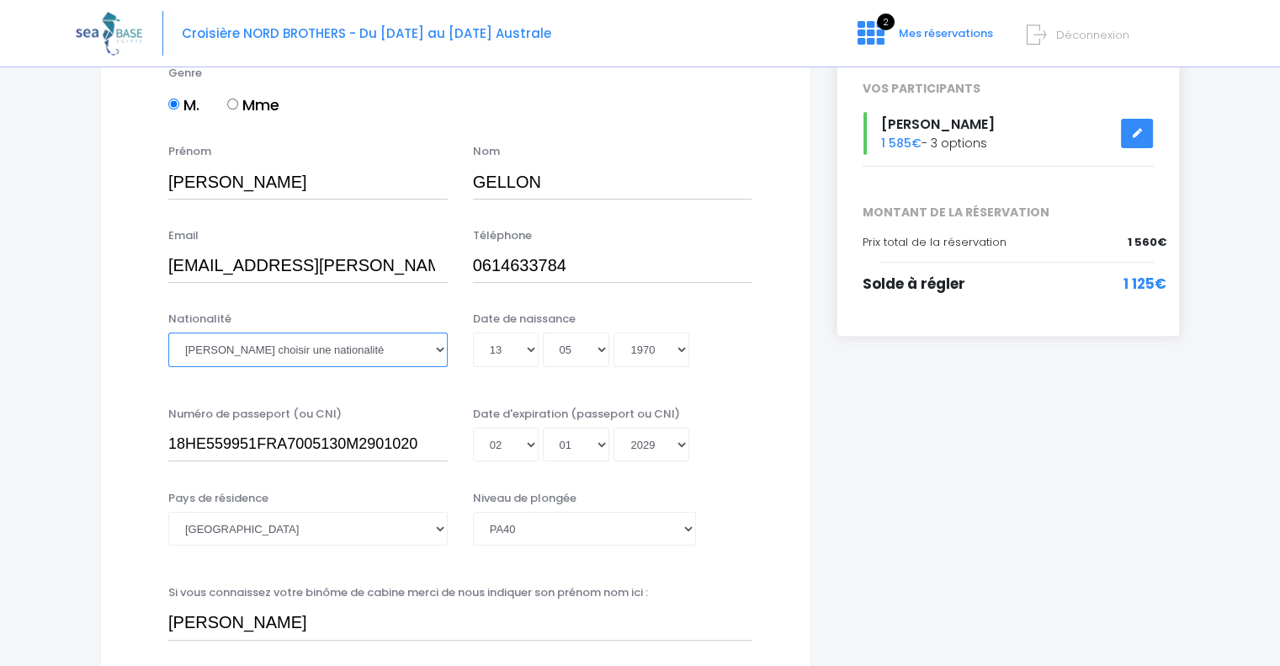
click at [441, 349] on select "Veuillez choisir une nationalité Afghane Albanaise Algerienne Allemande America…" at bounding box center [307, 349] width 279 height 34
select select "Française"
click at [168, 332] on select "Veuillez choisir une nationalité Afghane Albanaise Algerienne Allemande America…" at bounding box center [307, 349] width 279 height 34
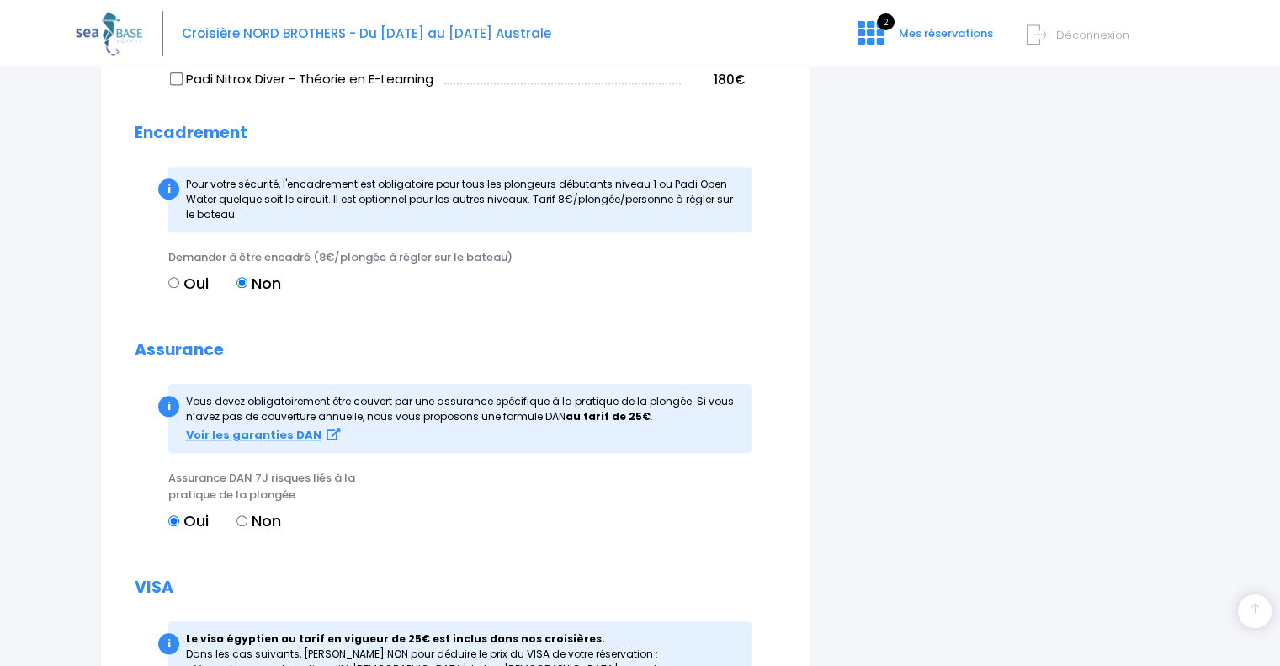
scroll to position [1954, 0]
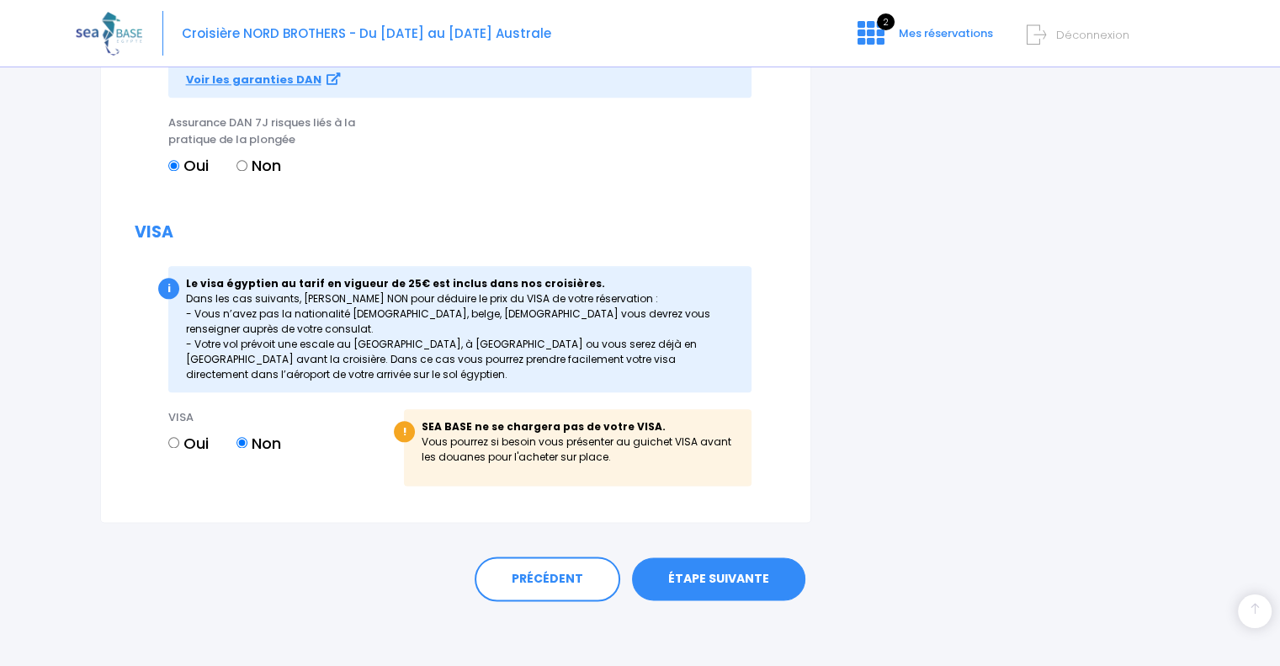
click at [700, 575] on link "ÉTAPE SUIVANTE" at bounding box center [718, 579] width 173 height 44
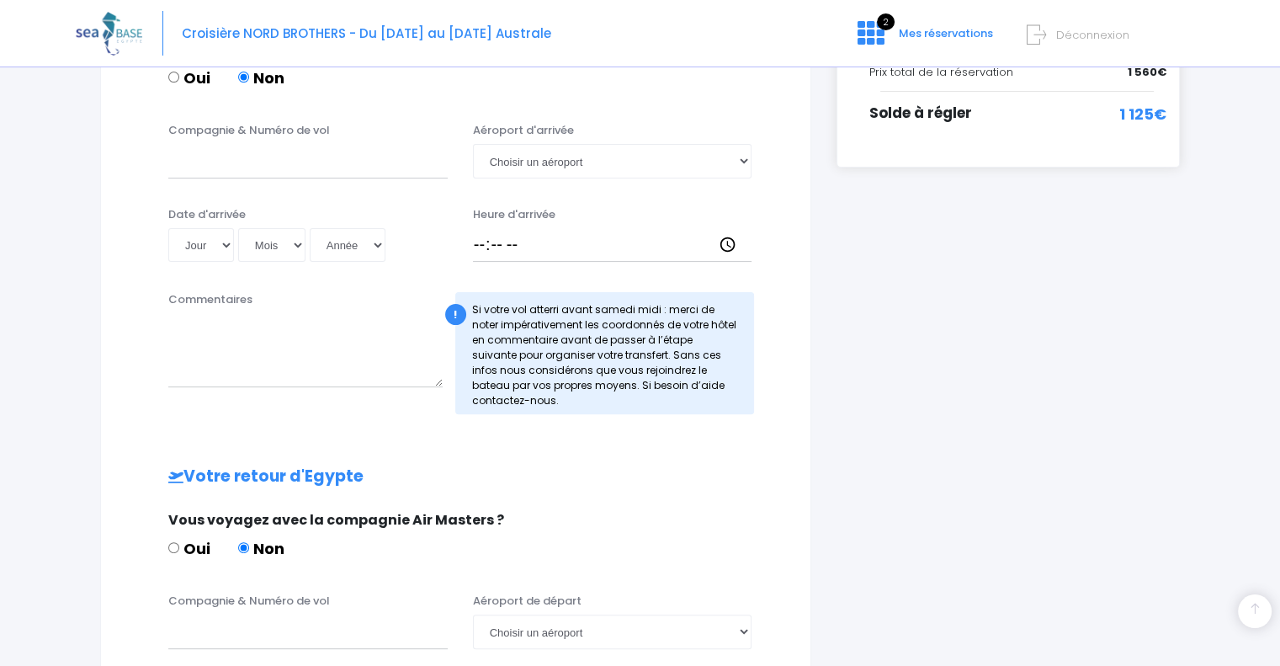
scroll to position [811, 0]
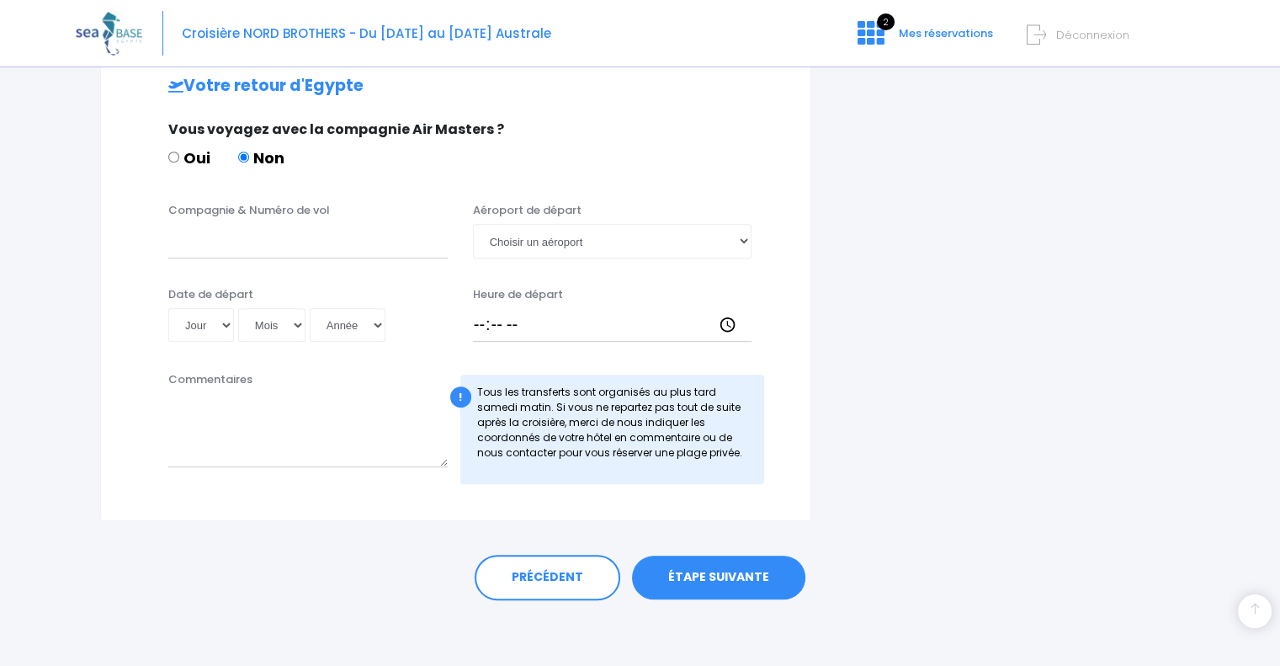
click at [750, 578] on link "ÉTAPE SUIVANTE" at bounding box center [718, 577] width 173 height 44
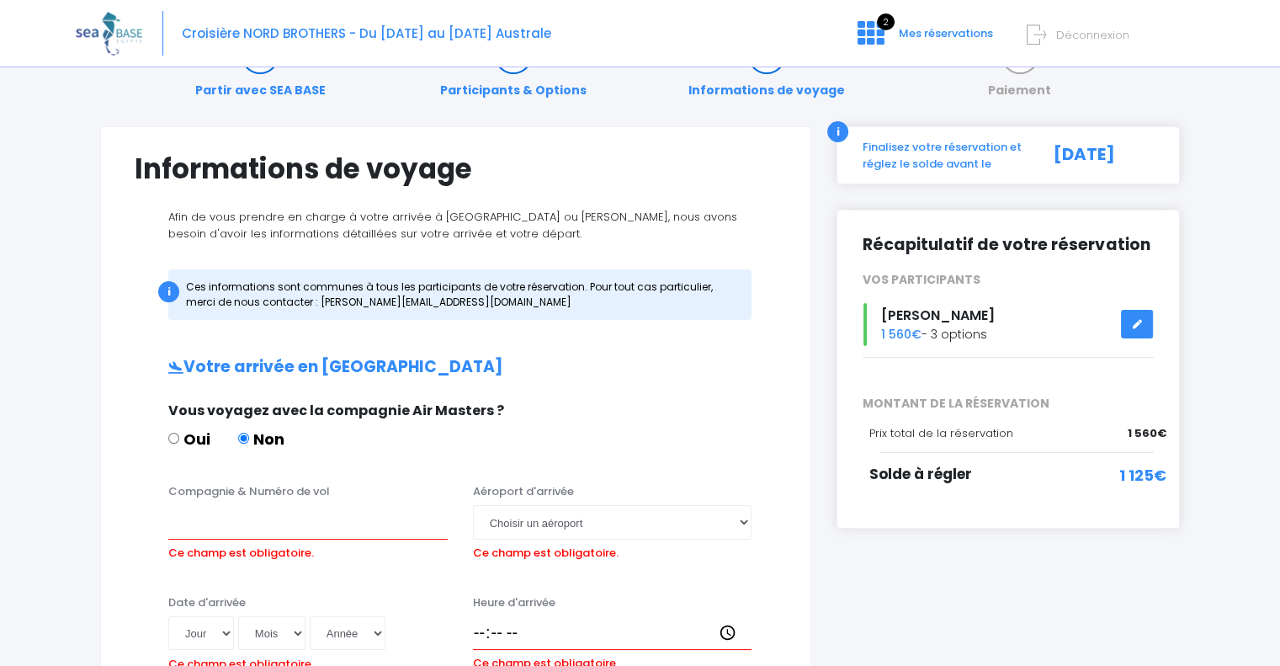
scroll to position [0, 0]
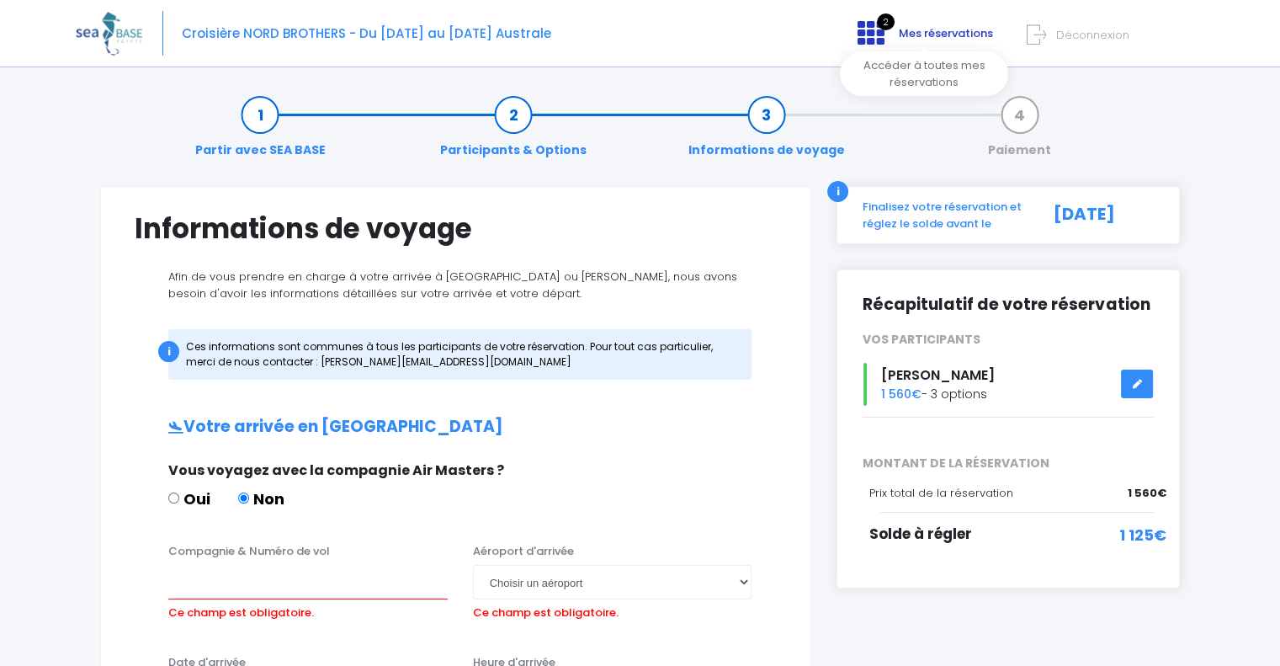
click at [927, 35] on span "Mes réservations" at bounding box center [946, 33] width 94 height 16
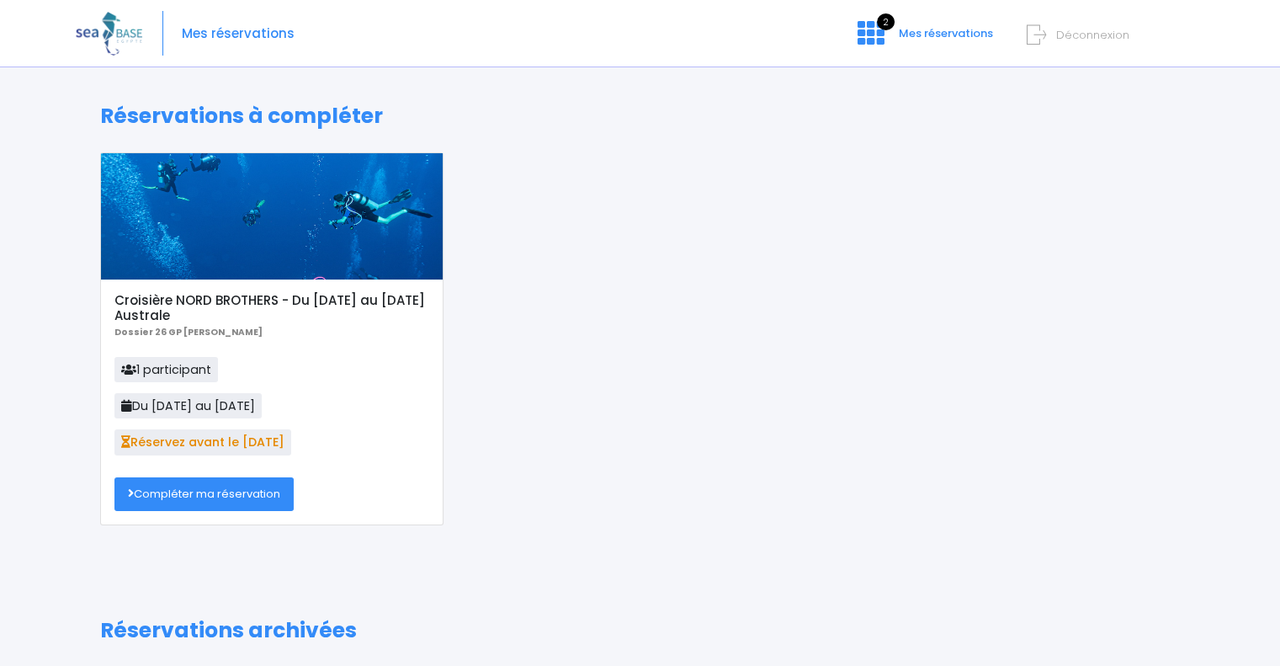
click at [205, 443] on span "Réservez avant le 28/09/25" at bounding box center [202, 441] width 177 height 25
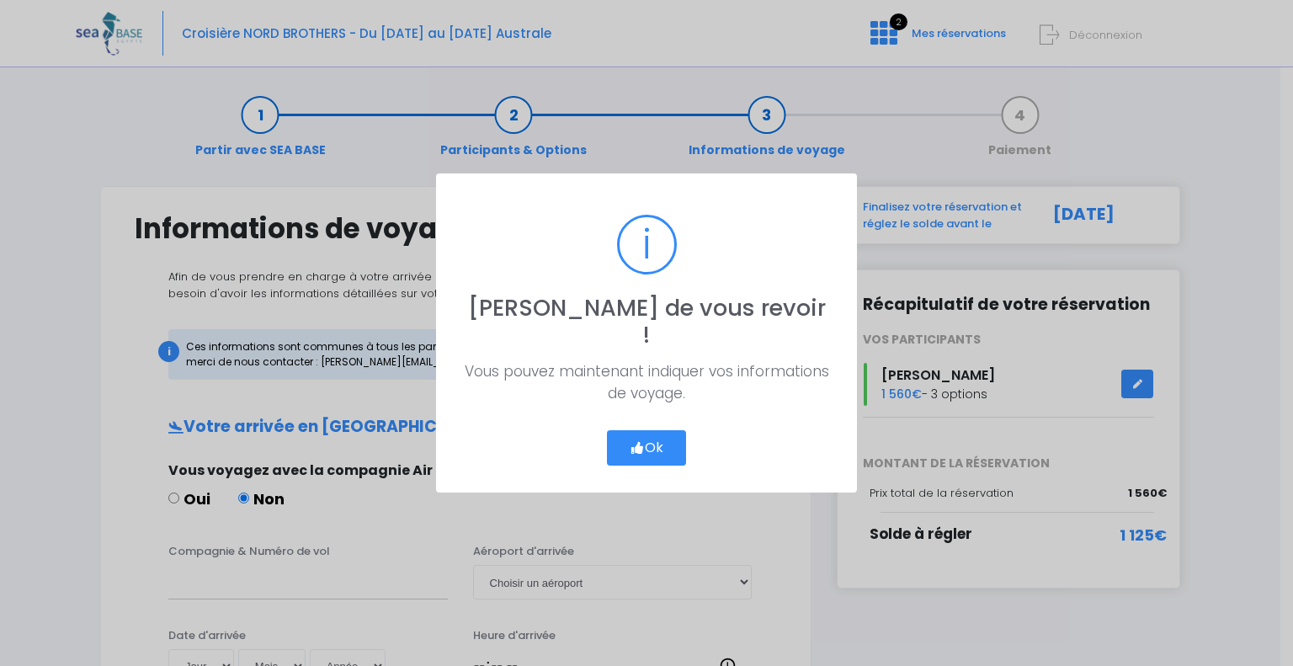
click at [656, 433] on button "Ok" at bounding box center [646, 447] width 79 height 35
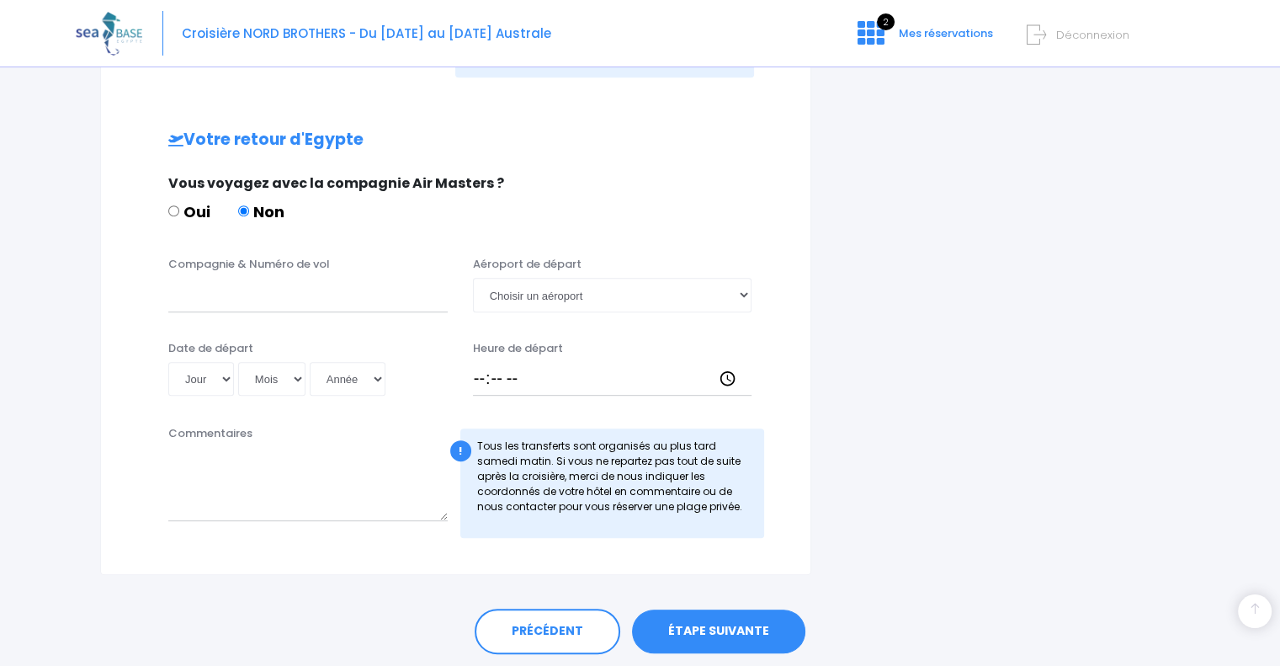
scroll to position [811, 0]
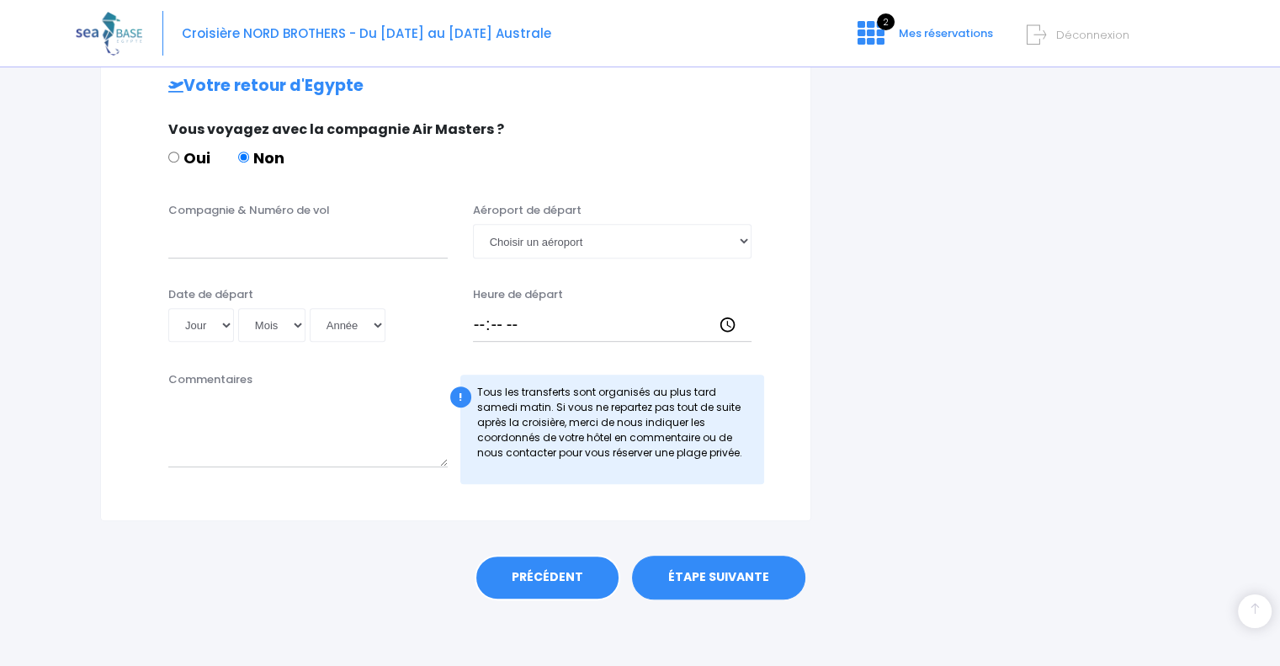
click at [589, 570] on link "PRÉCÉDENT" at bounding box center [548, 577] width 146 height 45
click at [526, 585] on link "PRÉCÉDENT" at bounding box center [548, 577] width 146 height 45
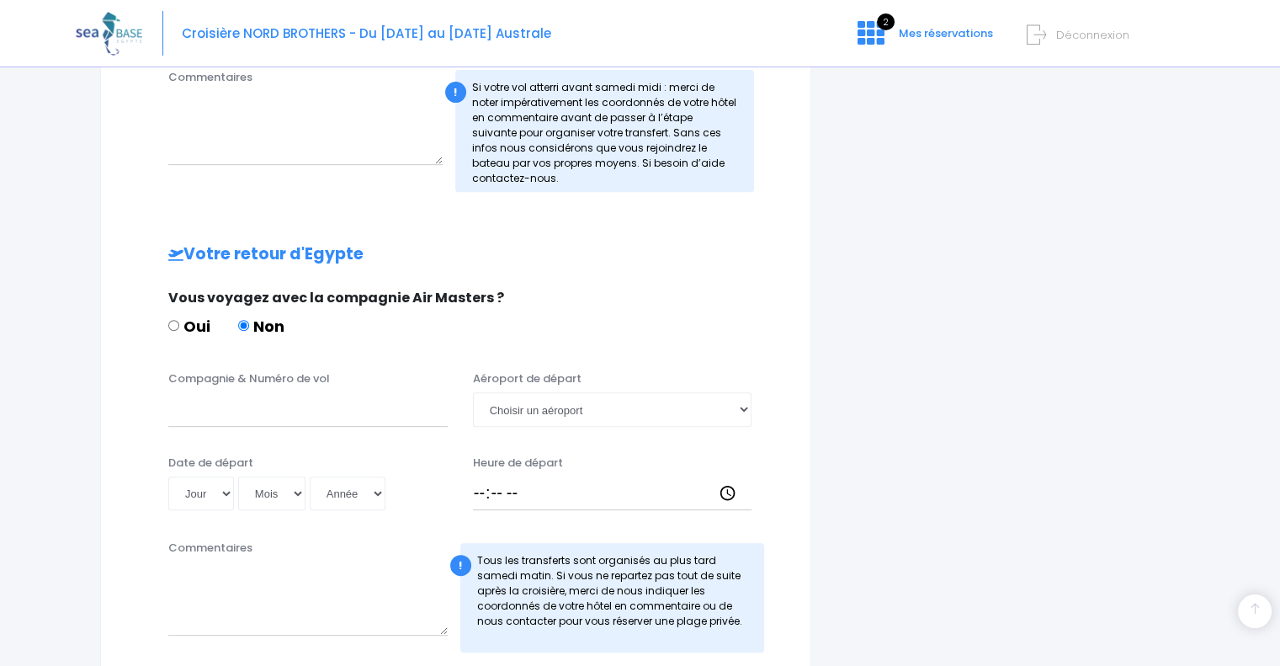
scroll to position [559, 0]
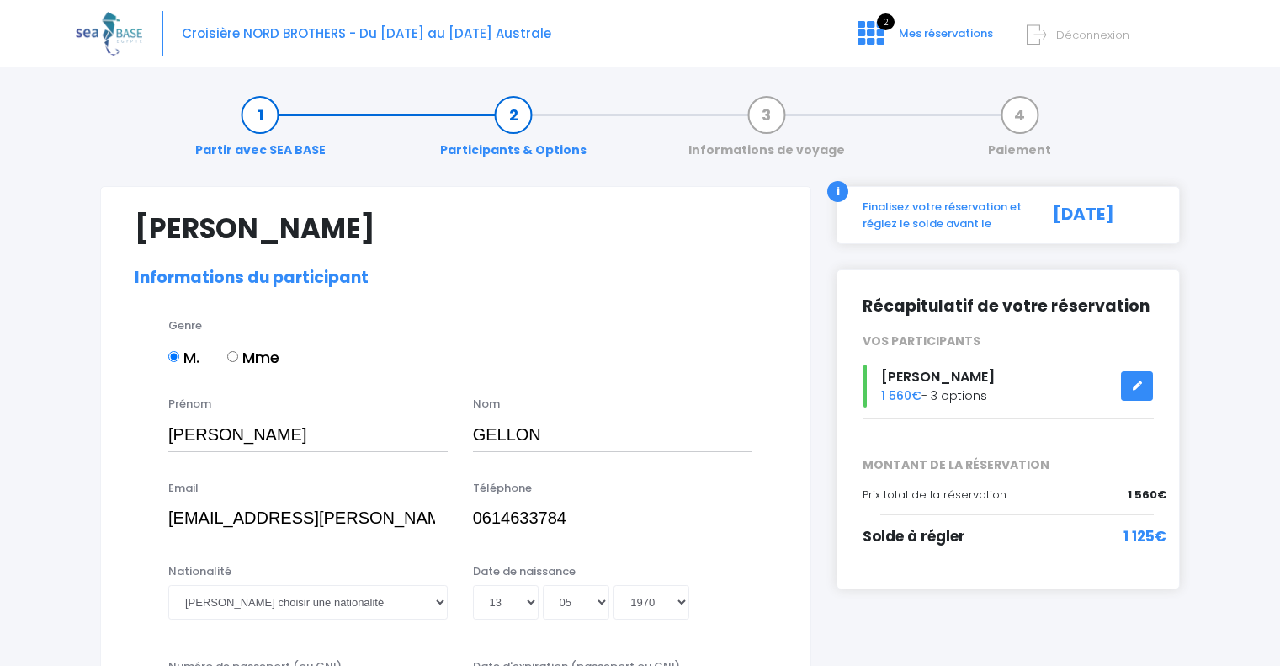
select select "PA40"
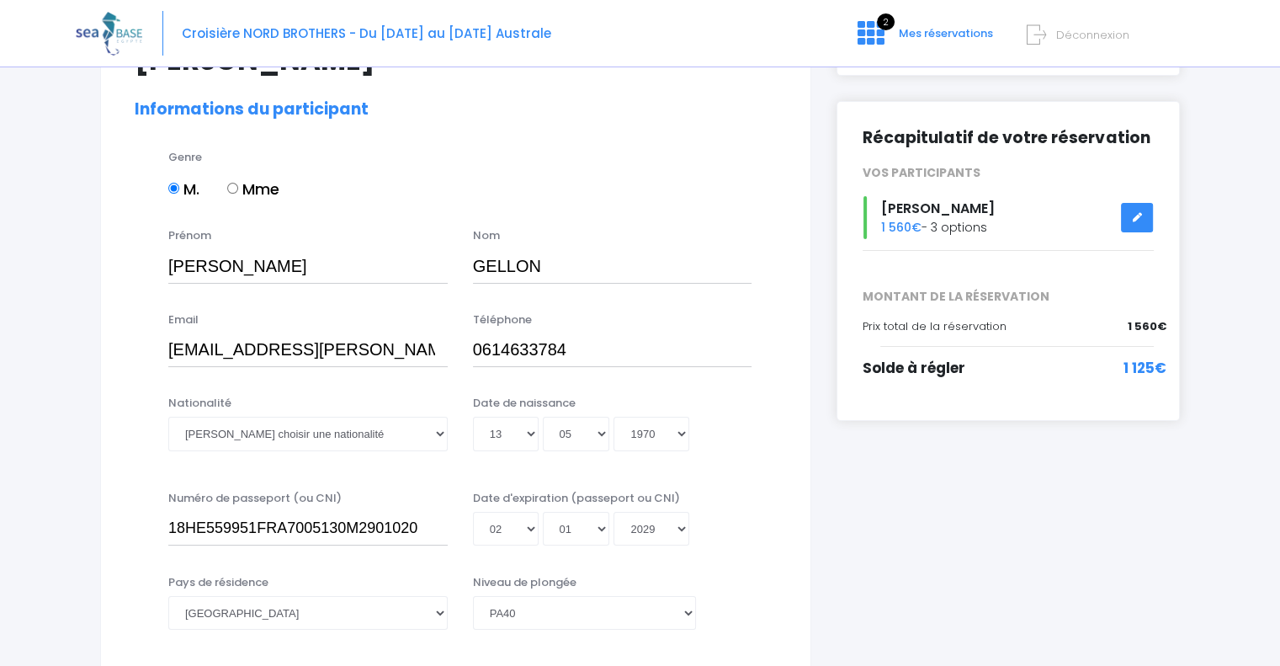
scroll to position [252, 0]
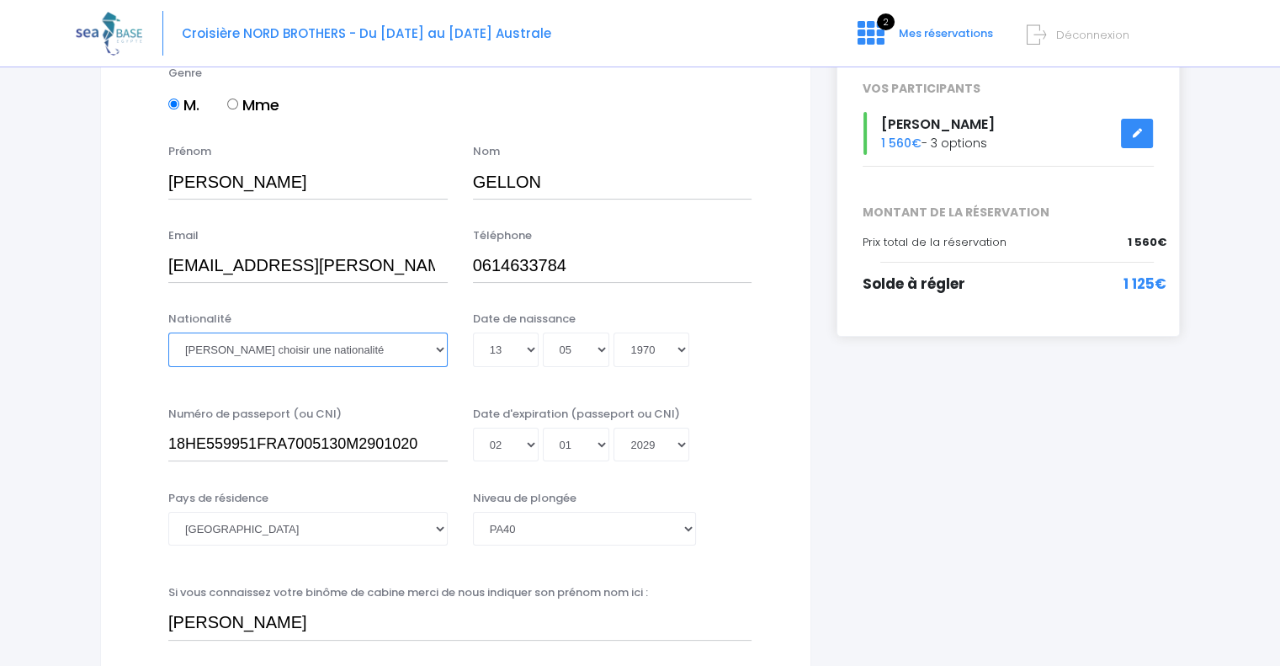
click at [440, 353] on select "Veuillez choisir une nationalité Afghane Albanaise Algerienne Allemande America…" at bounding box center [307, 349] width 279 height 34
select select "Française"
click at [168, 332] on select "Veuillez choisir une nationalité Afghane Albanaise Algerienne Allemande America…" at bounding box center [307, 349] width 279 height 34
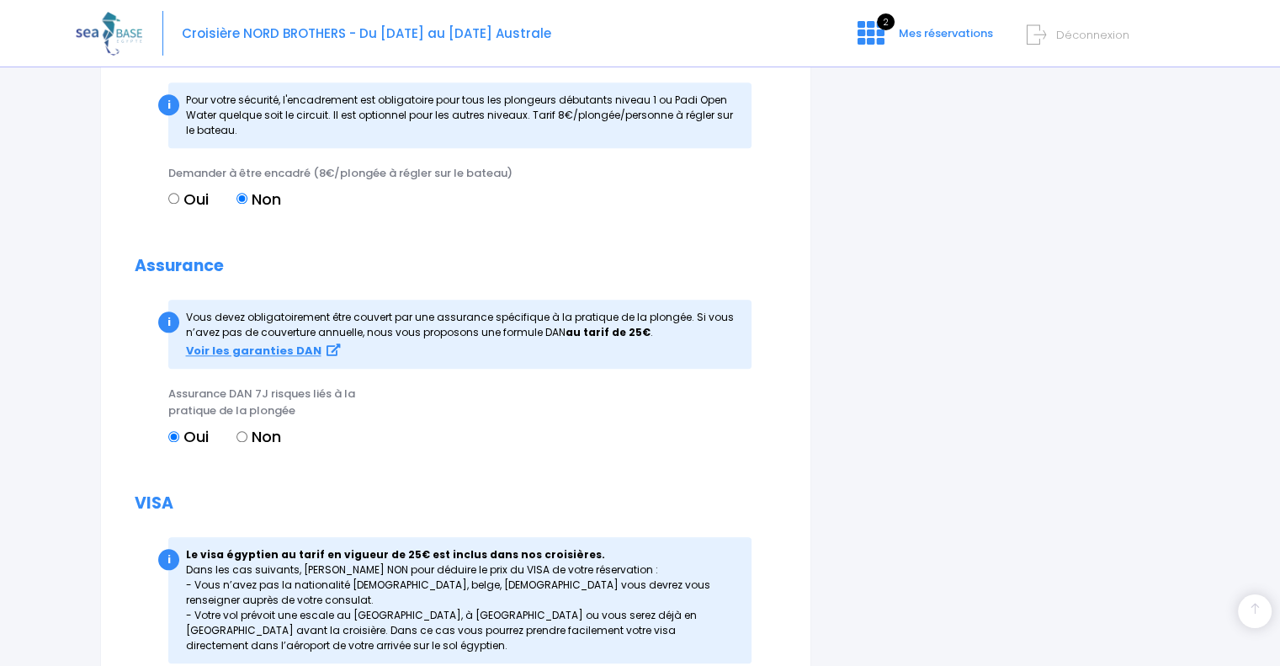
scroll to position [1936, 0]
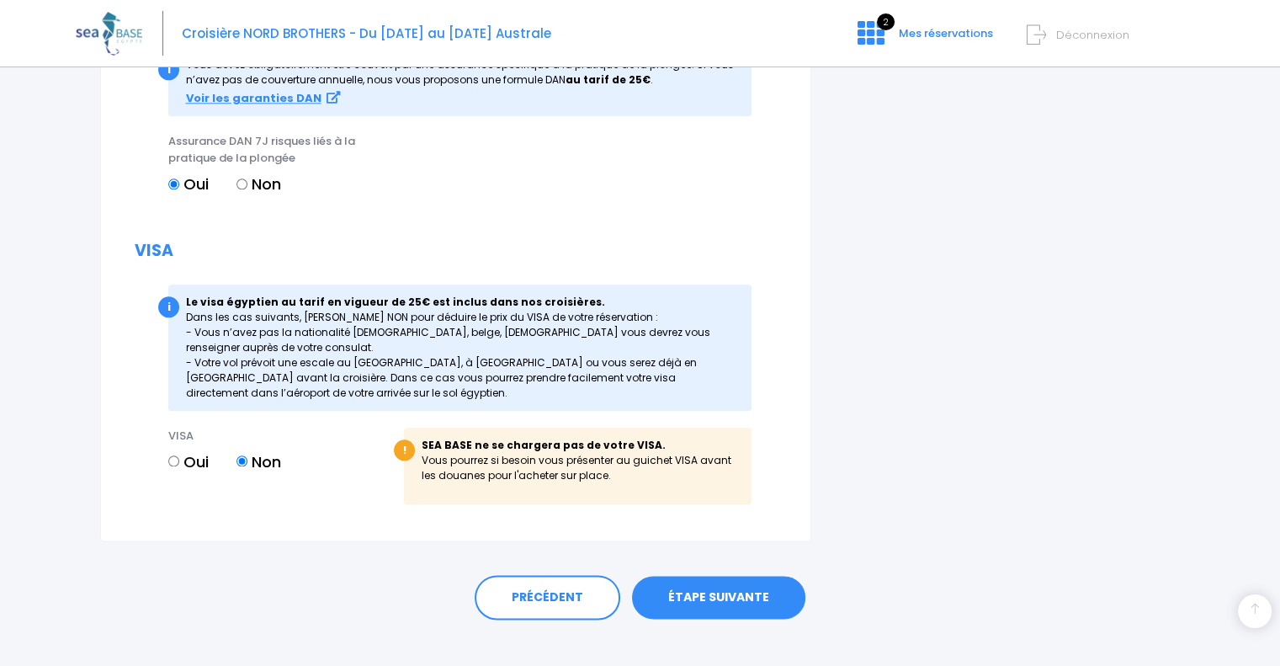
click at [175, 457] on input "Oui" at bounding box center [173, 460] width 11 height 11
radio input "true"
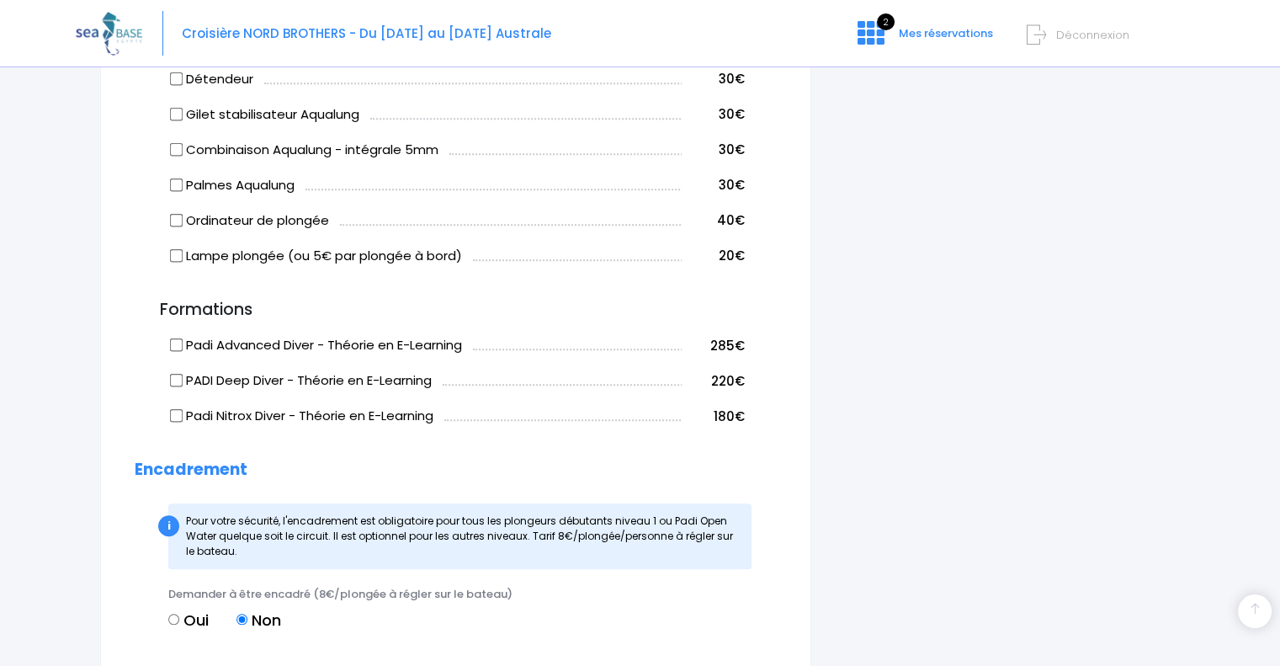
scroll to position [1929, 0]
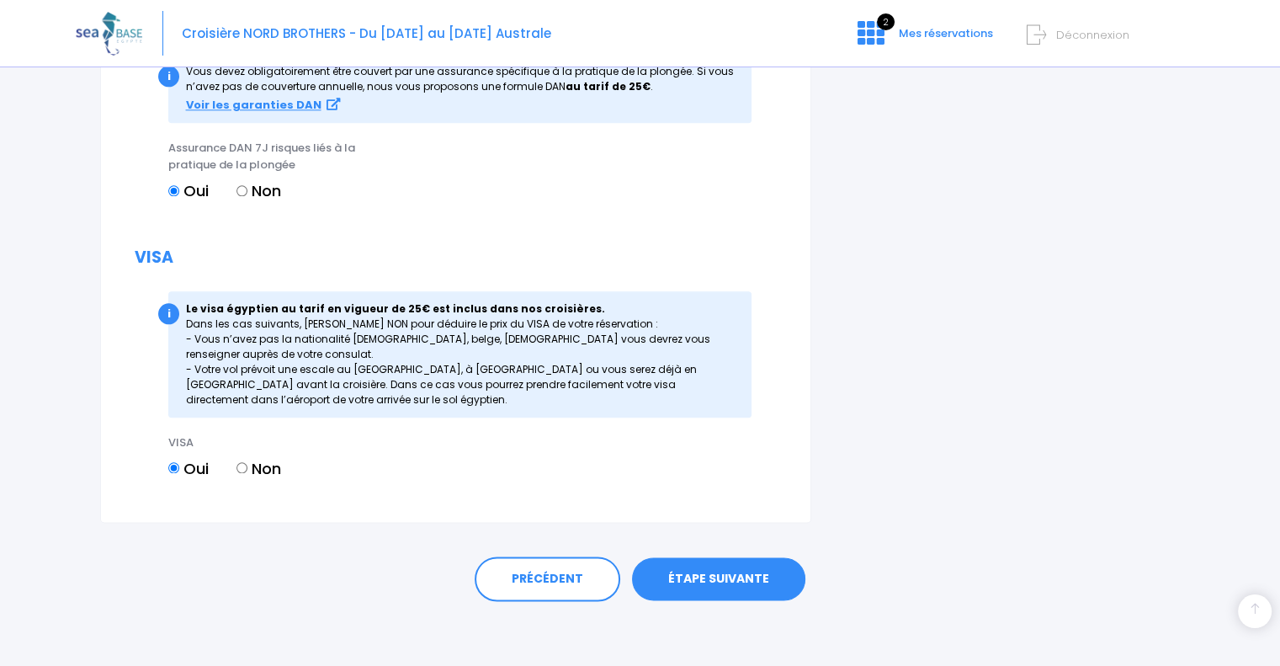
click at [753, 579] on link "ÉTAPE SUIVANTE" at bounding box center [718, 579] width 173 height 44
click at [725, 580] on link "ÉTAPE SUIVANTE" at bounding box center [718, 579] width 173 height 44
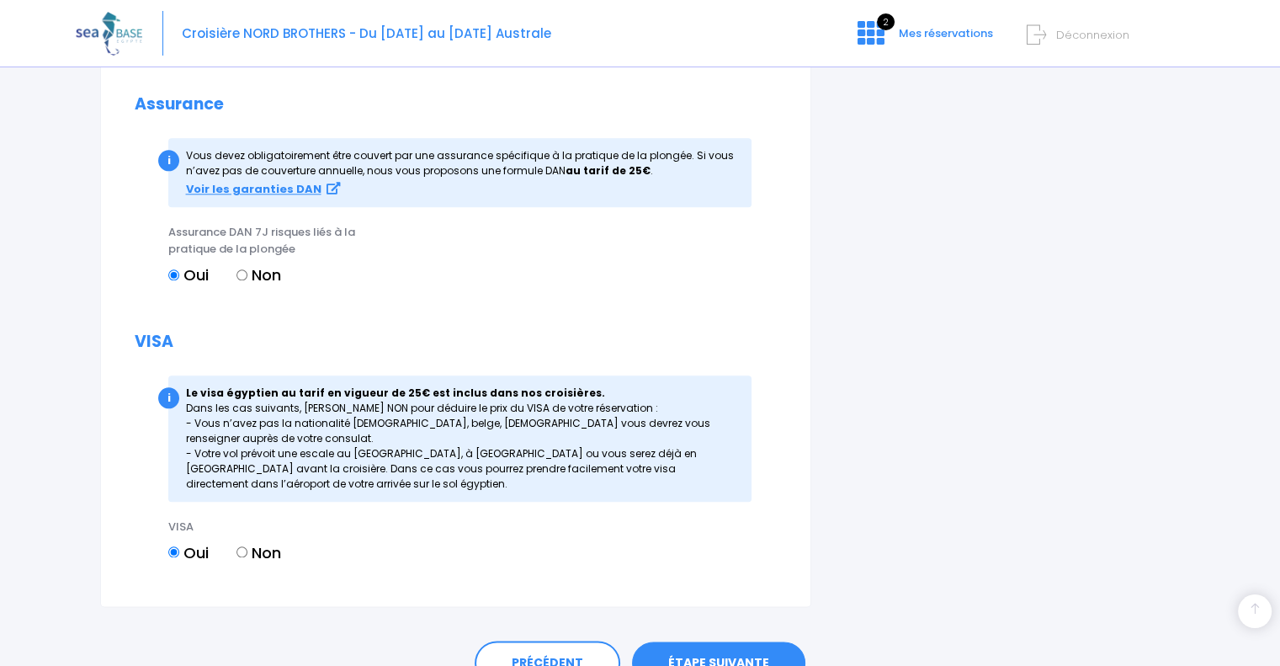
scroll to position [1340, 0]
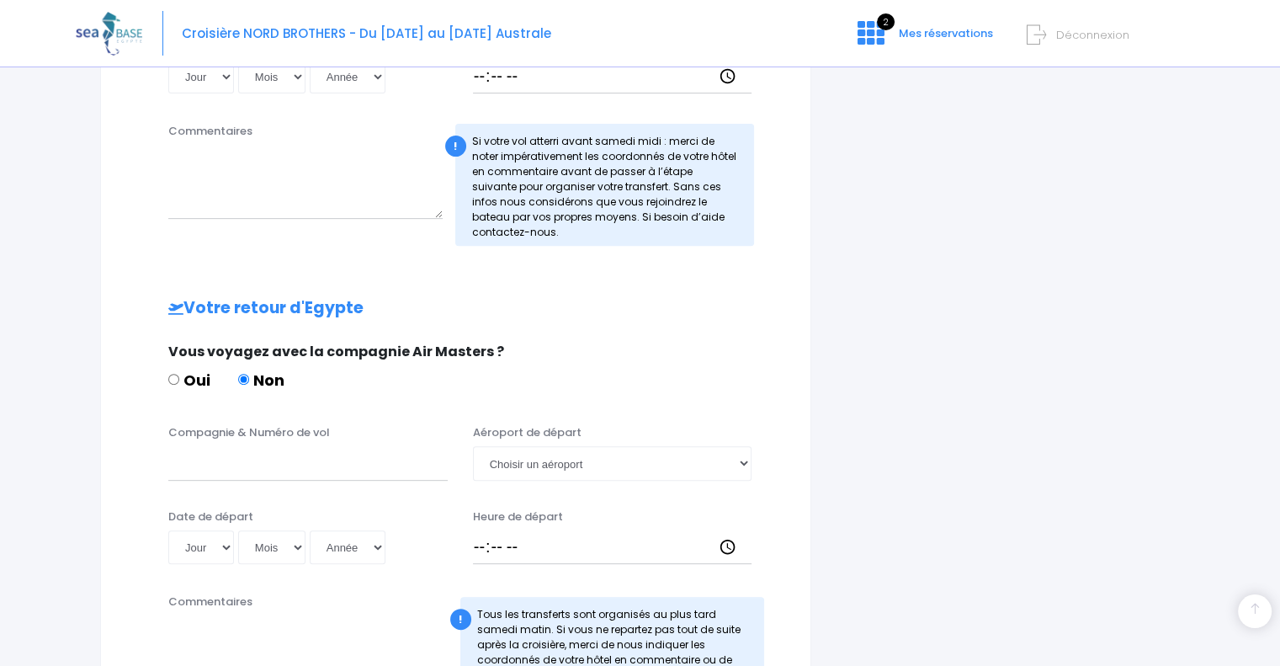
scroll to position [811, 0]
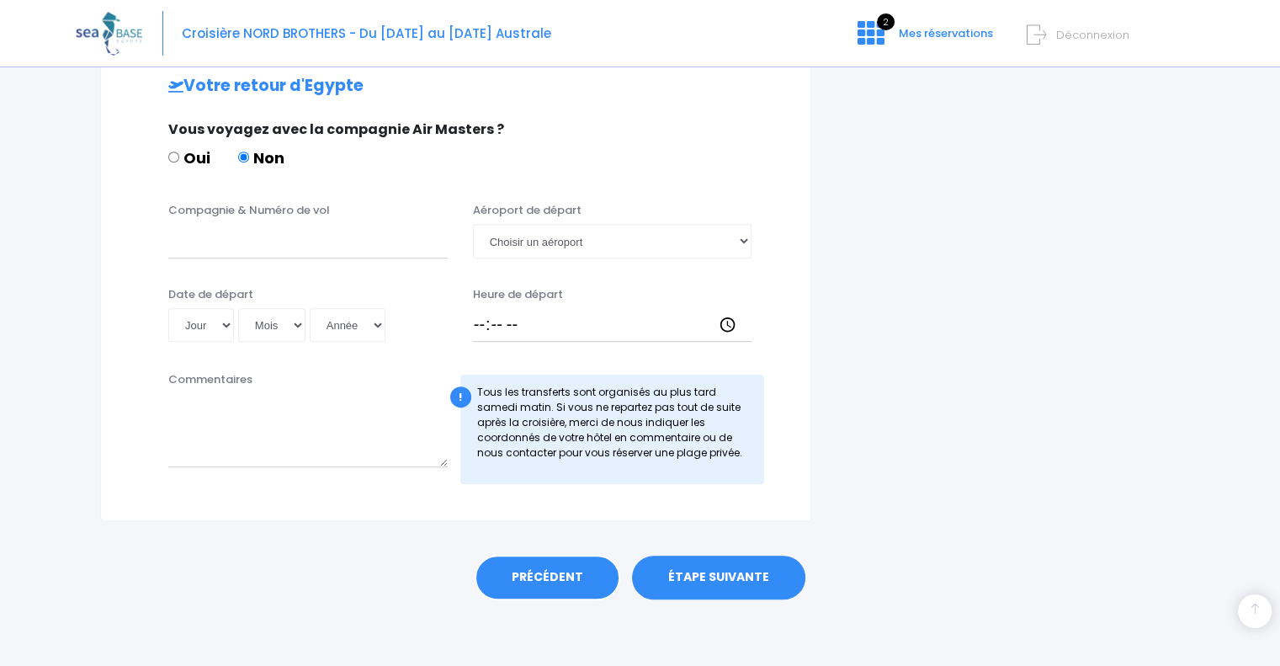
click at [576, 569] on link "PRÉCÉDENT" at bounding box center [548, 577] width 146 height 45
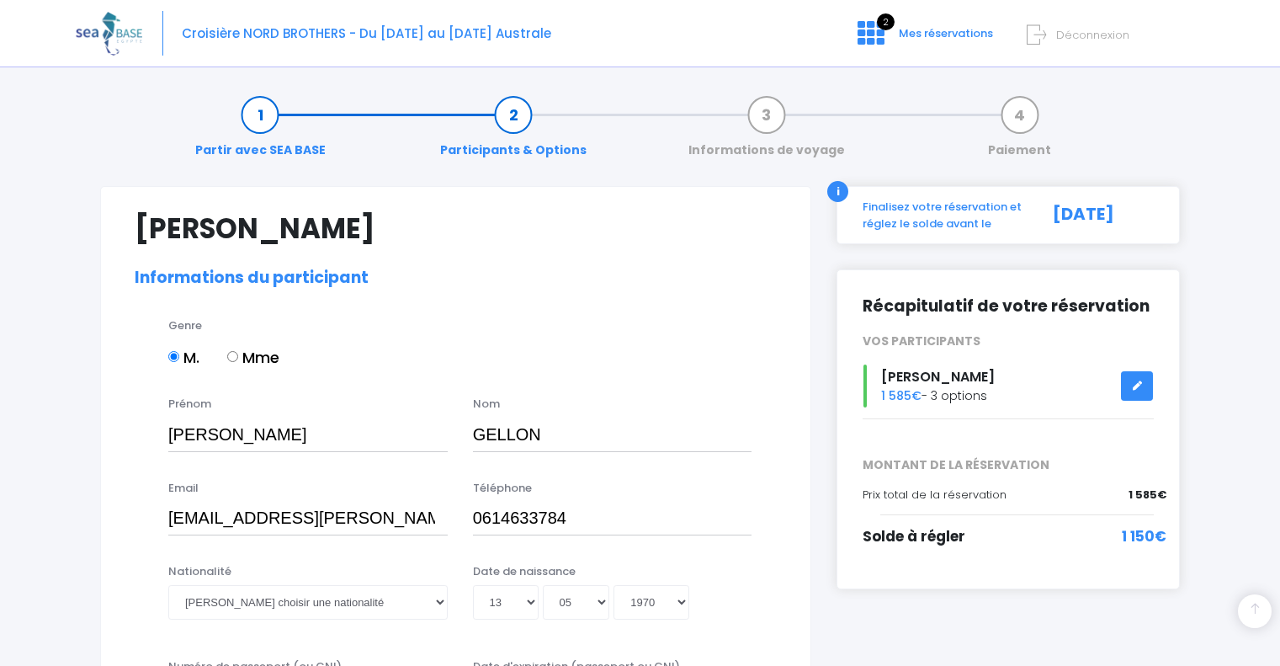
select select "PA40"
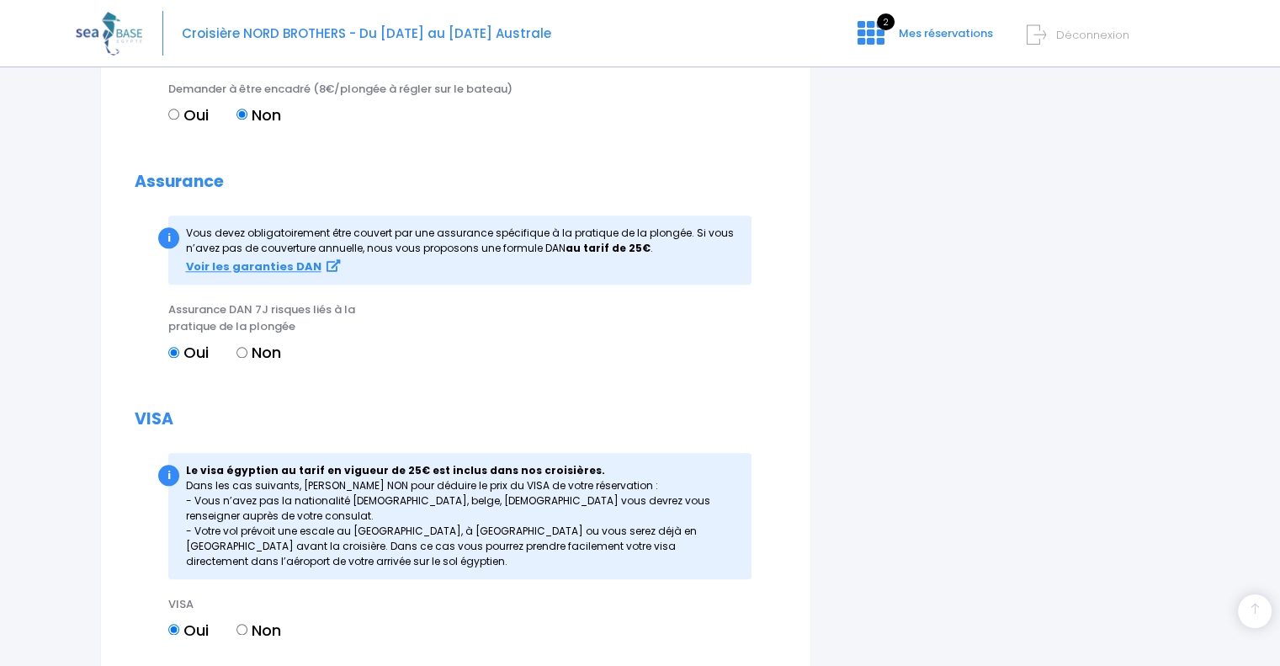
scroll to position [1929, 0]
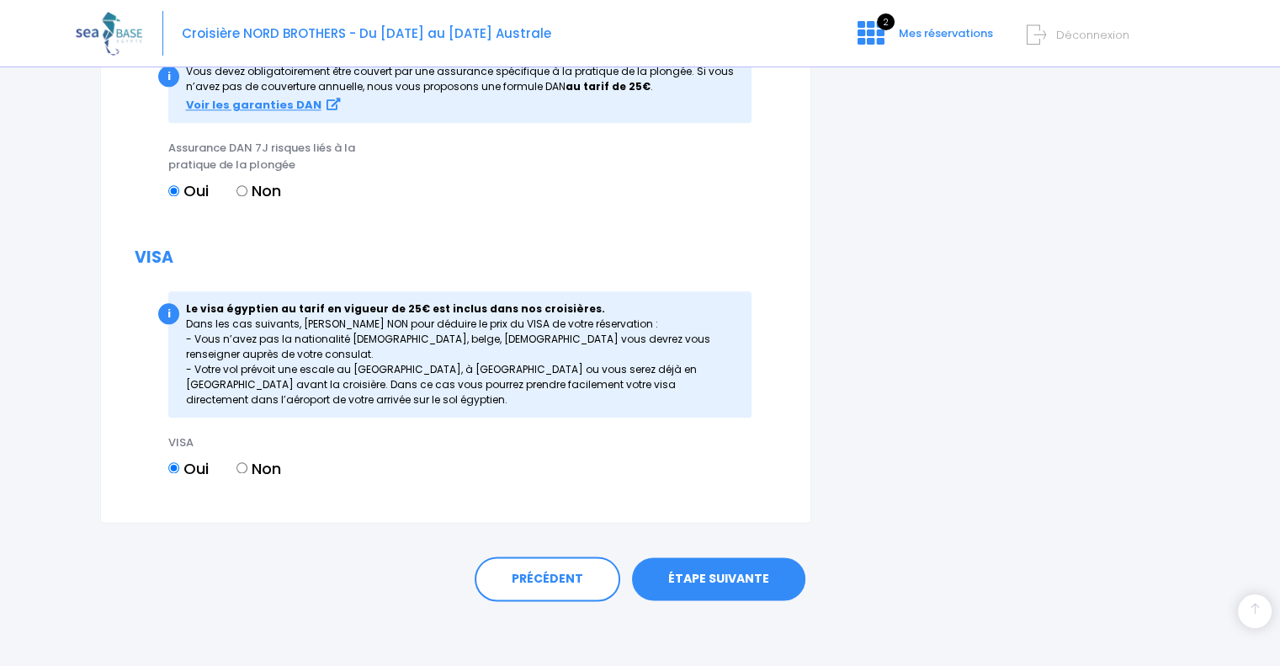
click at [251, 469] on label "Non" at bounding box center [259, 468] width 45 height 23
click at [247, 469] on input "Non" at bounding box center [242, 467] width 11 height 11
radio input "true"
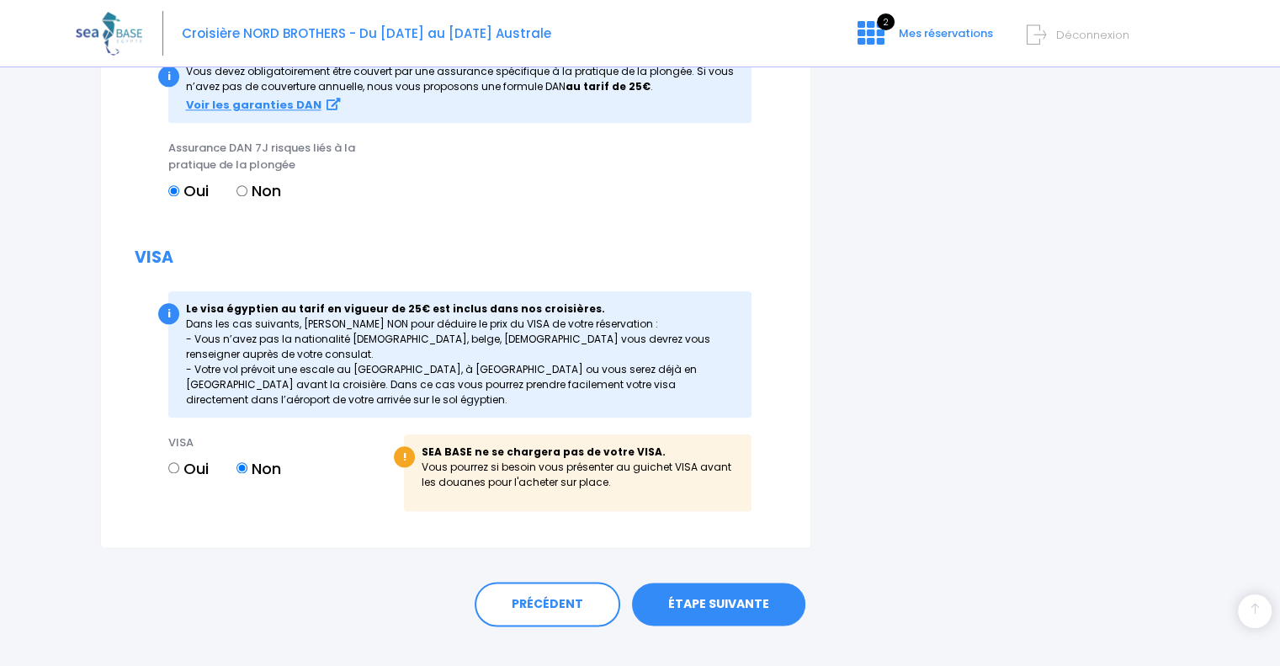
click at [698, 606] on link "ÉTAPE SUIVANTE" at bounding box center [718, 604] width 173 height 44
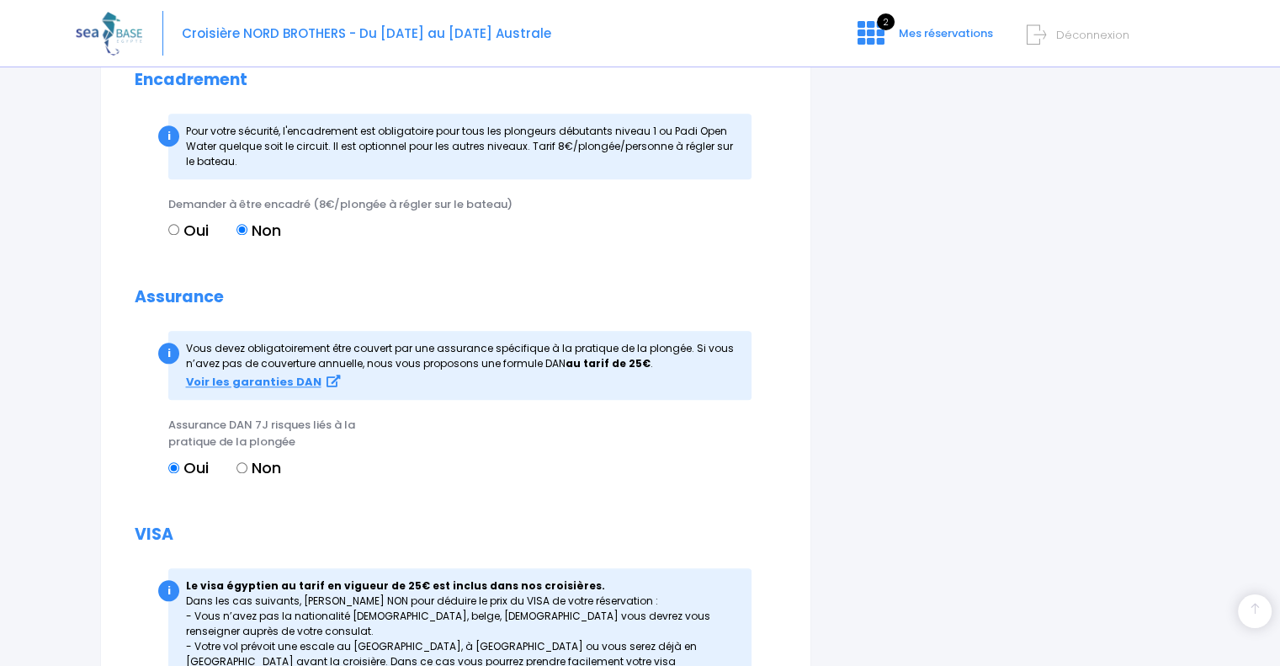
scroll to position [1981, 0]
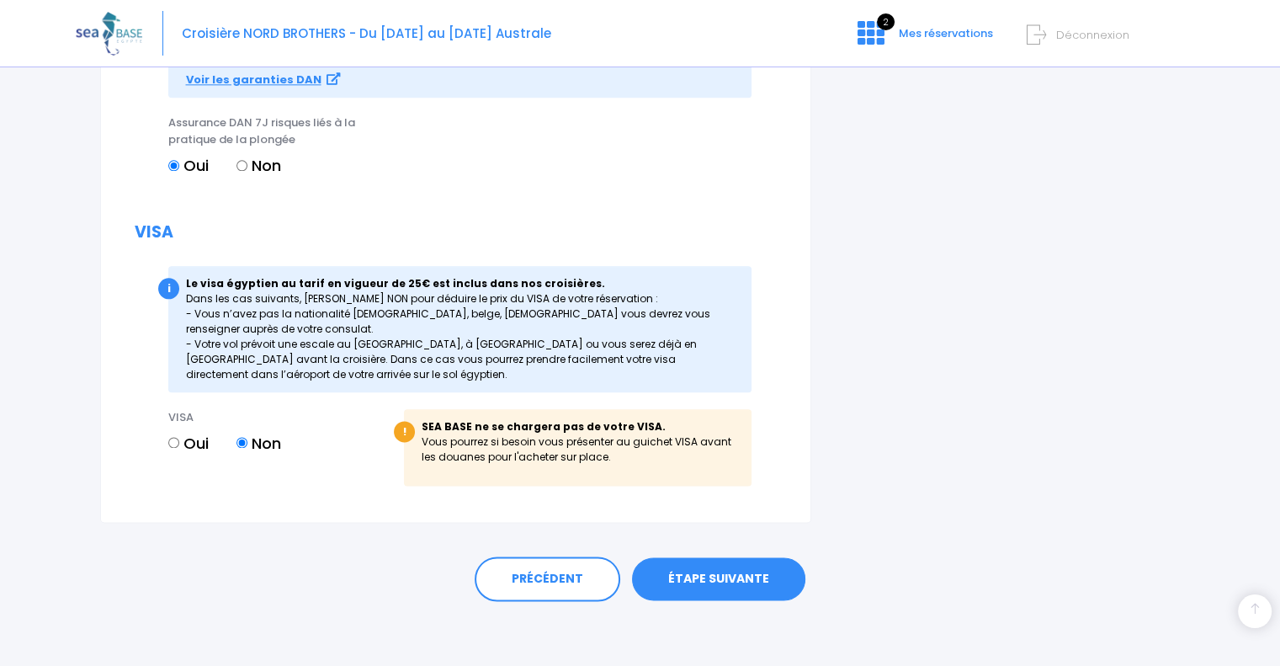
click at [175, 444] on input "Oui" at bounding box center [173, 442] width 11 height 11
radio input "true"
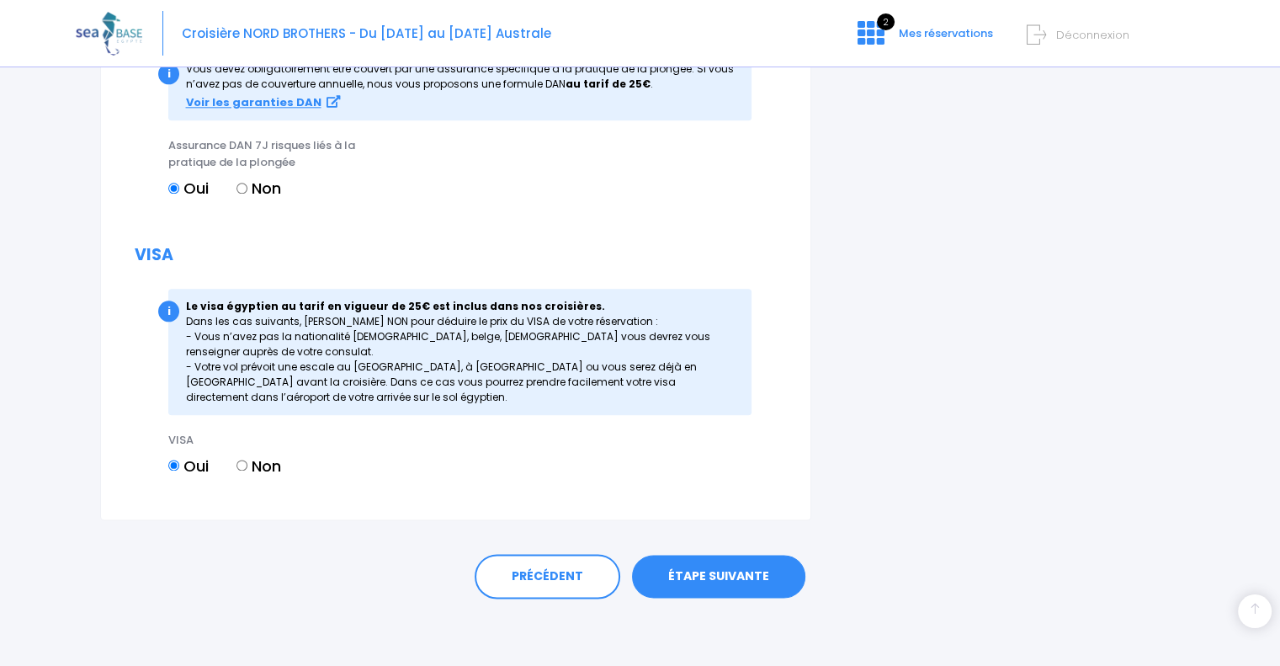
scroll to position [1956, 0]
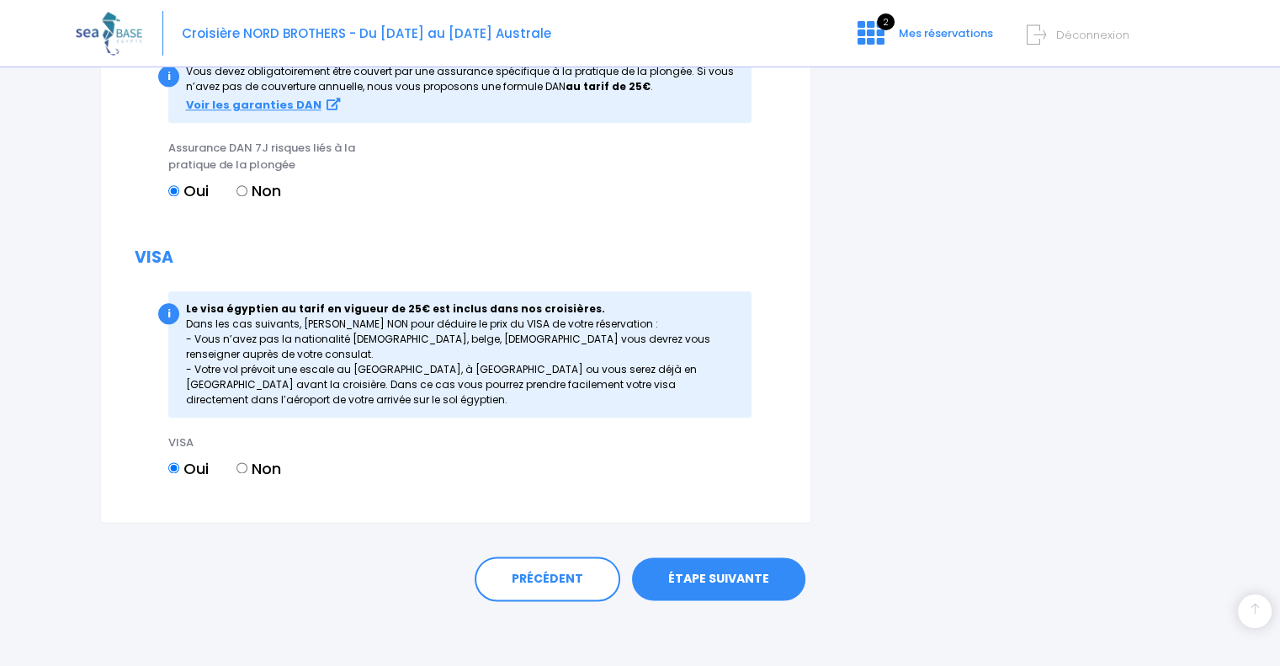
click at [709, 578] on link "ÉTAPE SUIVANTE" at bounding box center [718, 579] width 173 height 44
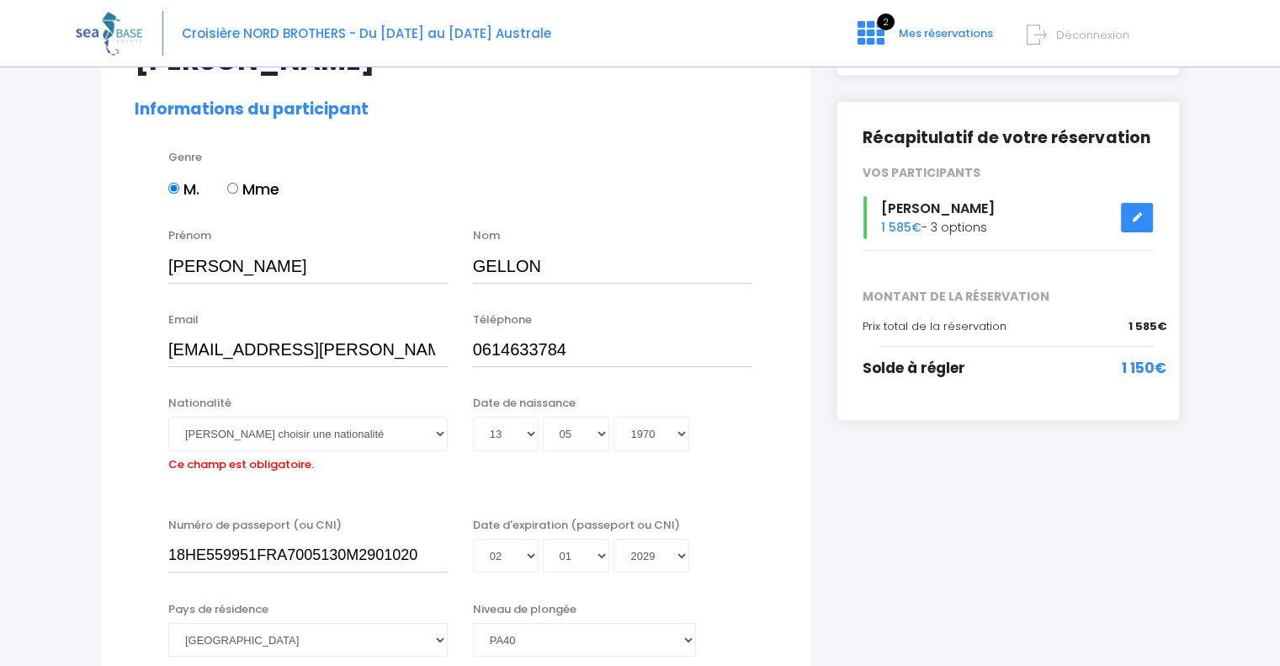
scroll to position [0, 0]
